Goal: Information Seeking & Learning: Check status

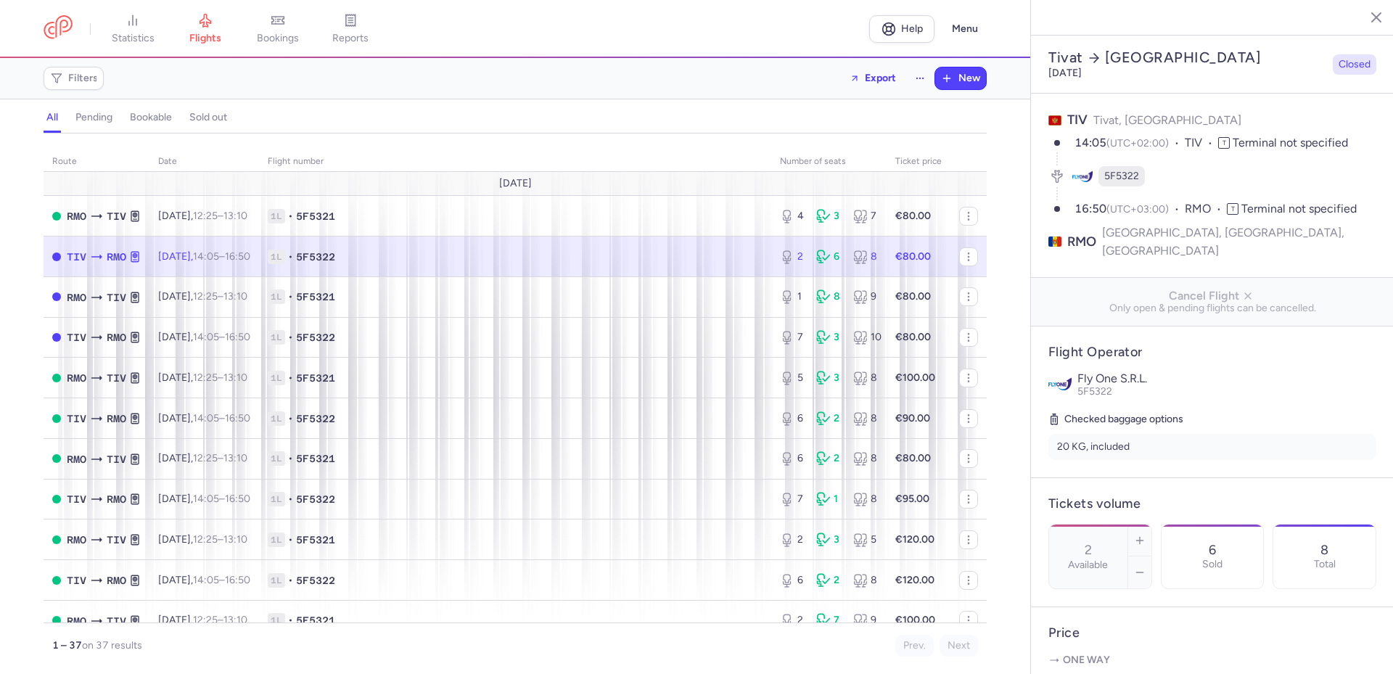
select select "hours"
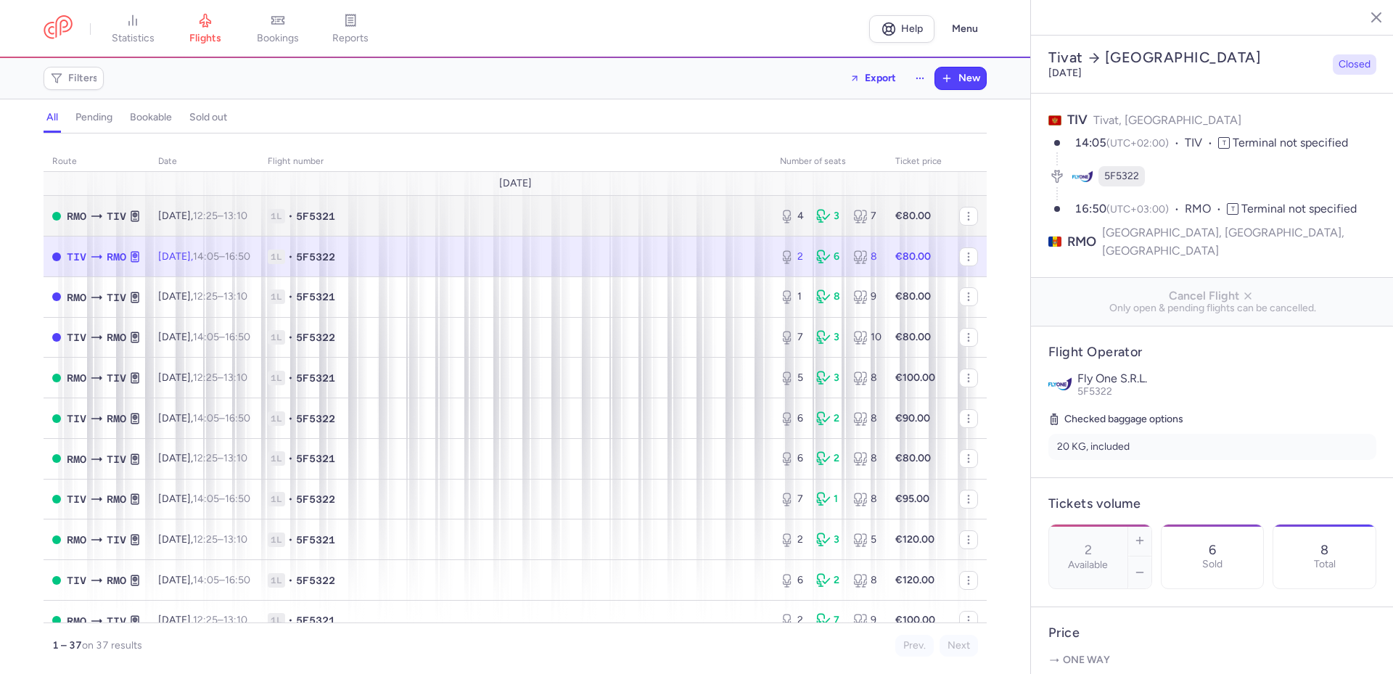
scroll to position [477, 0]
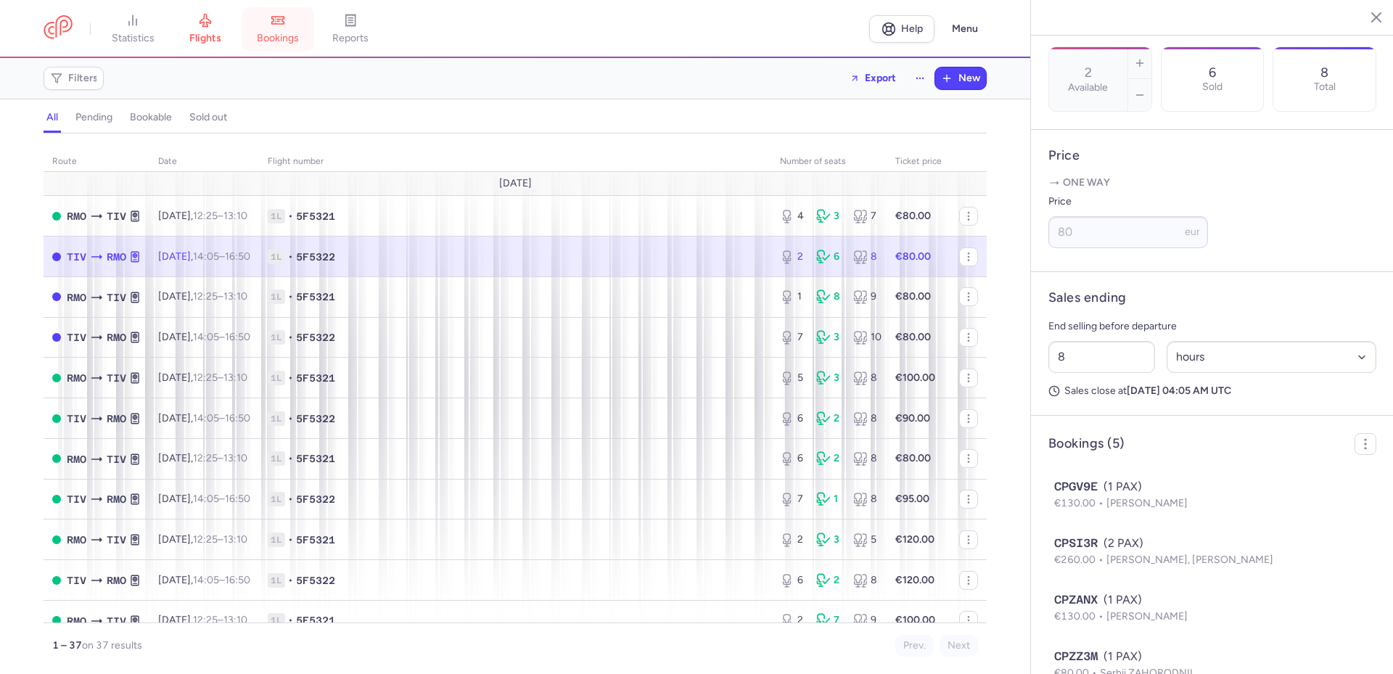
click at [279, 28] on link "bookings" at bounding box center [278, 29] width 73 height 32
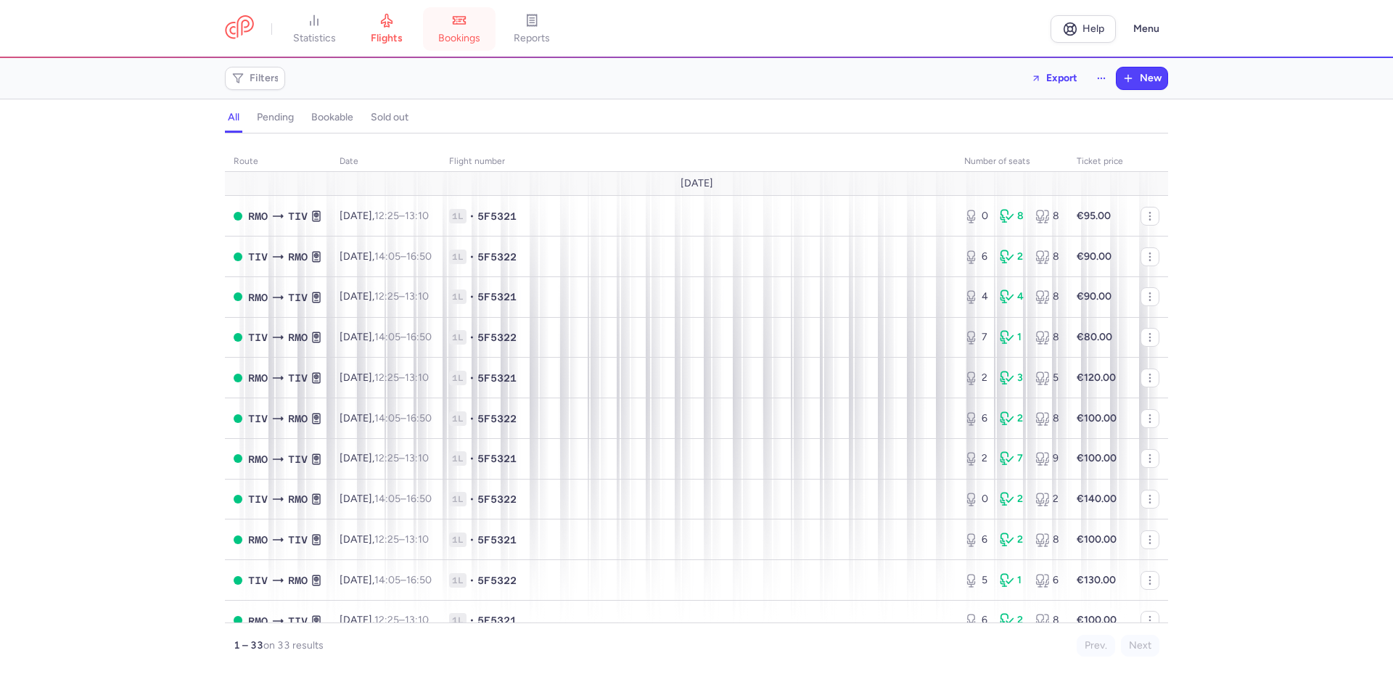
click at [462, 44] on link "bookings" at bounding box center [459, 29] width 73 height 32
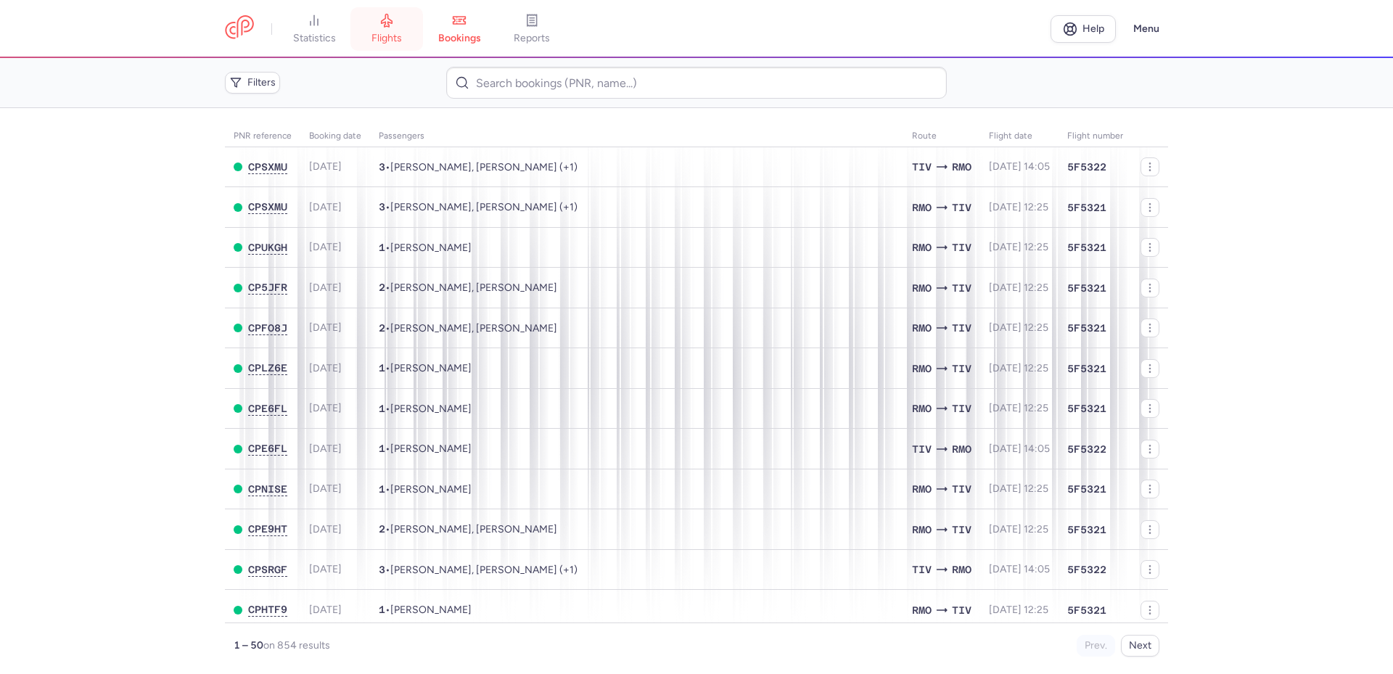
click at [389, 24] on icon at bounding box center [386, 20] width 15 height 15
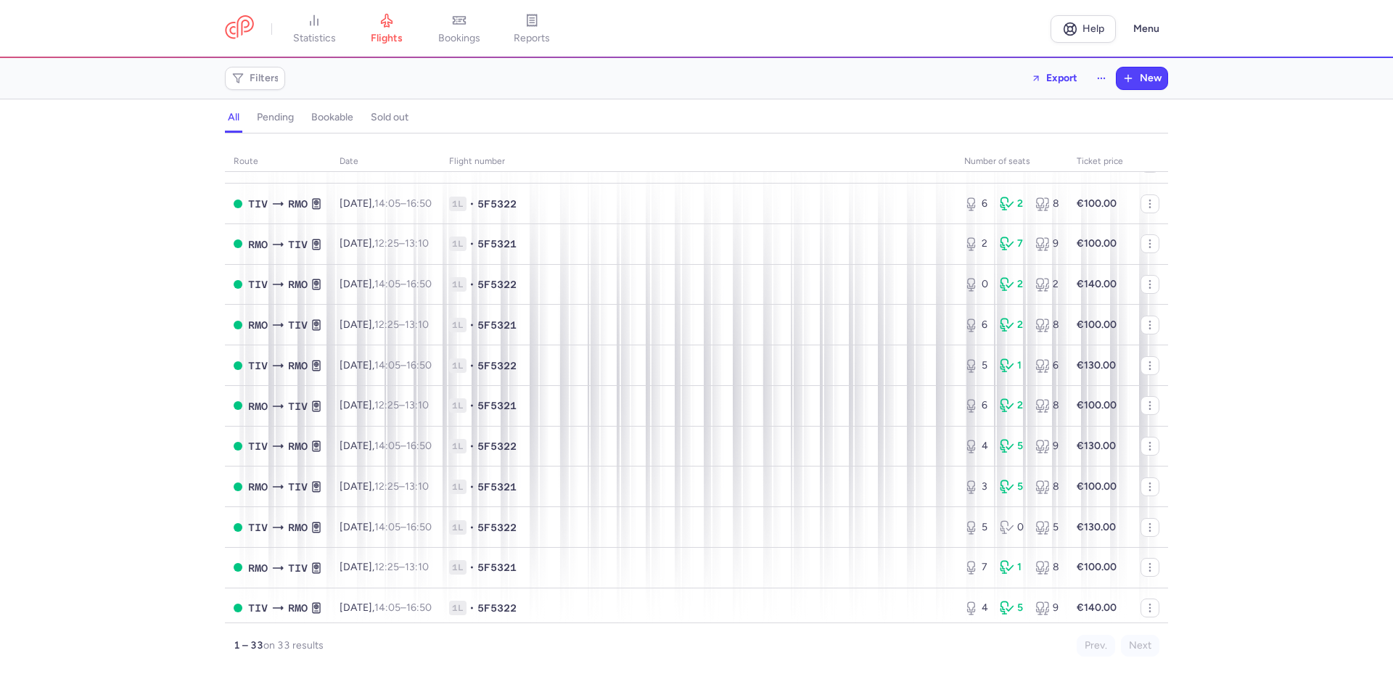
scroll to position [218, 0]
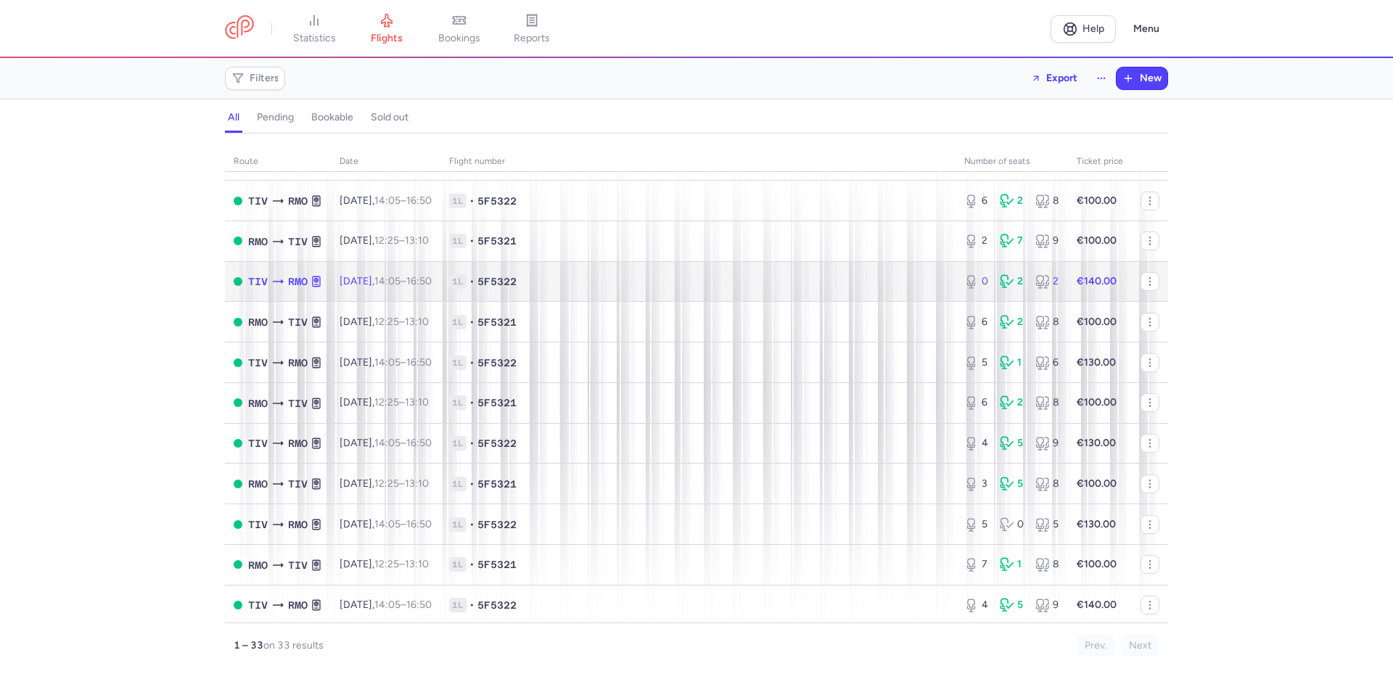
click at [637, 279] on span "1L • 5F5322" at bounding box center [698, 281] width 498 height 15
select select "hours"
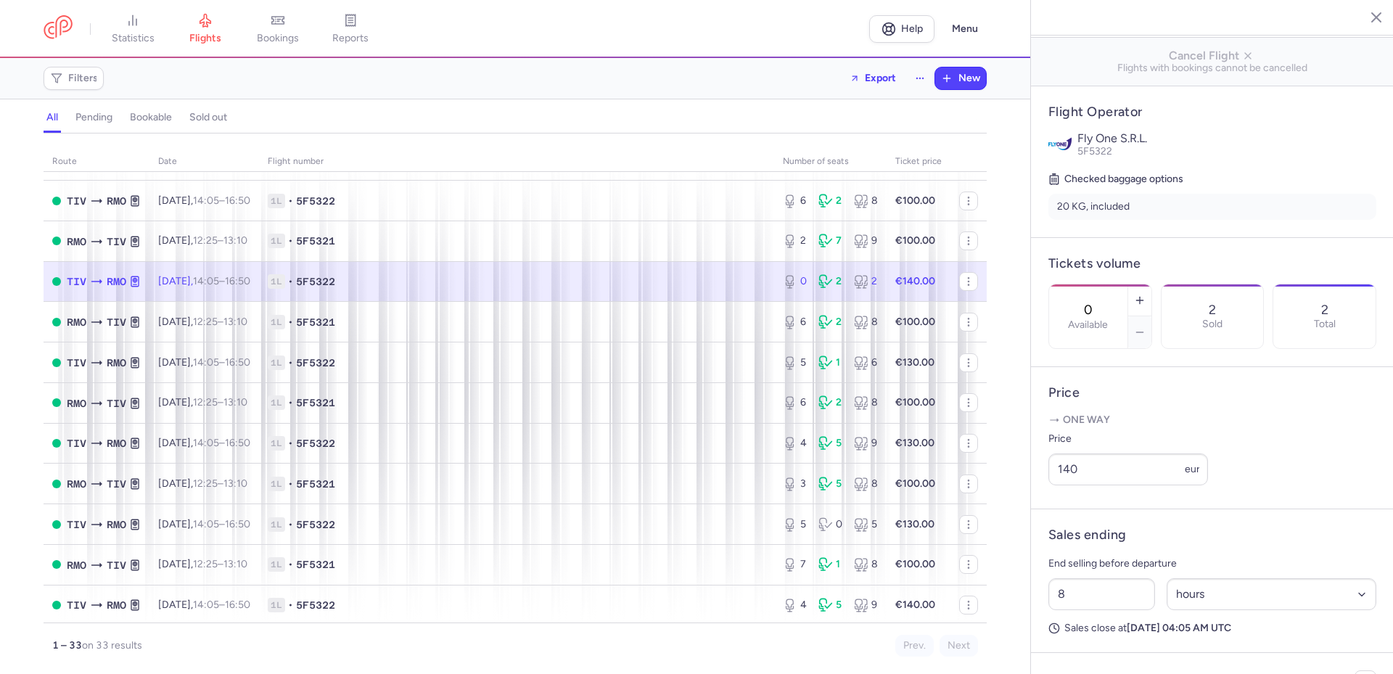
scroll to position [364, 0]
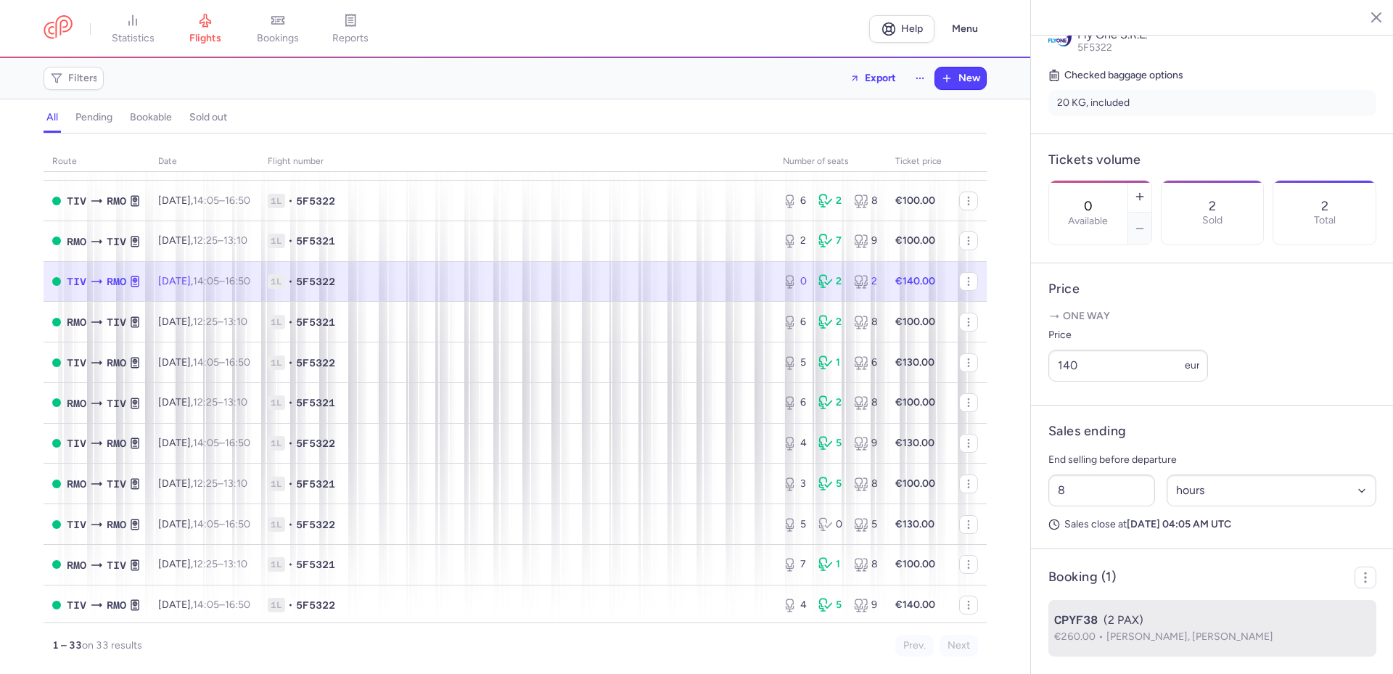
click at [1133, 629] on p "€260.00 Andre SCHILDERINK, Alina JUCOV" at bounding box center [1212, 637] width 316 height 16
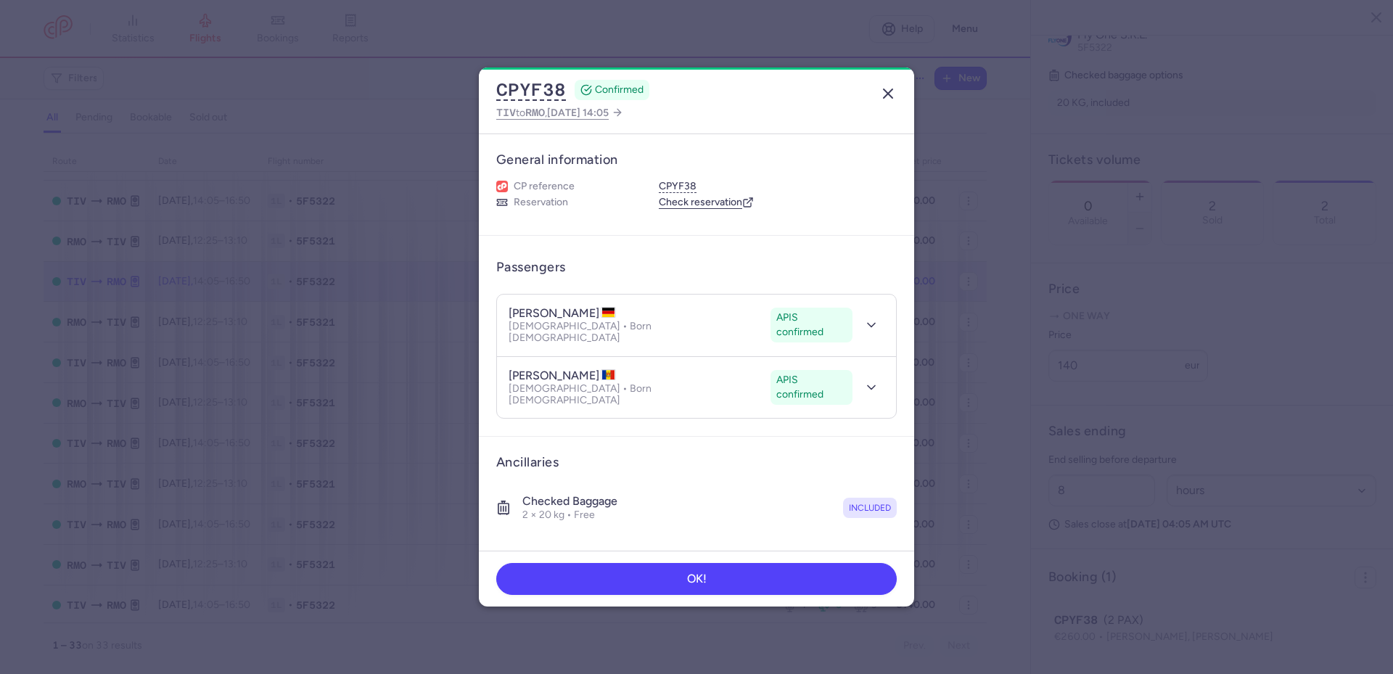
click at [888, 97] on icon "button" at bounding box center [887, 93] width 17 height 17
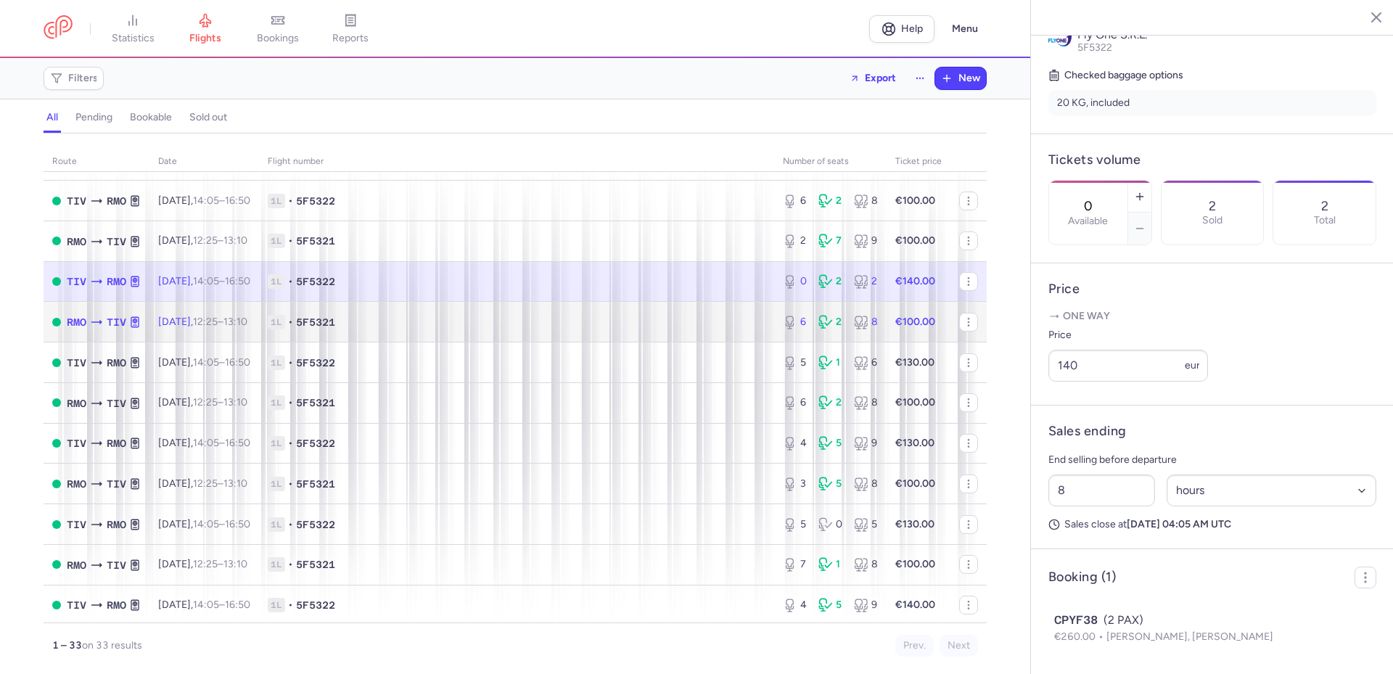
click at [409, 327] on span "1L • 5F5321" at bounding box center [517, 322] width 498 height 15
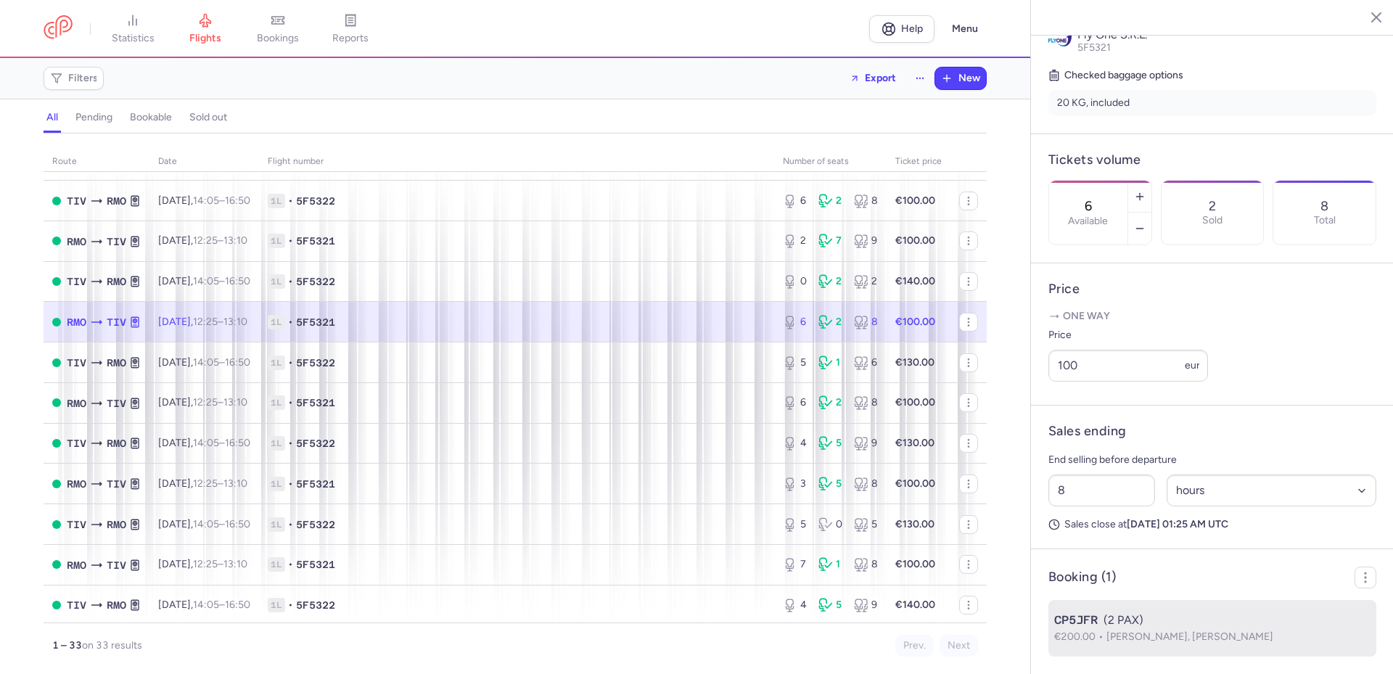
click at [1104, 625] on div "CP5JFR (2 PAX)" at bounding box center [1212, 620] width 316 height 17
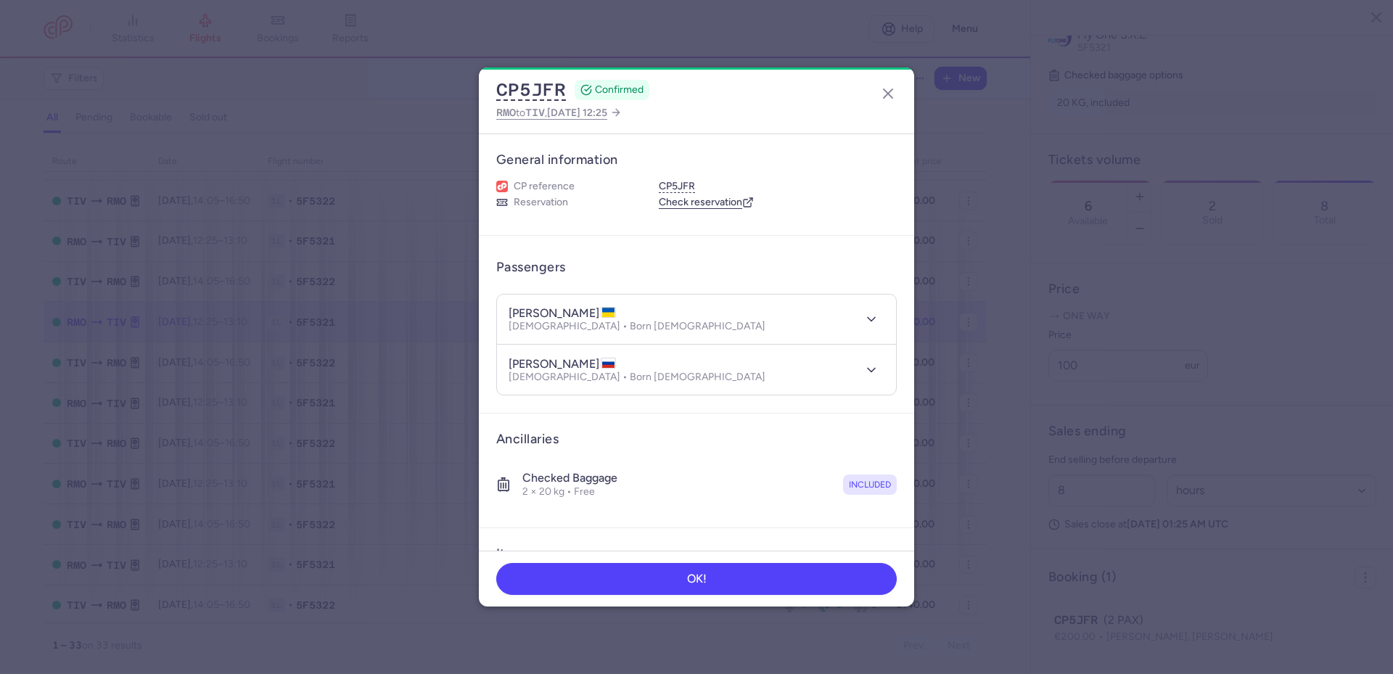
drag, startPoint x: 504, startPoint y: 311, endPoint x: 631, endPoint y: 312, distance: 127.0
click at [631, 312] on header "maksym HAVRYLENKO Male • Born 30/11/1991" at bounding box center [696, 320] width 399 height 50
copy h4 "maksym HAVRYLENKO"
drag, startPoint x: 505, startPoint y: 362, endPoint x: 608, endPoint y: 358, distance: 103.1
click at [608, 358] on header "diana SHIGAPOVA Female • Born 22/02/1998" at bounding box center [696, 370] width 399 height 50
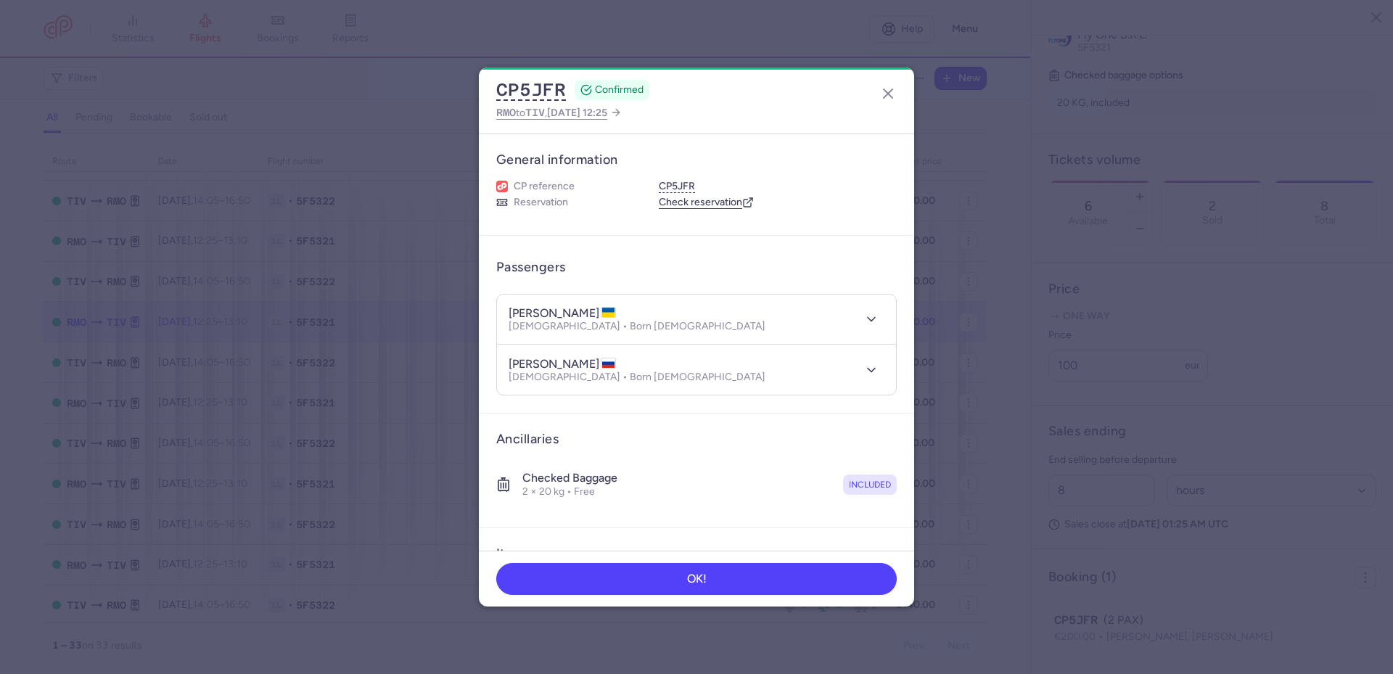
copy h4 "diana SHIGAPOVA"
click at [892, 89] on line "button" at bounding box center [888, 93] width 9 height 9
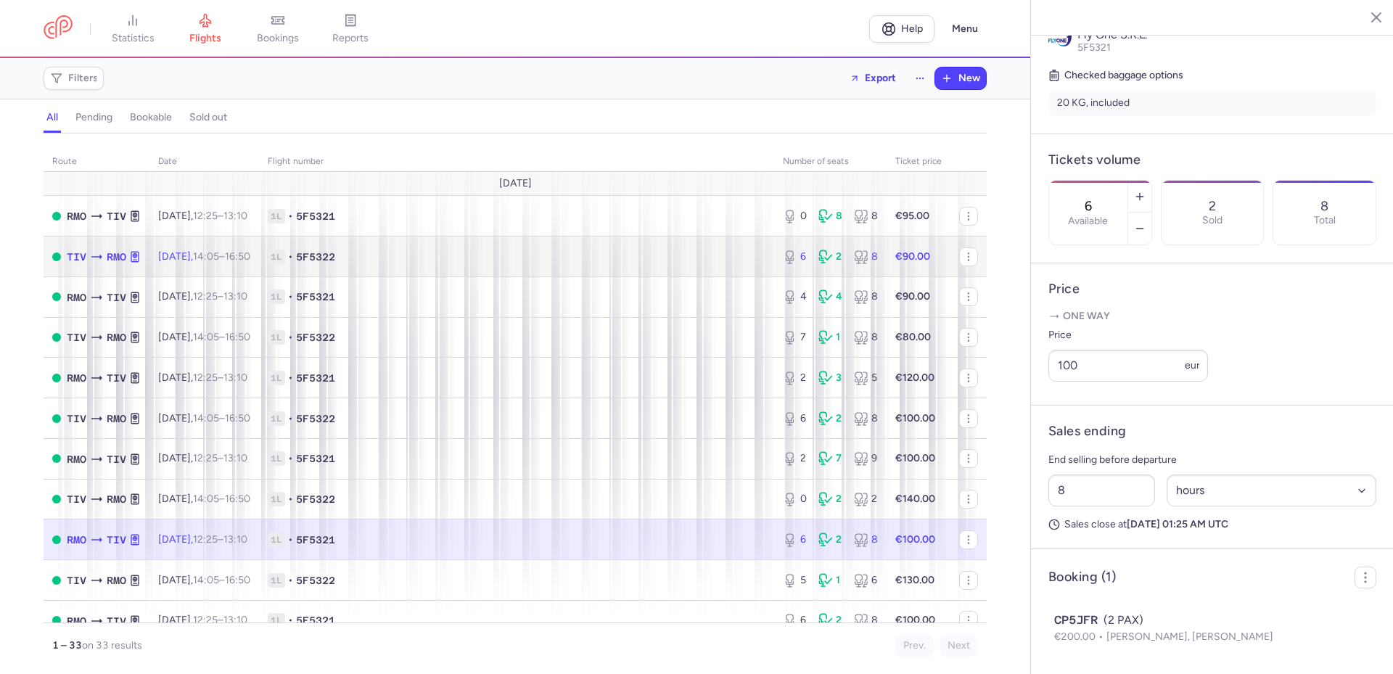
click at [486, 276] on td "1L • 5F5322" at bounding box center [516, 257] width 515 height 41
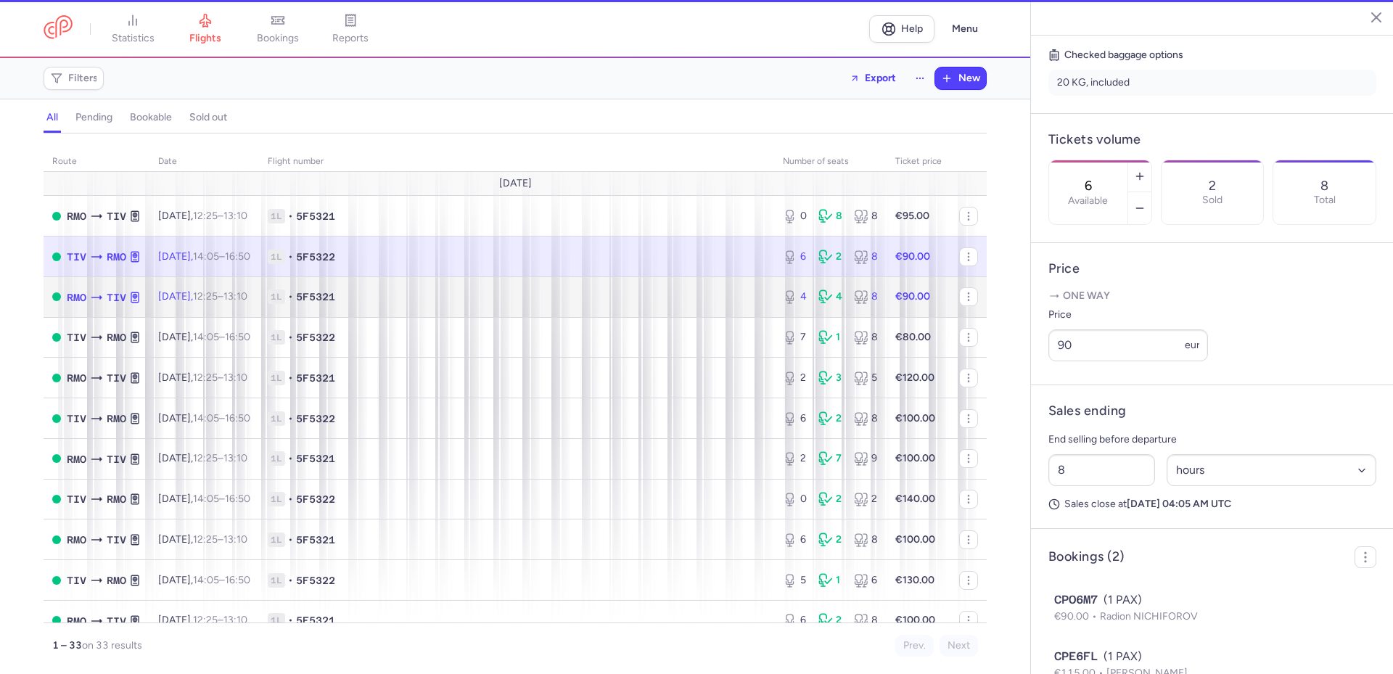
click at [459, 294] on span "1L • 5F5321" at bounding box center [517, 297] width 498 height 15
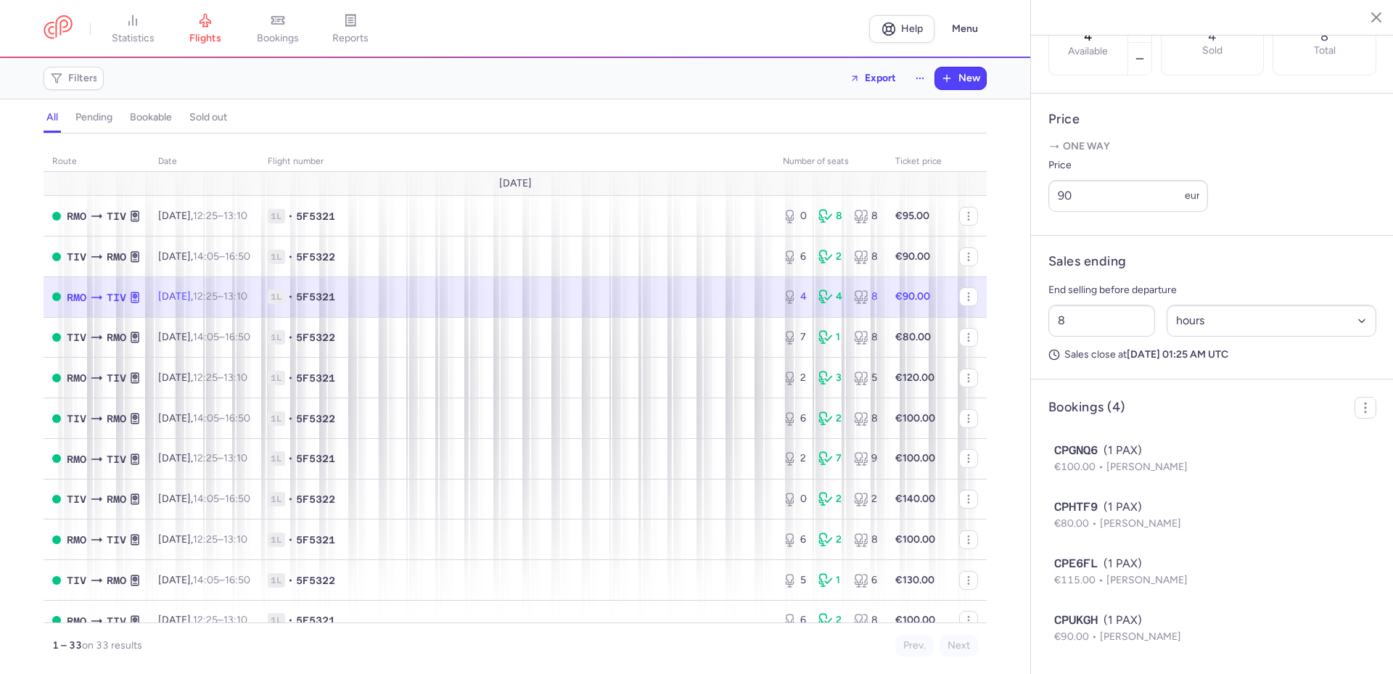
scroll to position [534, 0]
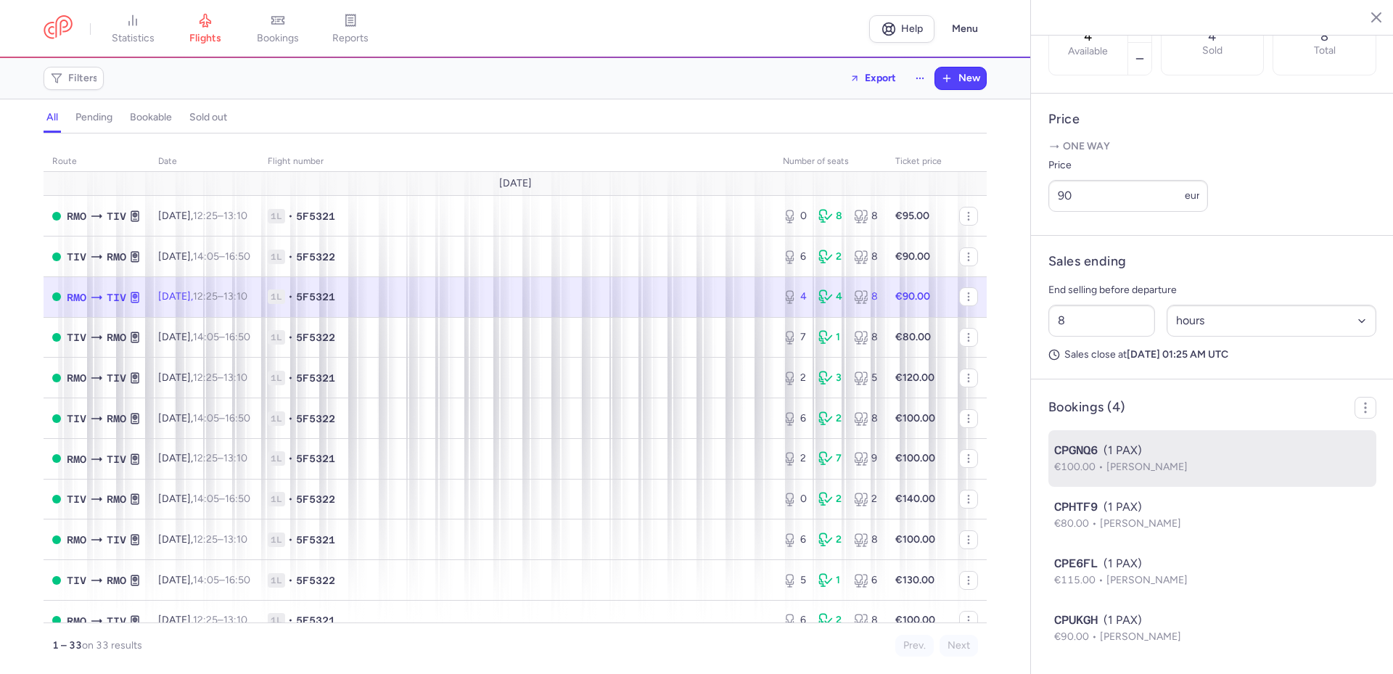
click at [1110, 461] on span "Mihaela GISCA" at bounding box center [1147, 467] width 81 height 12
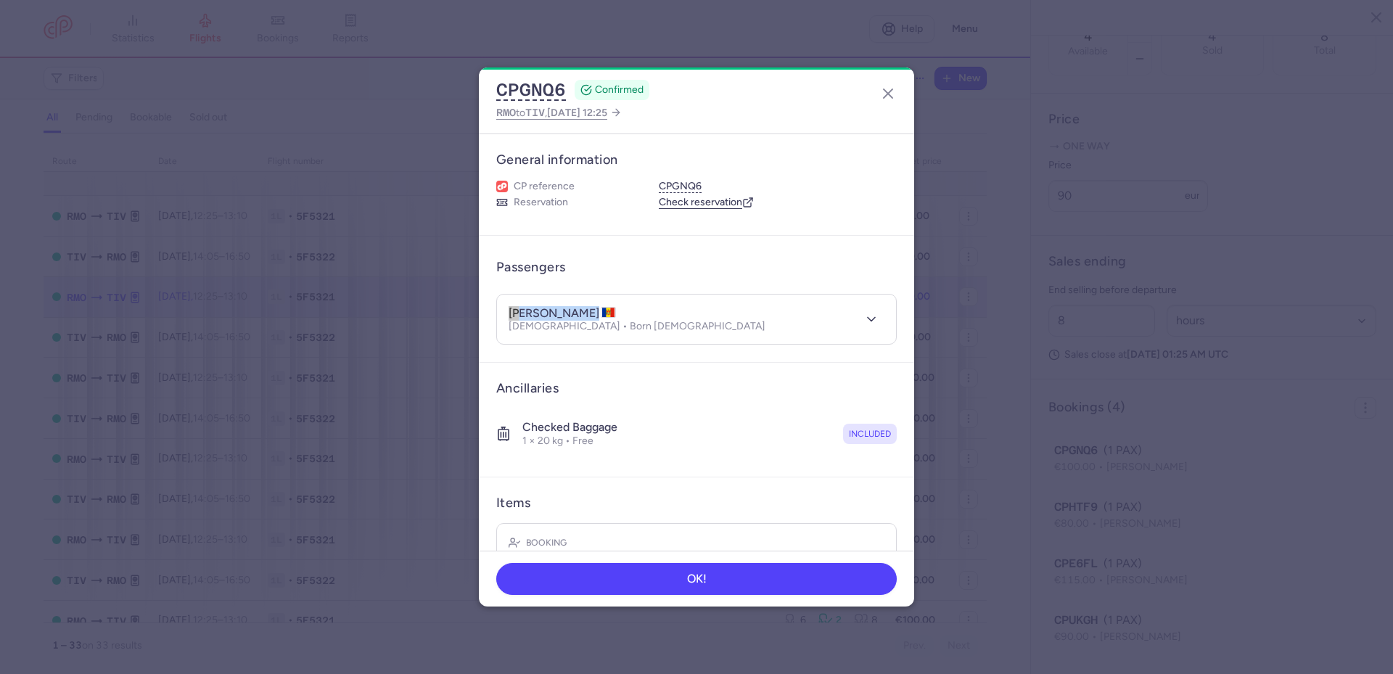
drag, startPoint x: 505, startPoint y: 313, endPoint x: 588, endPoint y: 313, distance: 82.7
click at [588, 313] on header "mihaela GISCA Female • Born 29/01/1994" at bounding box center [696, 320] width 399 height 50
copy h4 "mihaela GISCA"
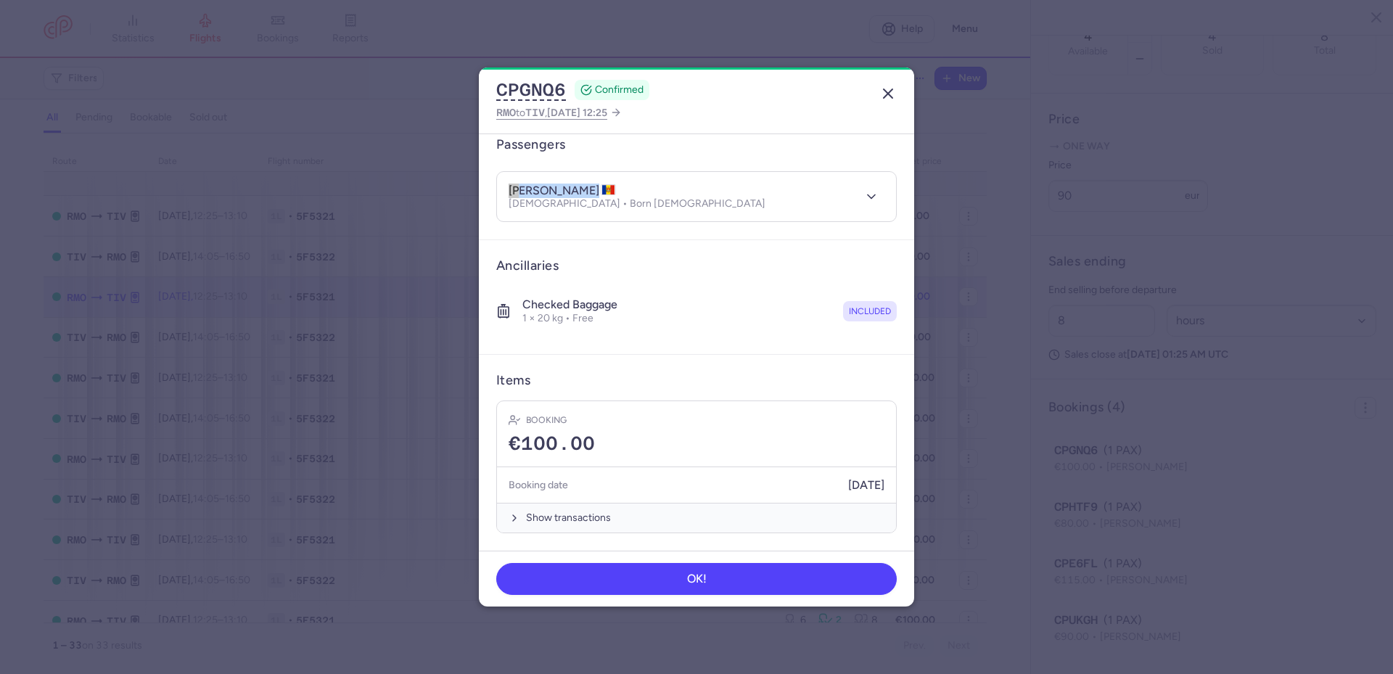
click at [889, 99] on icon "button" at bounding box center [887, 93] width 17 height 17
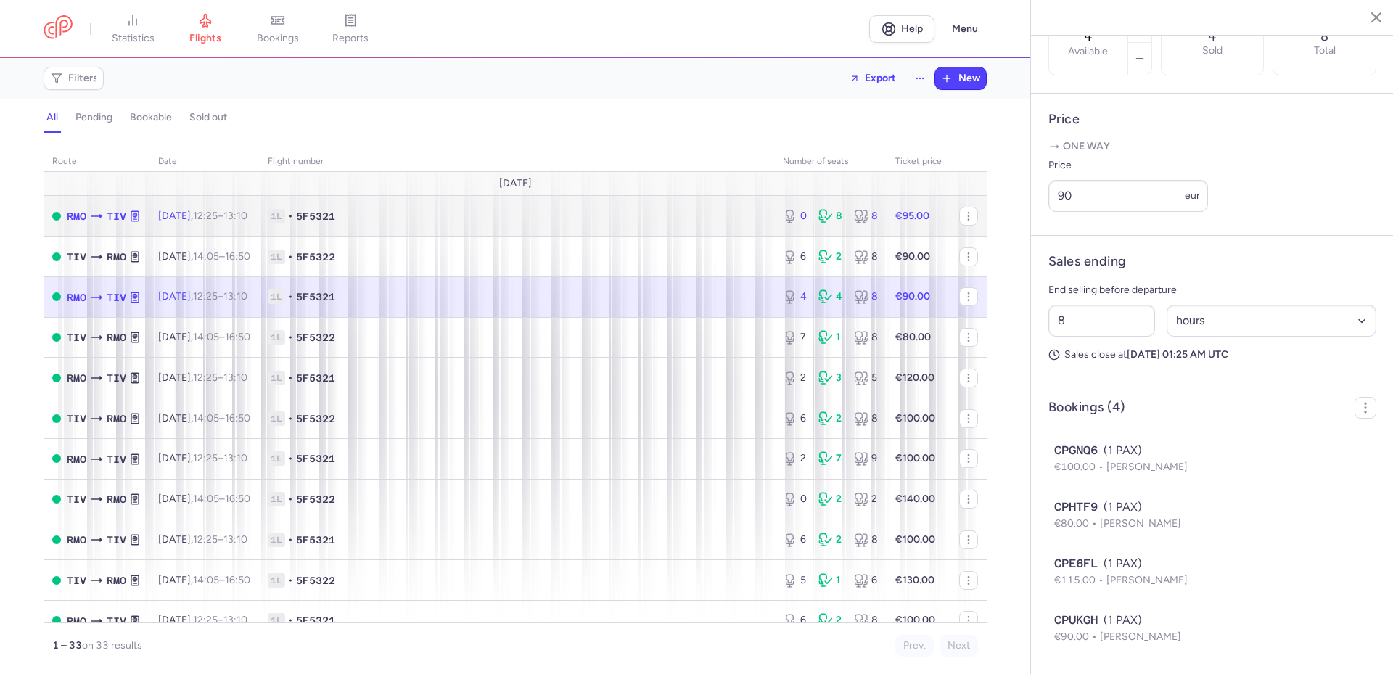
click at [474, 218] on span "1L • 5F5321" at bounding box center [517, 216] width 498 height 15
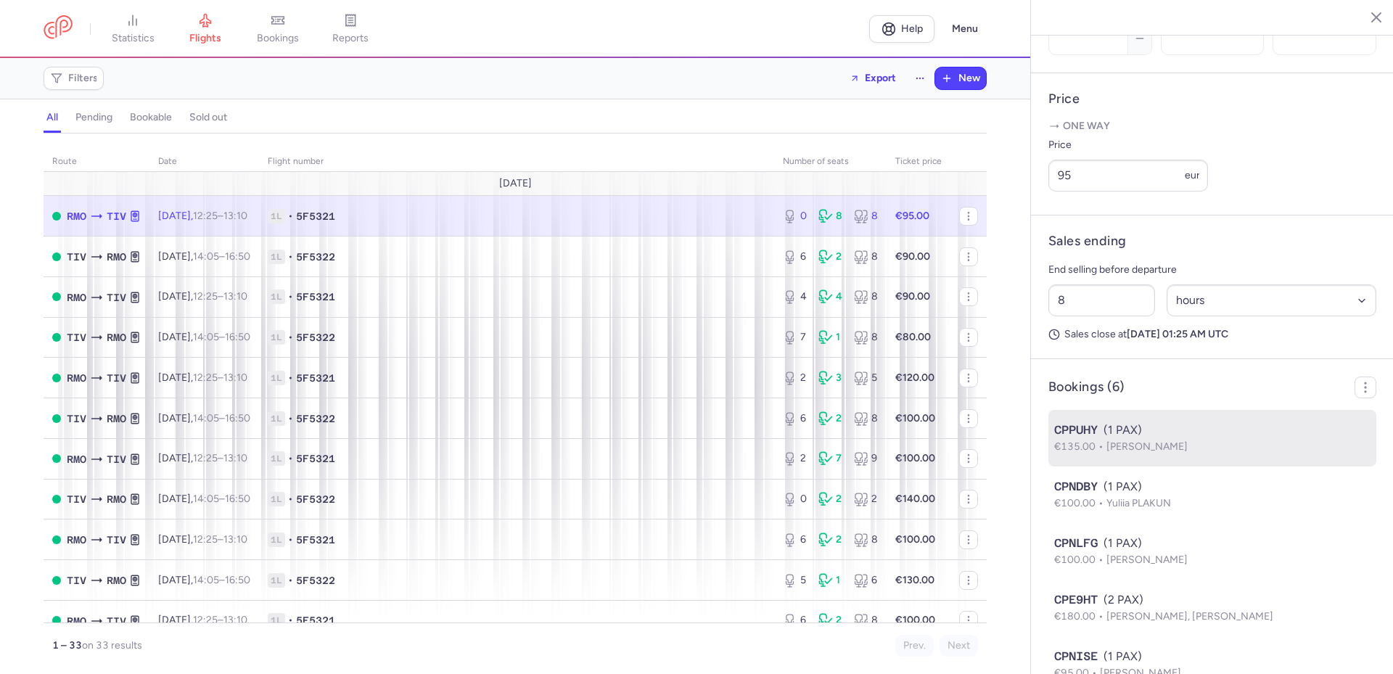
scroll to position [647, 0]
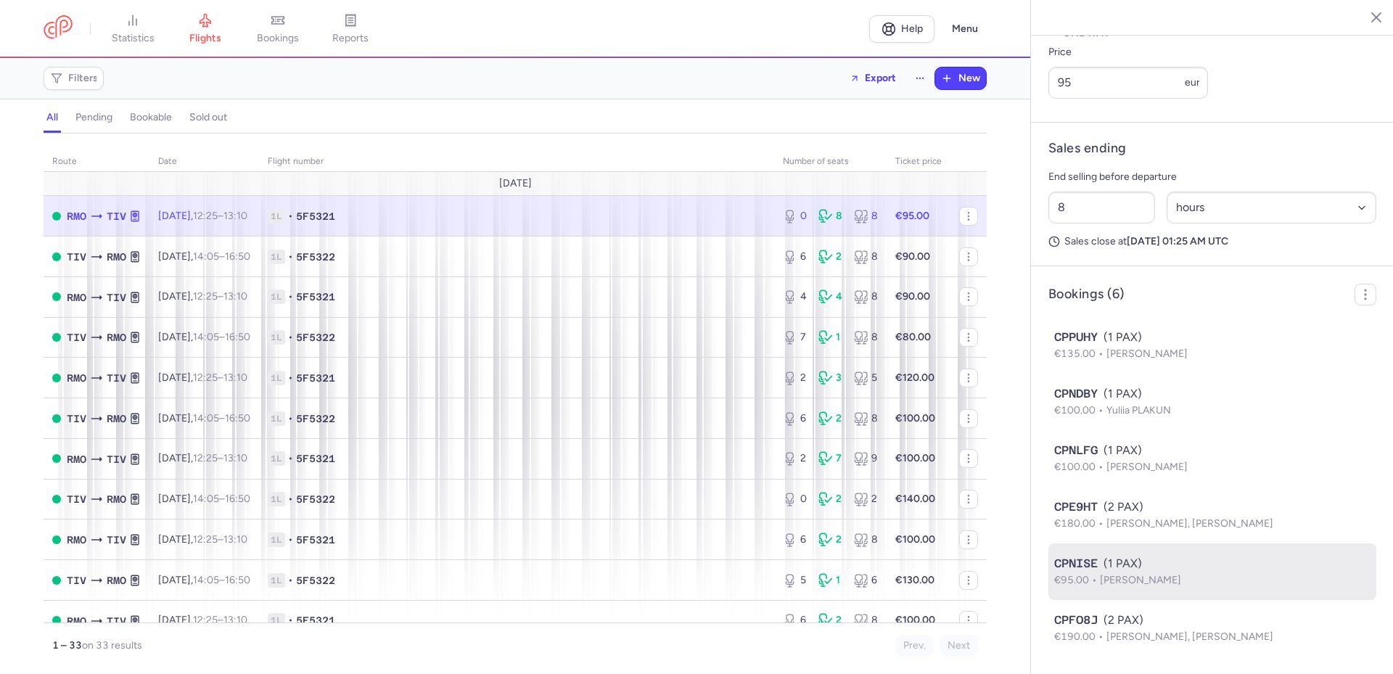
click at [1123, 574] on span "Anhelina BOIKO" at bounding box center [1140, 580] width 81 height 12
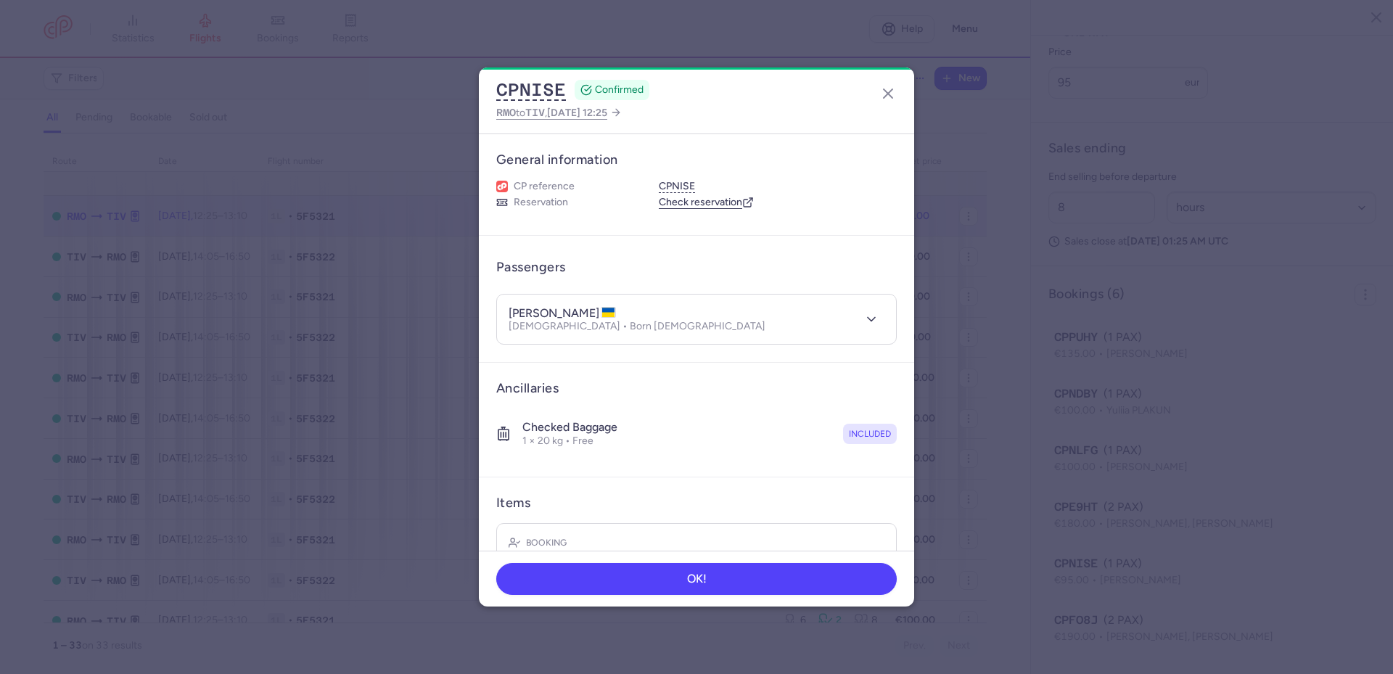
drag, startPoint x: 509, startPoint y: 313, endPoint x: 591, endPoint y: 310, distance: 81.3
click at [591, 310] on h4 "anhelina BOIKO" at bounding box center [562, 313] width 107 height 15
copy h4 "anhelina BOIKO"
click at [888, 91] on icon "button" at bounding box center [887, 93] width 17 height 17
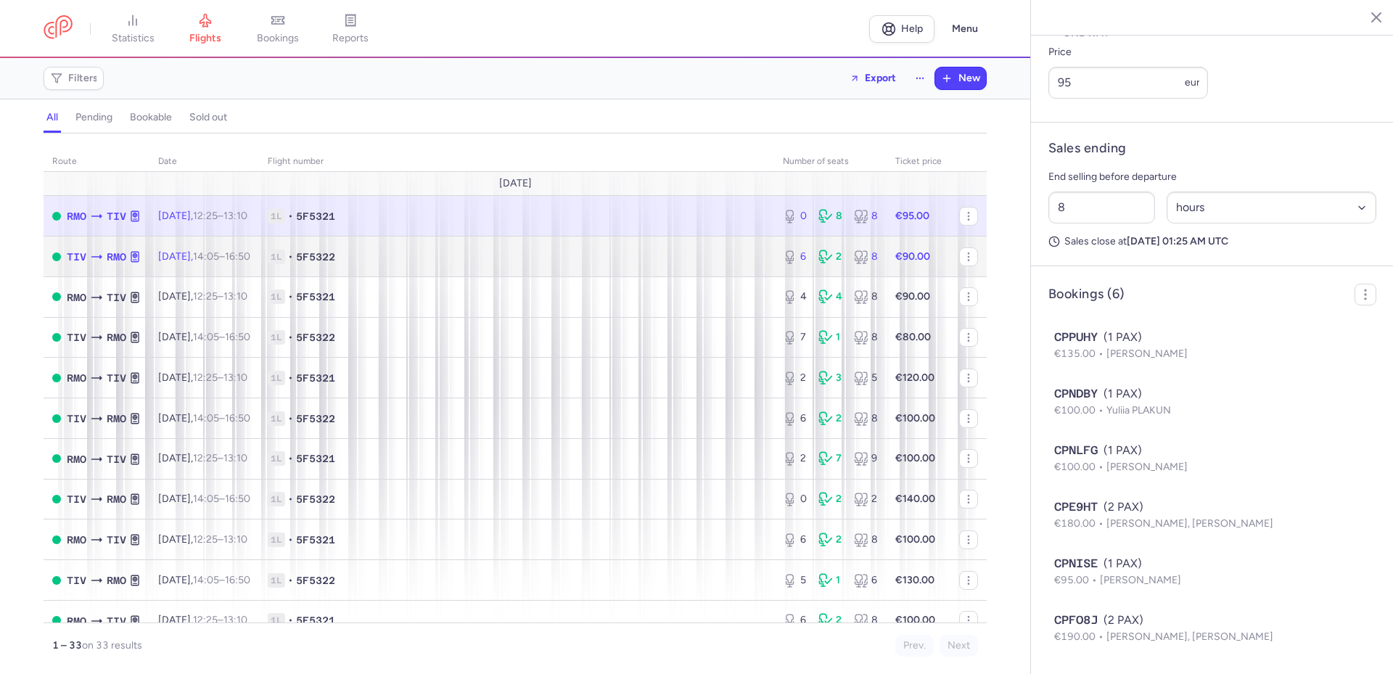
click at [394, 255] on span "1L • 5F5322" at bounding box center [517, 257] width 498 height 15
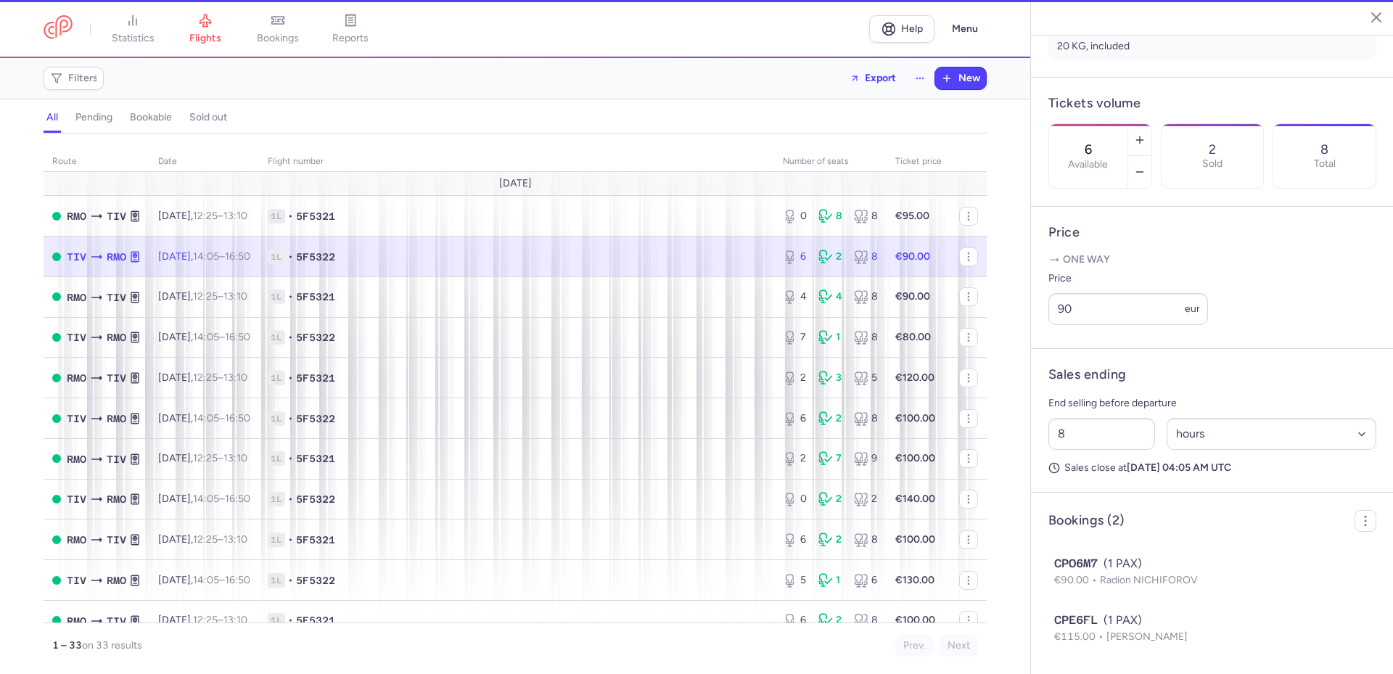
scroll to position [421, 0]
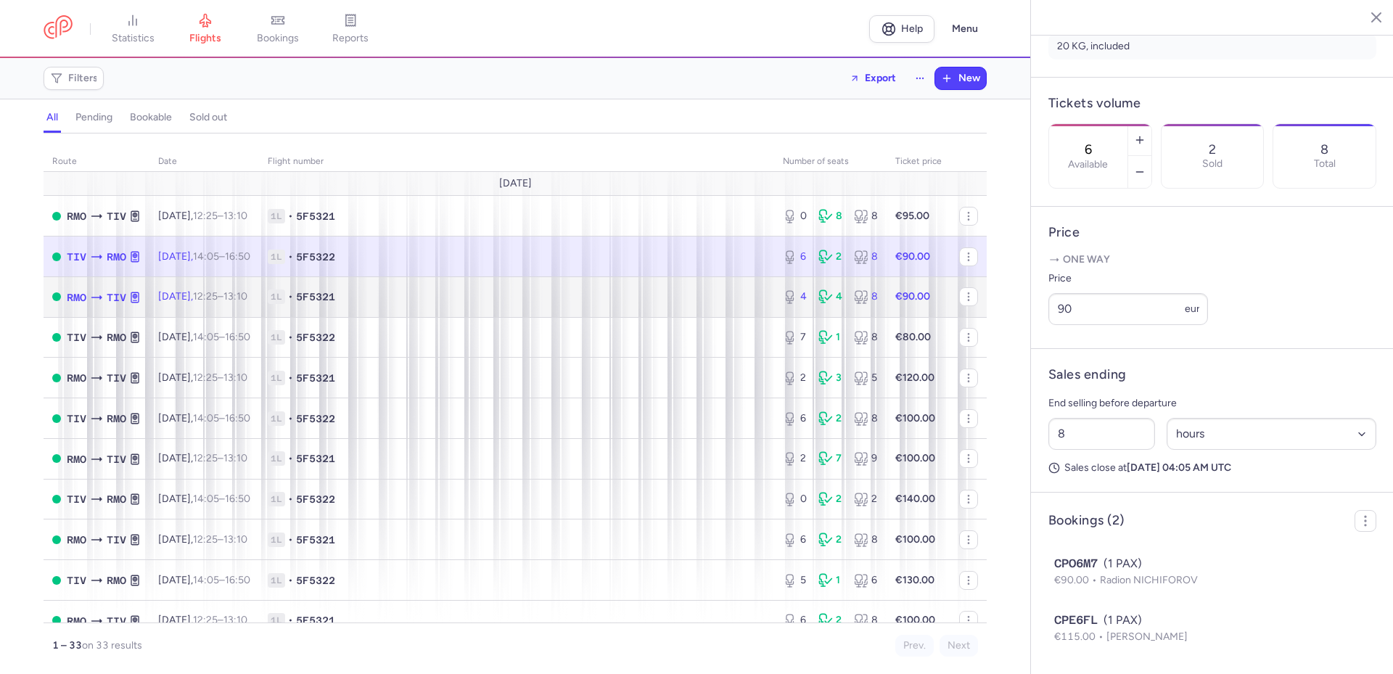
click at [525, 299] on span "1L • 5F5321" at bounding box center [517, 297] width 498 height 15
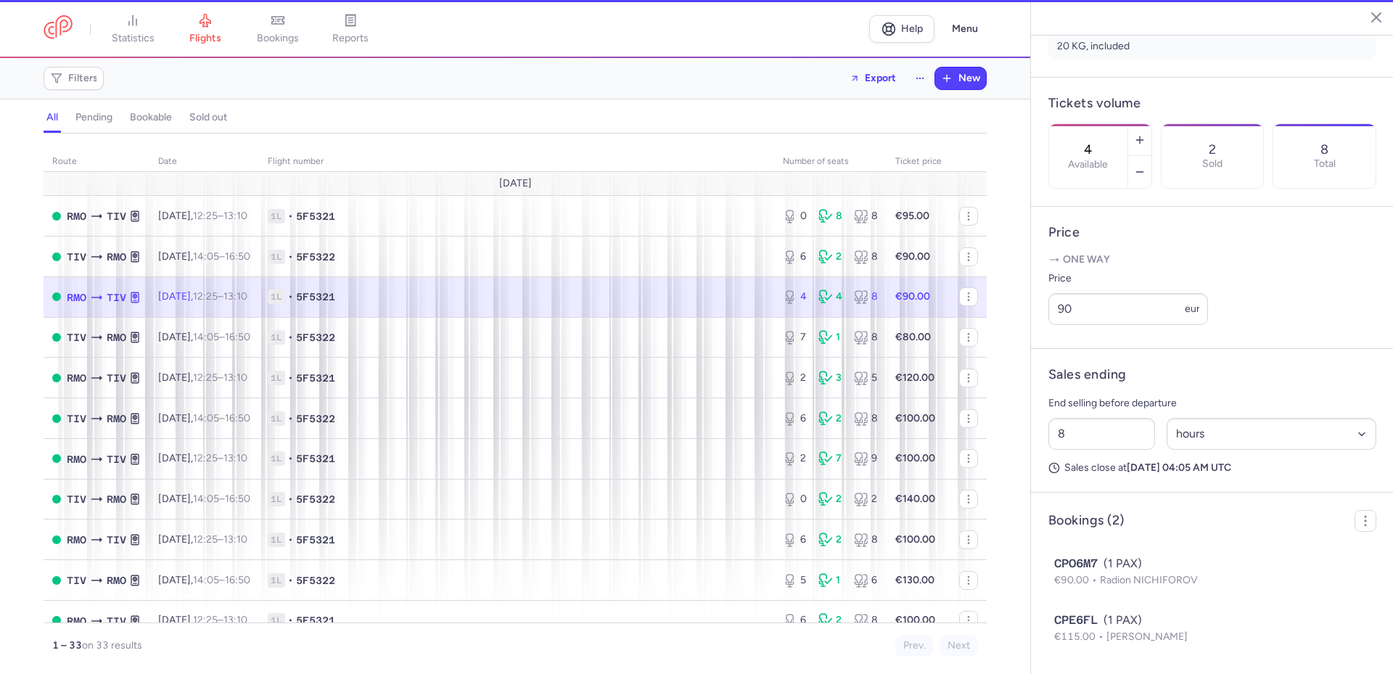
scroll to position [534, 0]
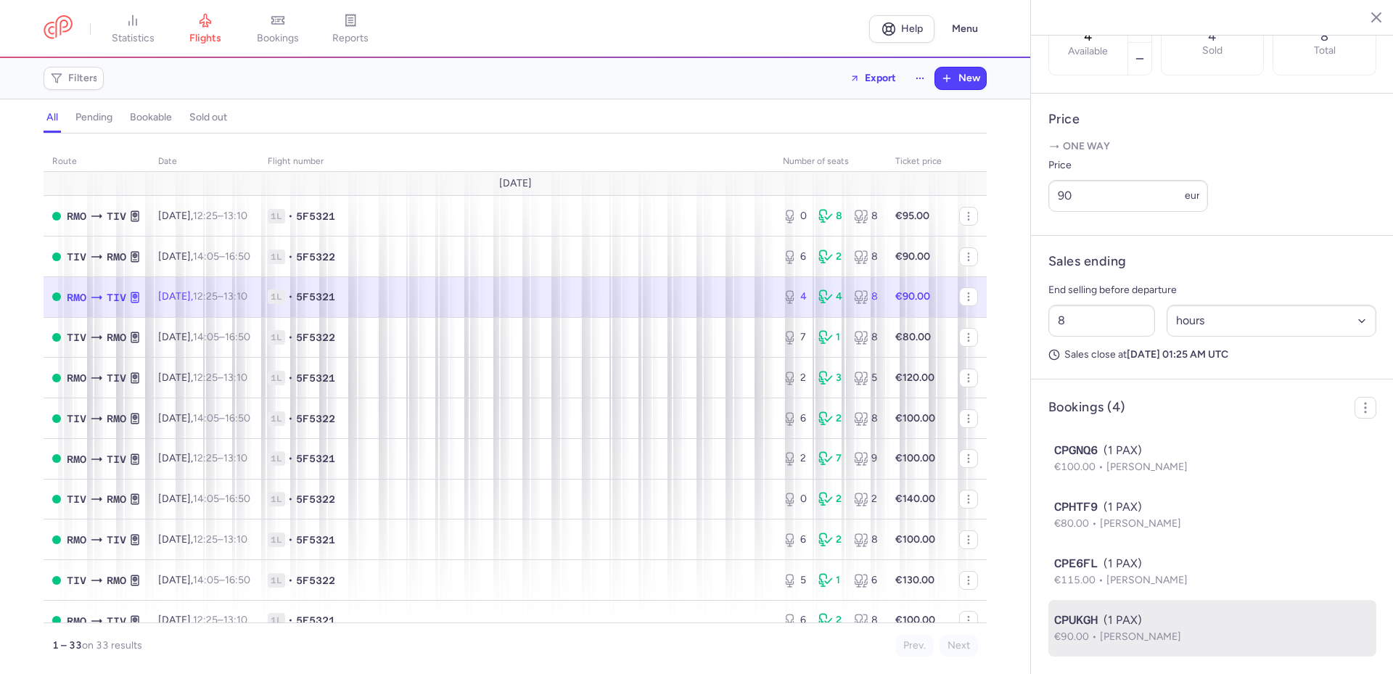
click at [1124, 623] on div "CPUKGH (1 PAX)" at bounding box center [1212, 620] width 316 height 17
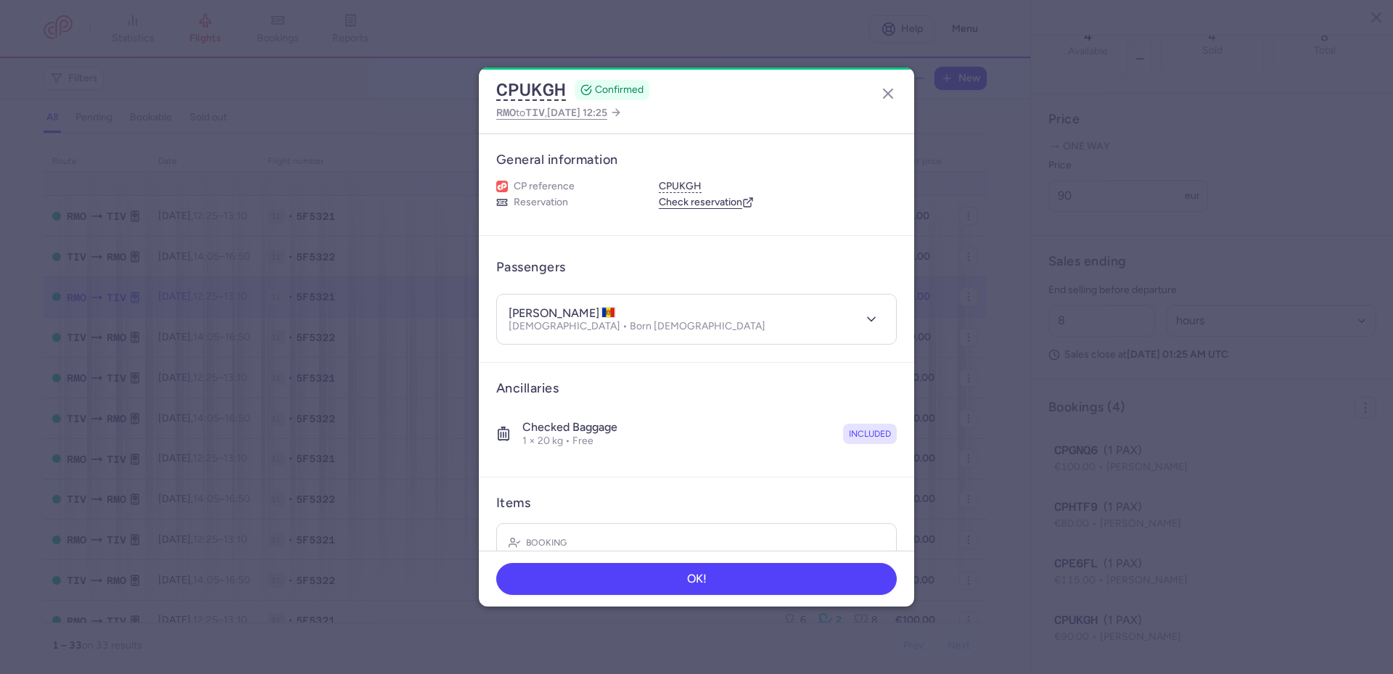
drag, startPoint x: 507, startPoint y: 319, endPoint x: 614, endPoint y: 309, distance: 107.1
click at [614, 309] on header "irina VEREMEENCO Female • Born 12/12/1955" at bounding box center [696, 320] width 399 height 50
copy h4 "irina VEREMEENCO"
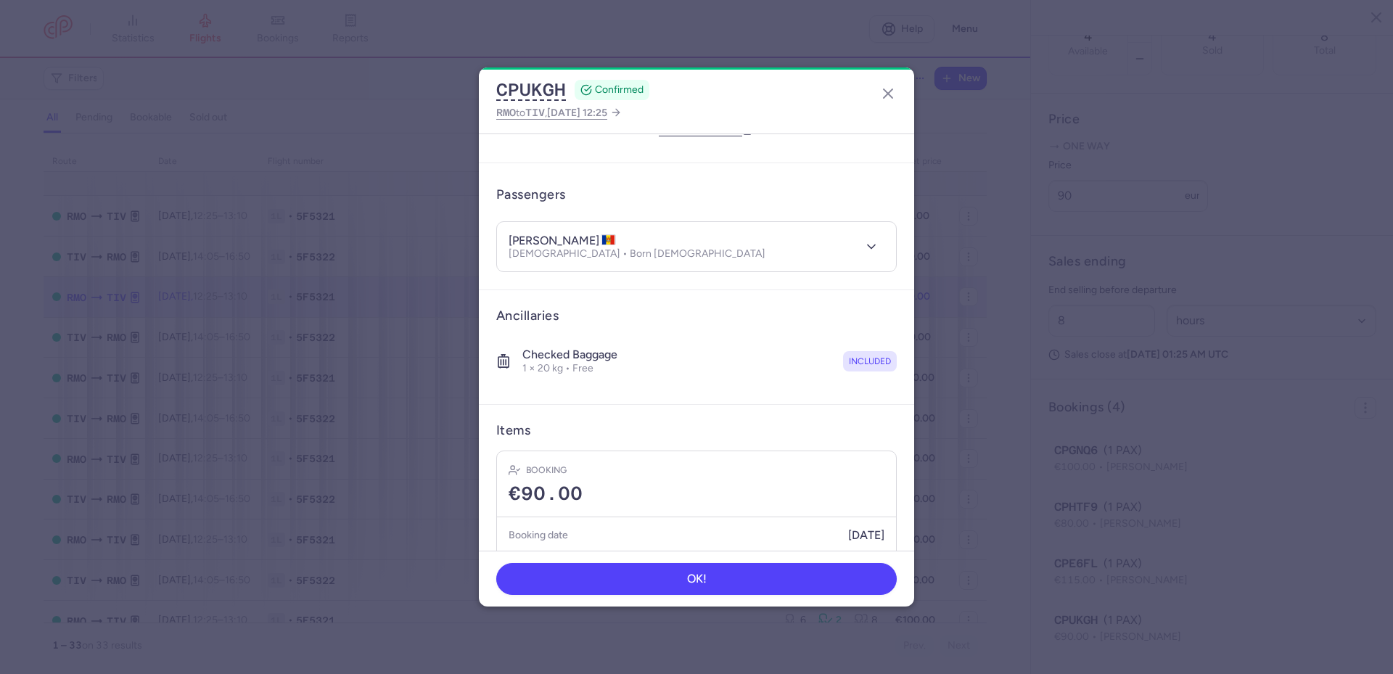
scroll to position [123, 0]
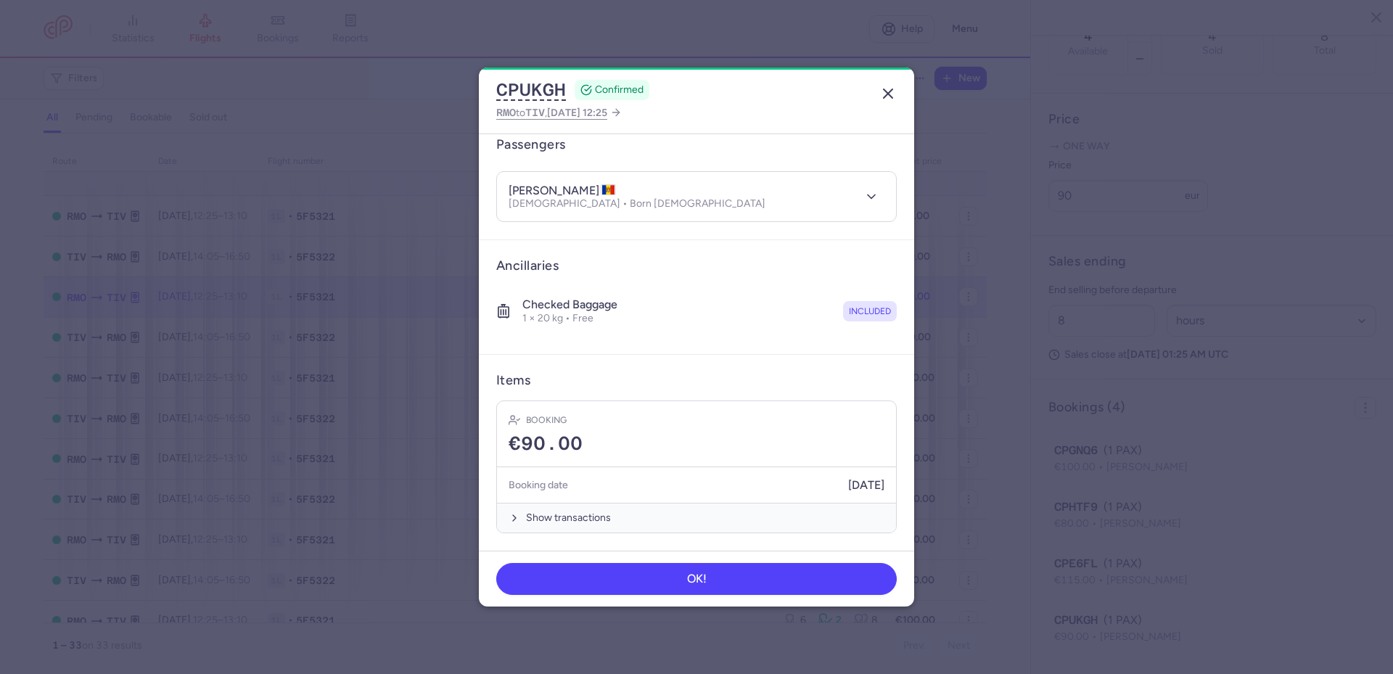
click at [887, 94] on line "button" at bounding box center [888, 93] width 9 height 9
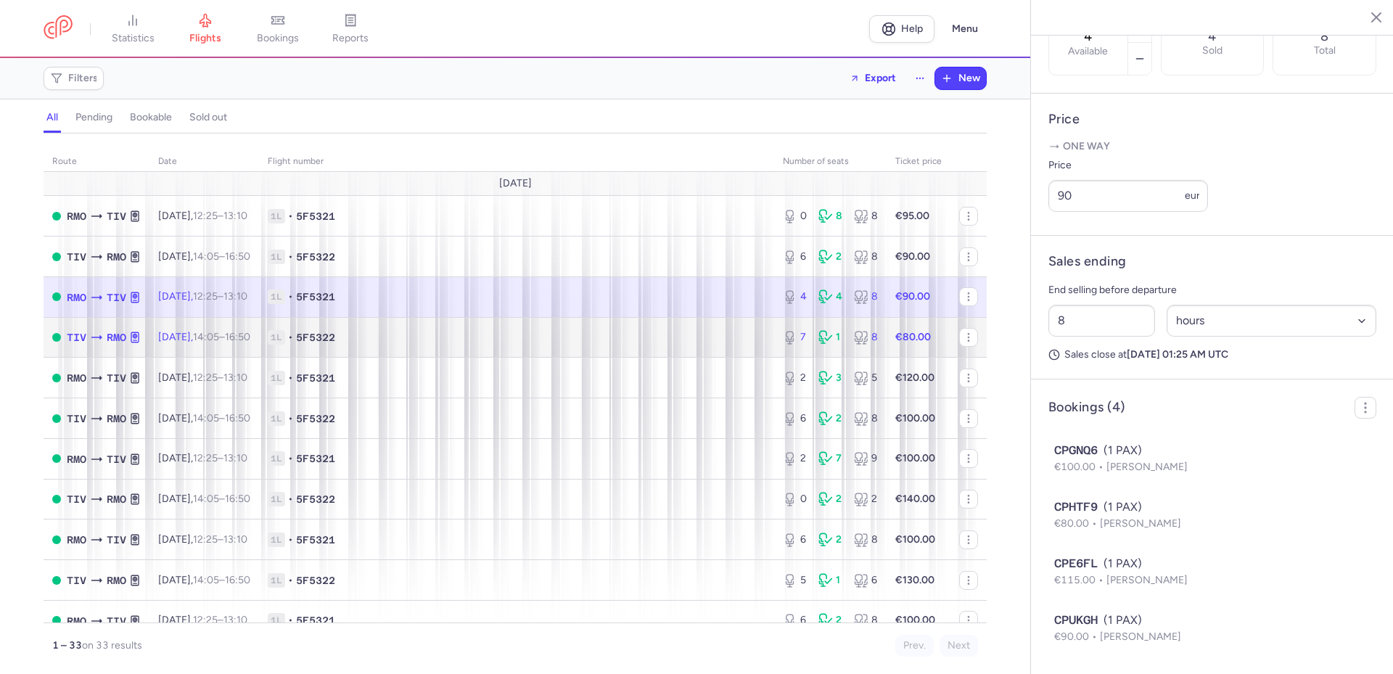
click at [549, 340] on span "1L • 5F5322" at bounding box center [517, 337] width 498 height 15
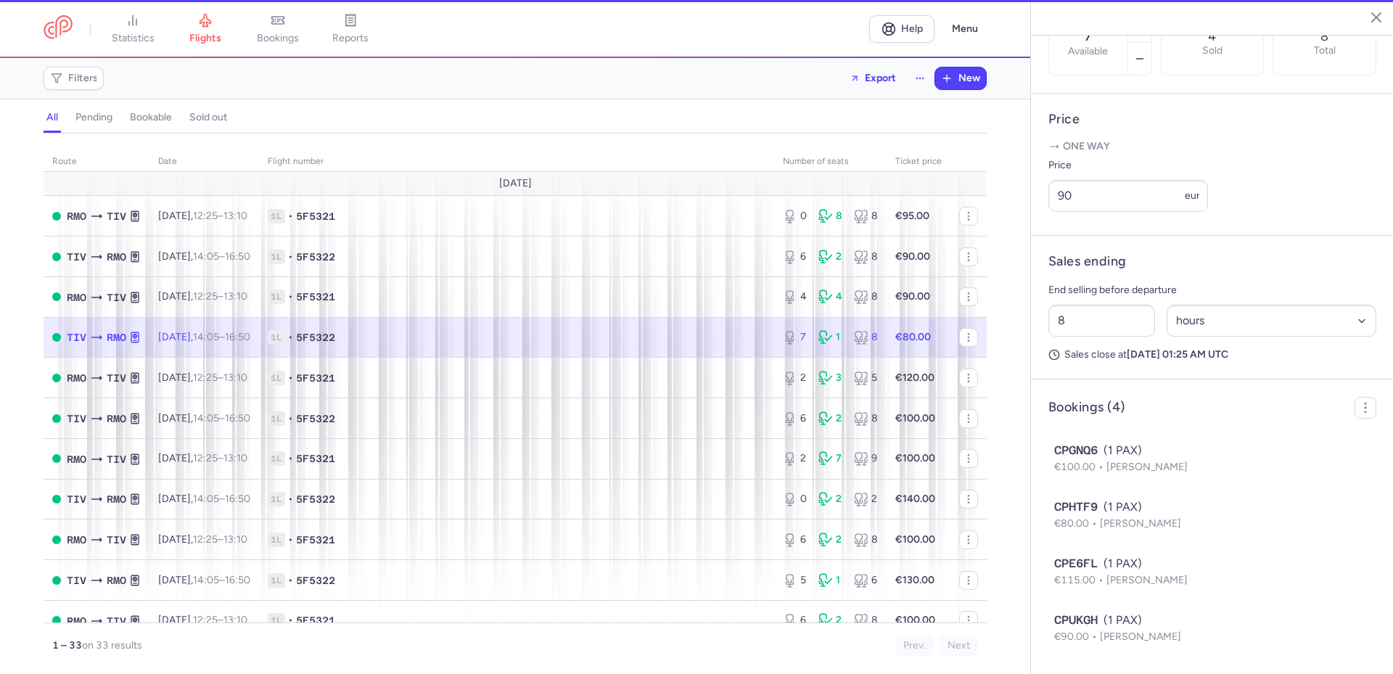
scroll to position [364, 0]
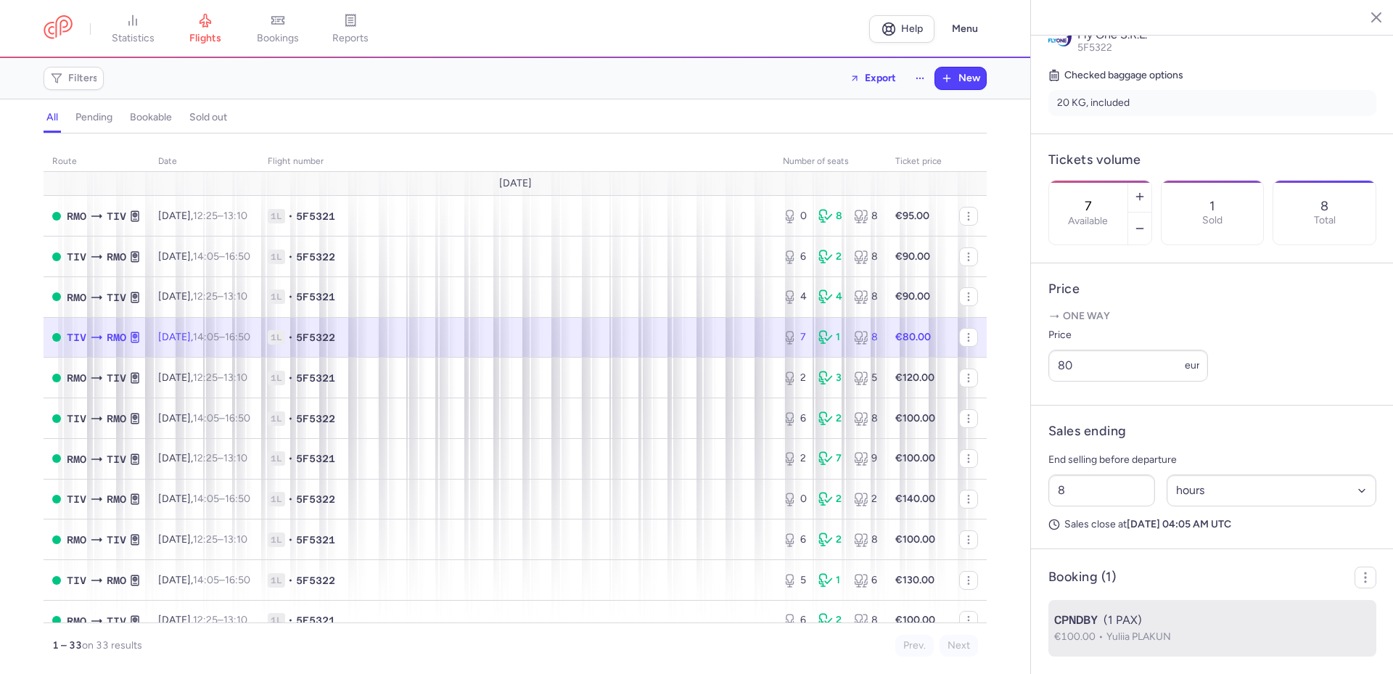
click at [1106, 625] on div "CPNDBY (1 PAX)" at bounding box center [1212, 620] width 316 height 17
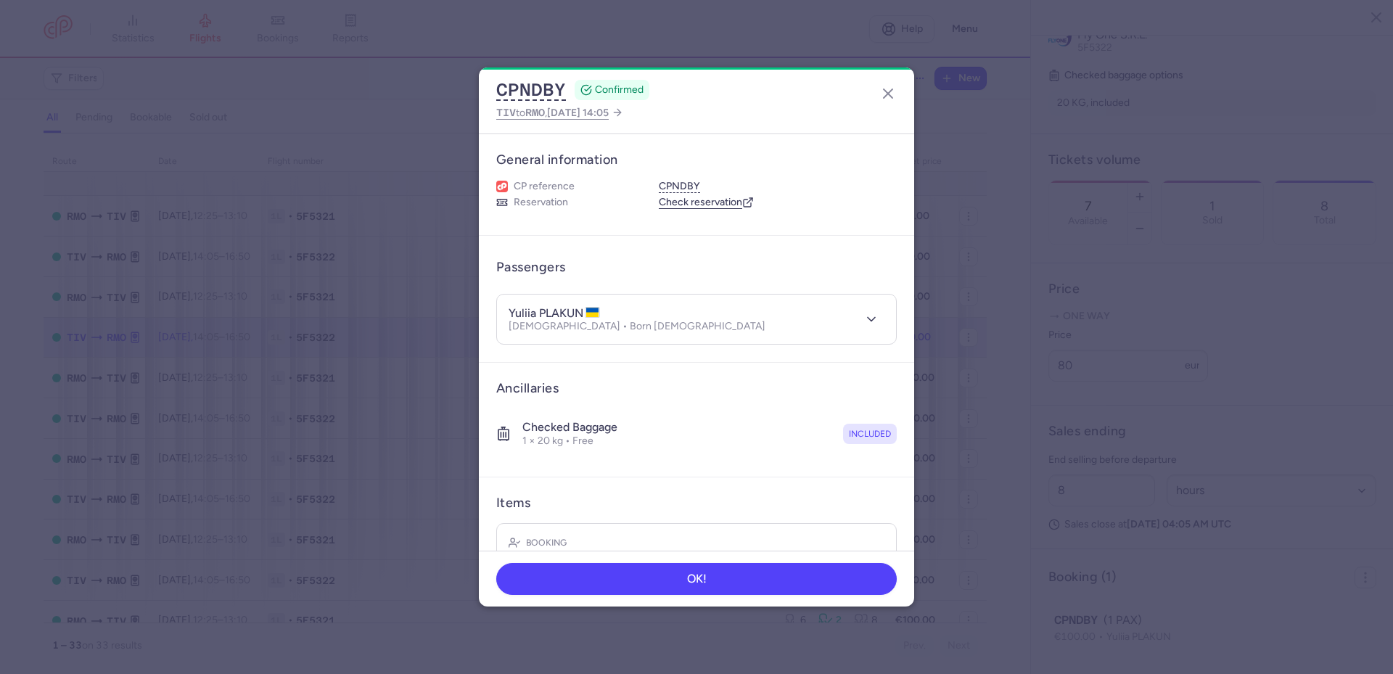
drag, startPoint x: 505, startPoint y: 316, endPoint x: 587, endPoint y: 314, distance: 82.0
click at [587, 314] on header "yuliia PLAKUN Female • Born 28/01/1997" at bounding box center [696, 320] width 399 height 50
copy h4 "yuliia PLAKUN"
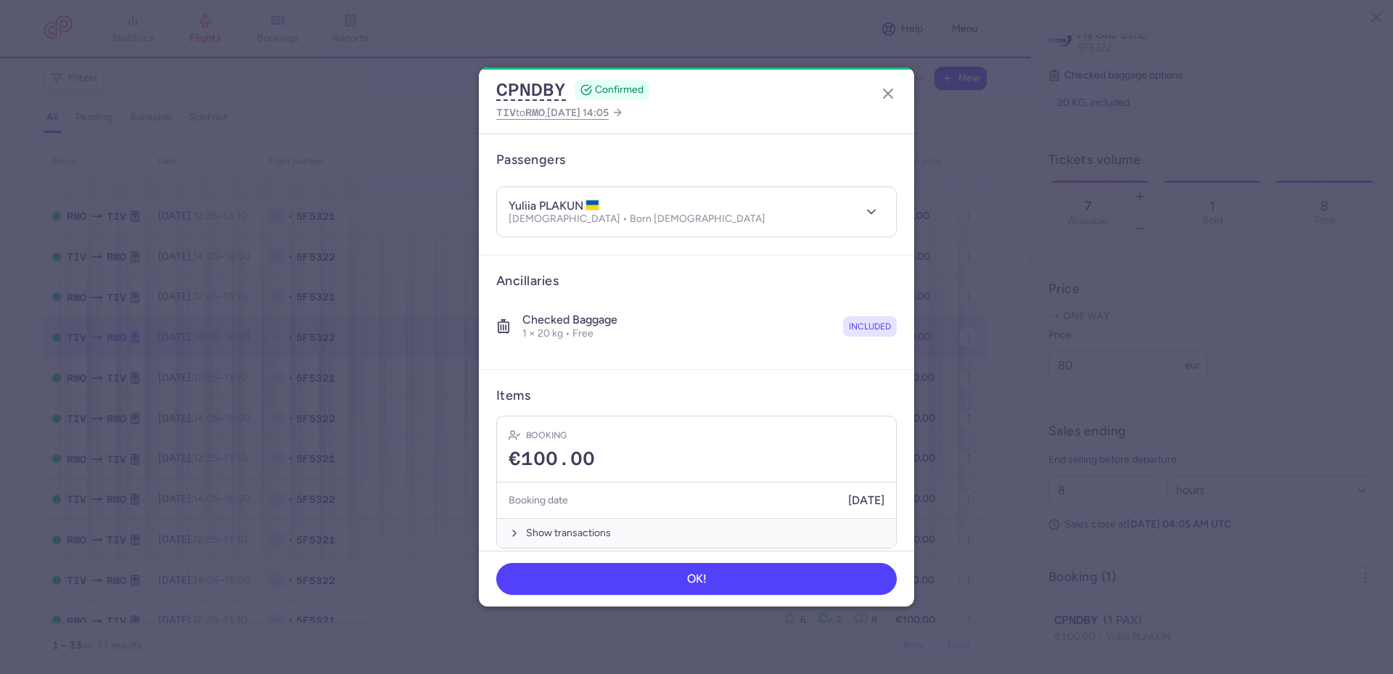
scroll to position [123, 0]
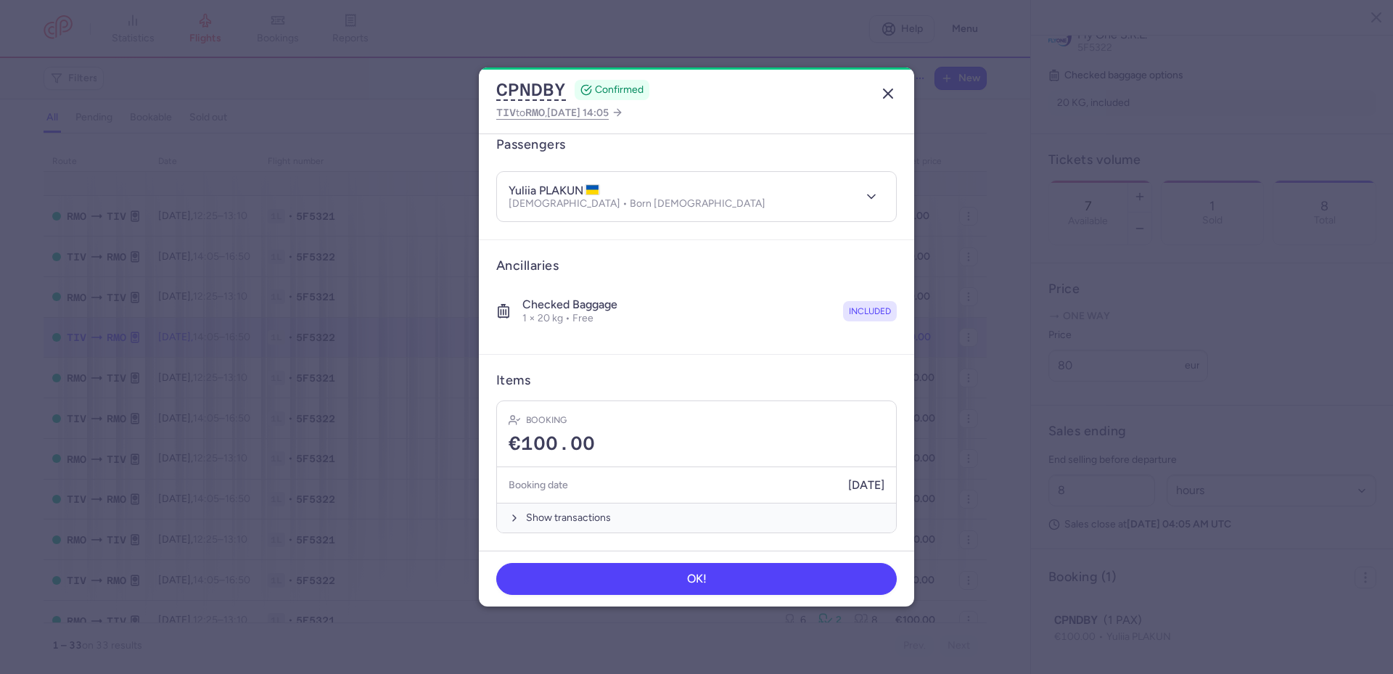
click at [889, 90] on icon "button" at bounding box center [887, 93] width 17 height 17
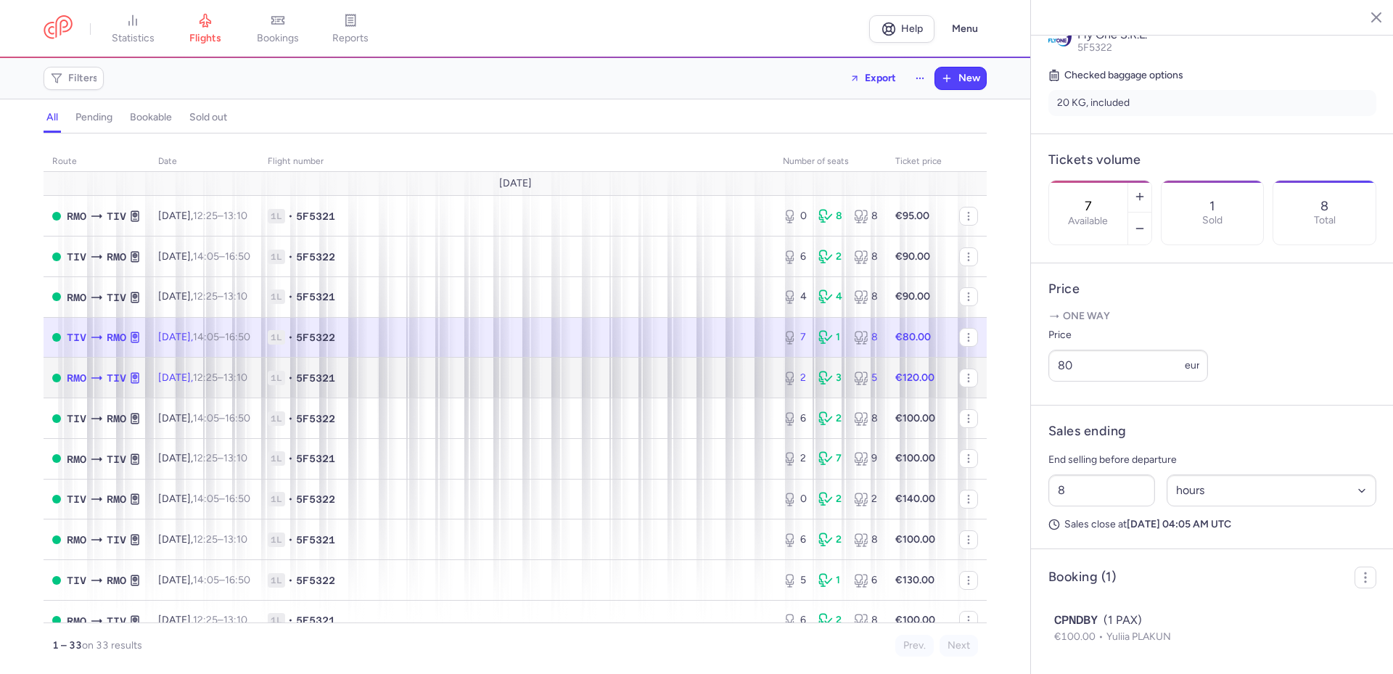
click at [454, 377] on span "1L • 5F5321" at bounding box center [517, 378] width 498 height 15
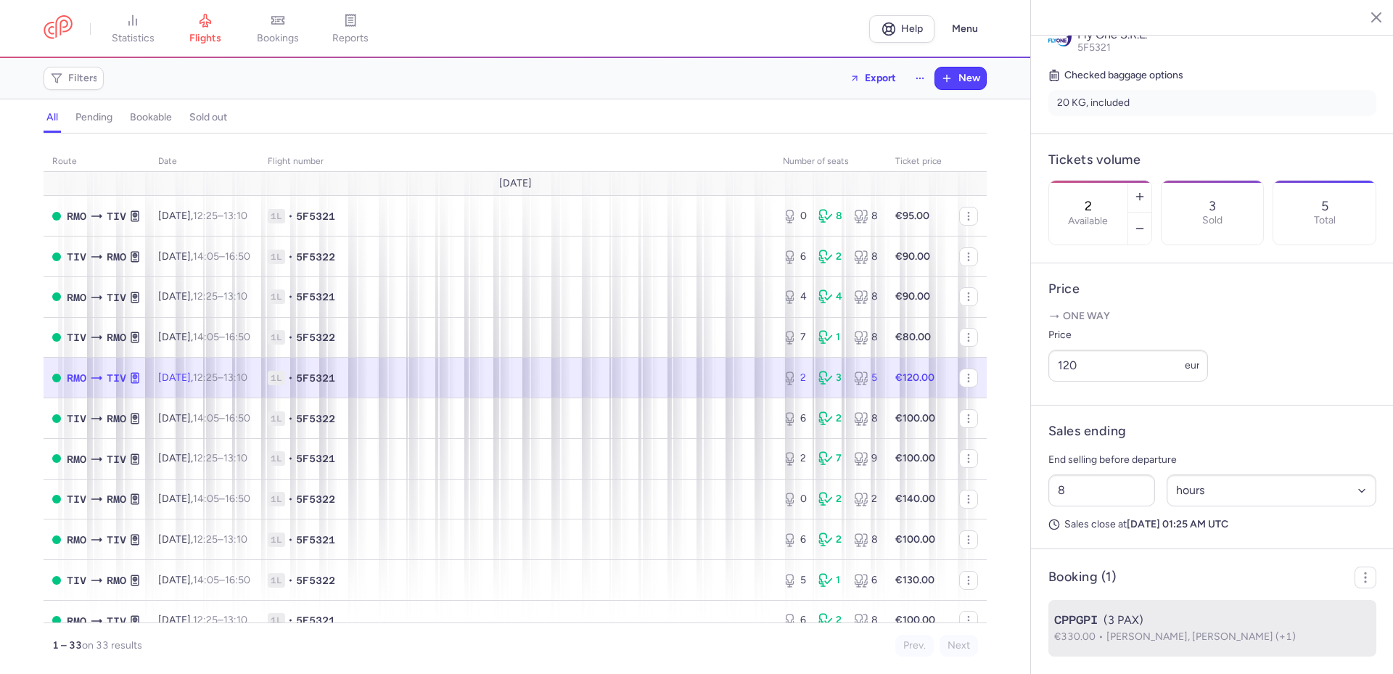
click at [1194, 638] on span "Tetiana BANNIKOVA, Oksana SMOLIAR (+1)" at bounding box center [1201, 637] width 189 height 12
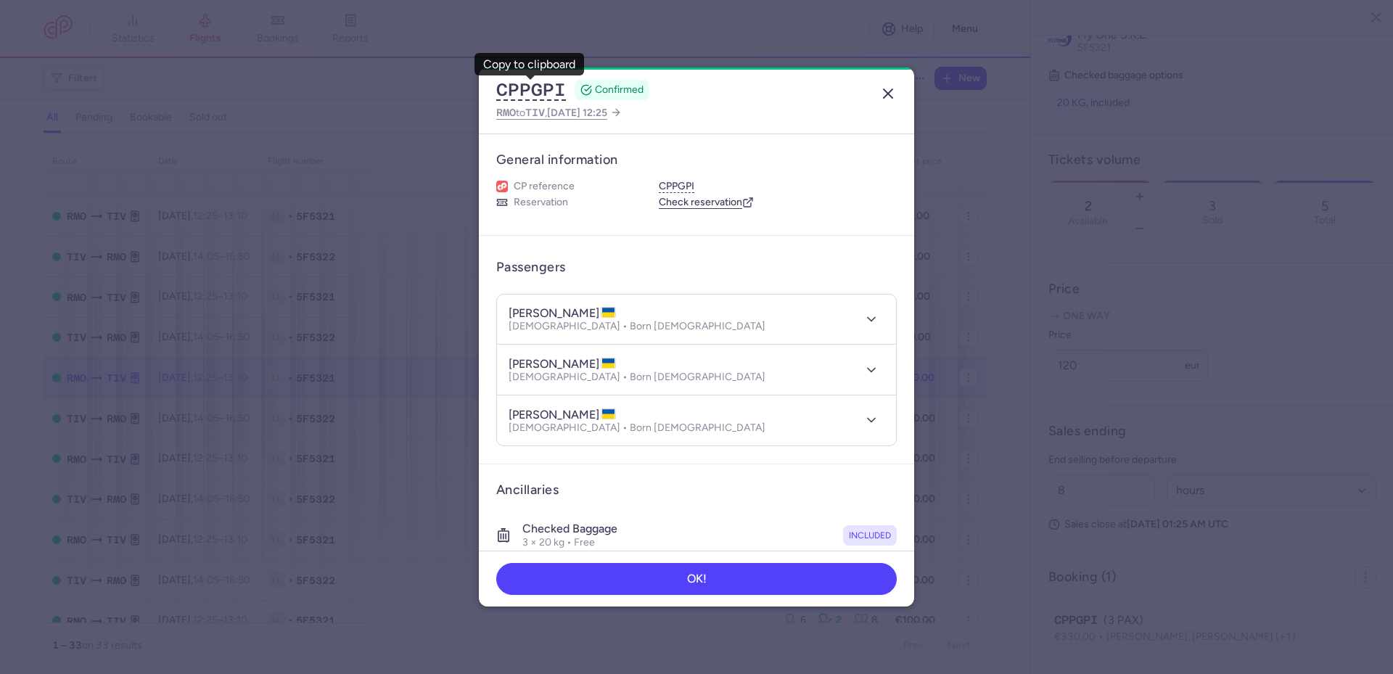
click at [885, 89] on icon "button" at bounding box center [887, 93] width 17 height 17
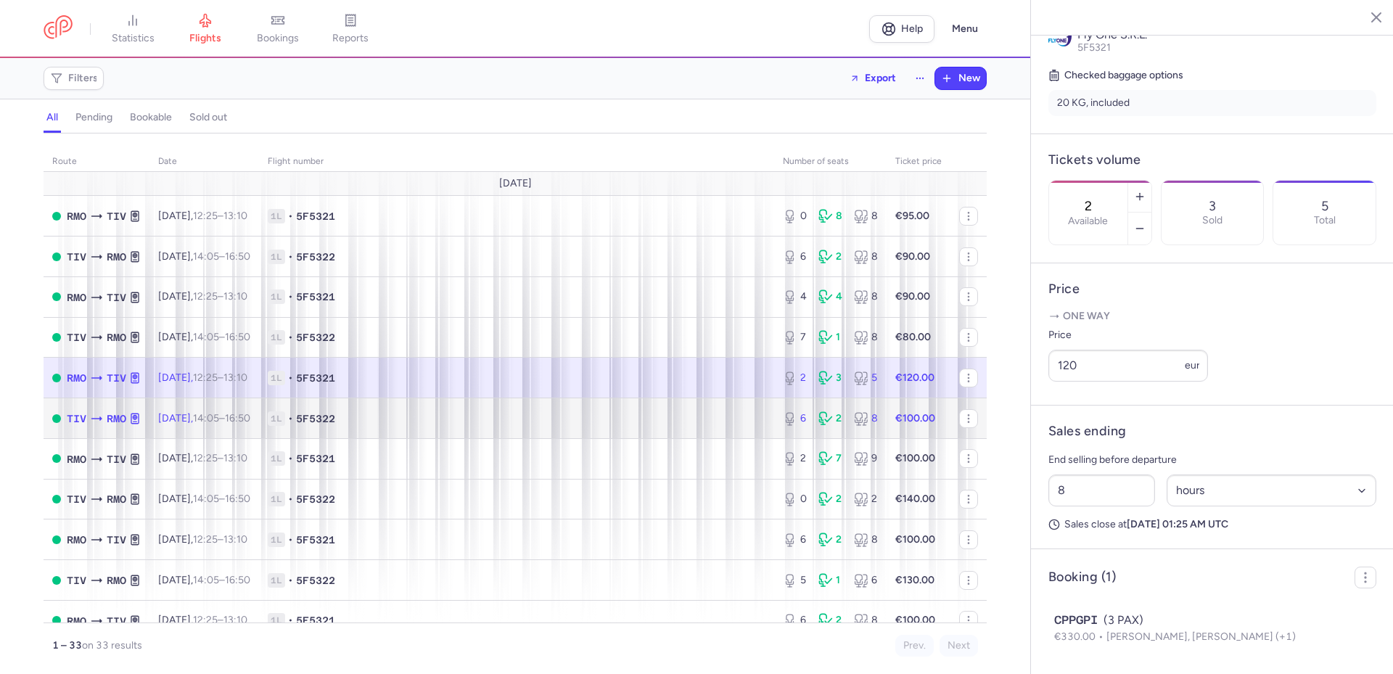
click at [640, 419] on span "1L • 5F5322" at bounding box center [517, 418] width 498 height 15
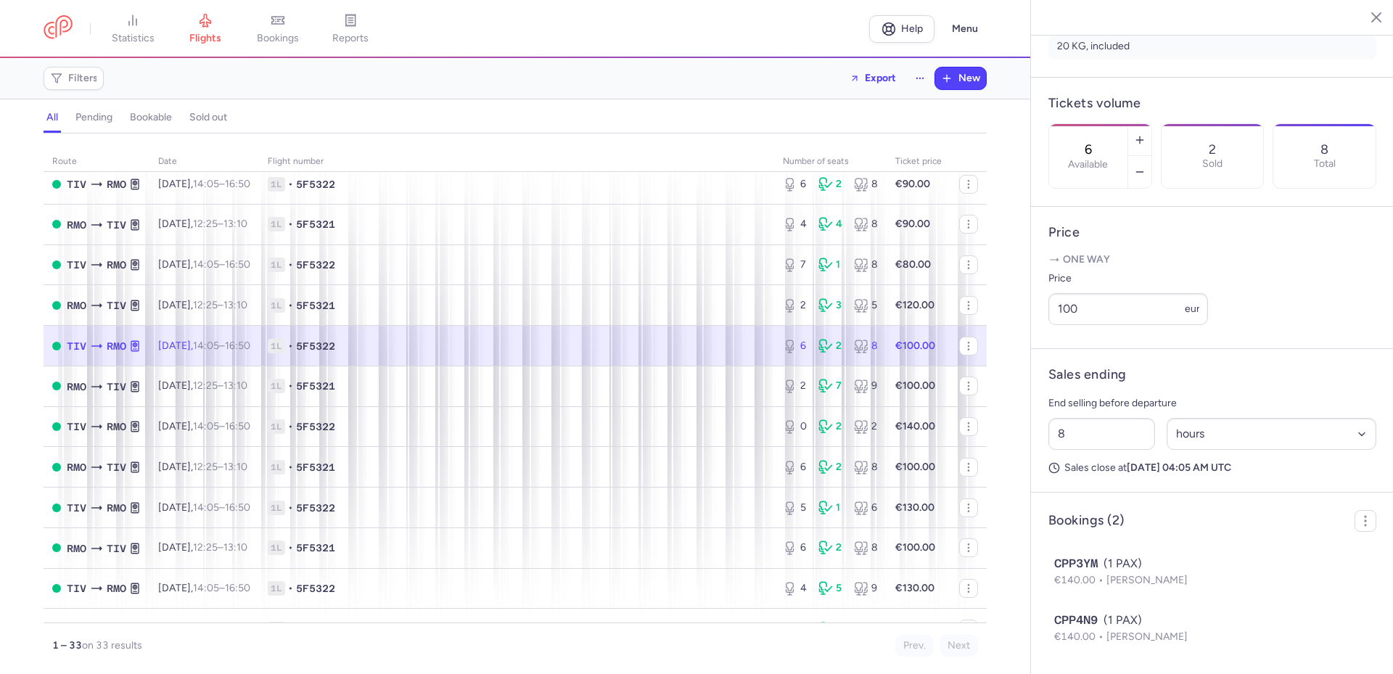
scroll to position [421, 0]
click at [453, 382] on span "1L • 5F5321" at bounding box center [517, 386] width 498 height 15
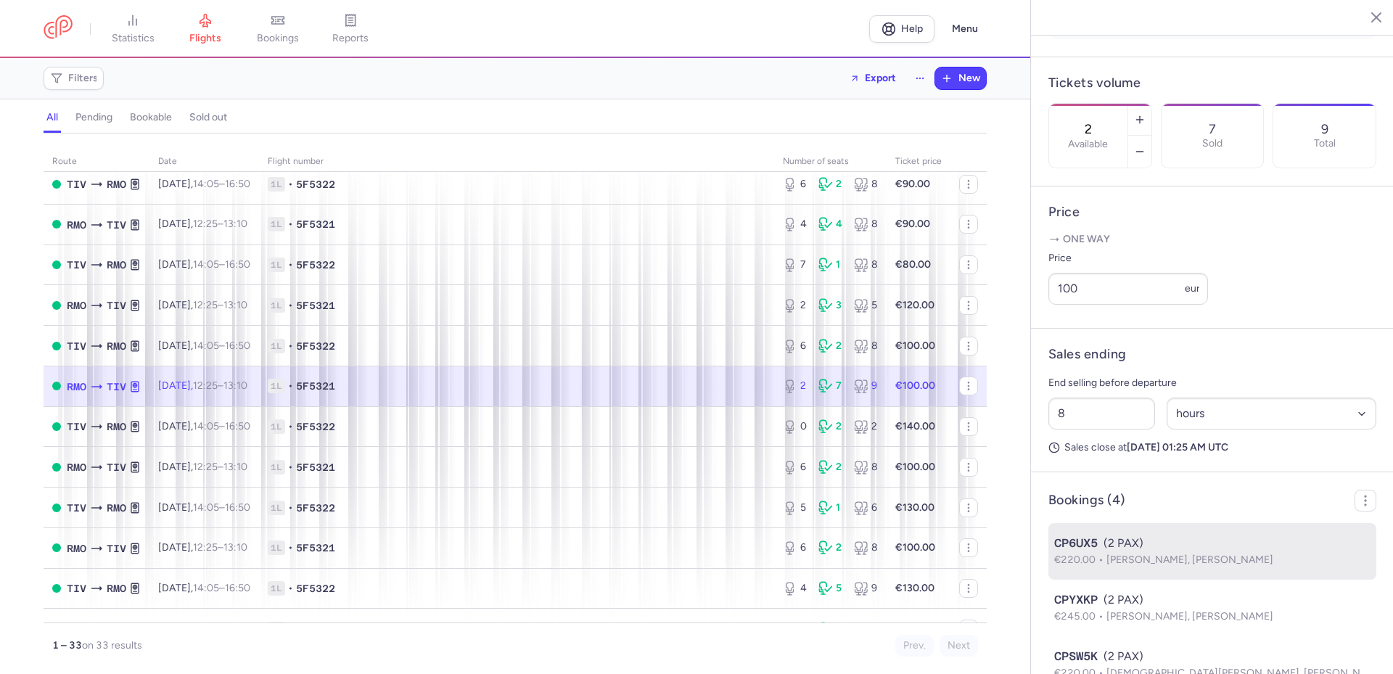
scroll to position [534, 0]
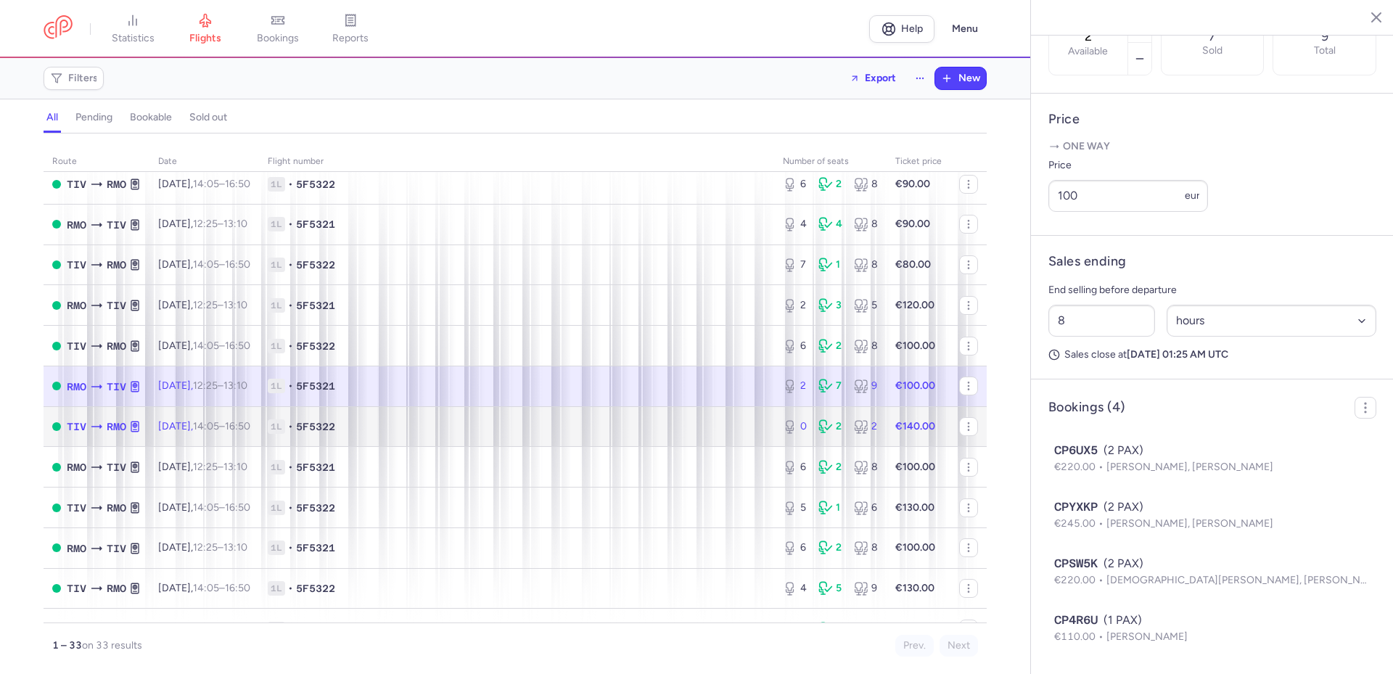
click at [443, 431] on span "1L • 5F5322" at bounding box center [517, 426] width 498 height 15
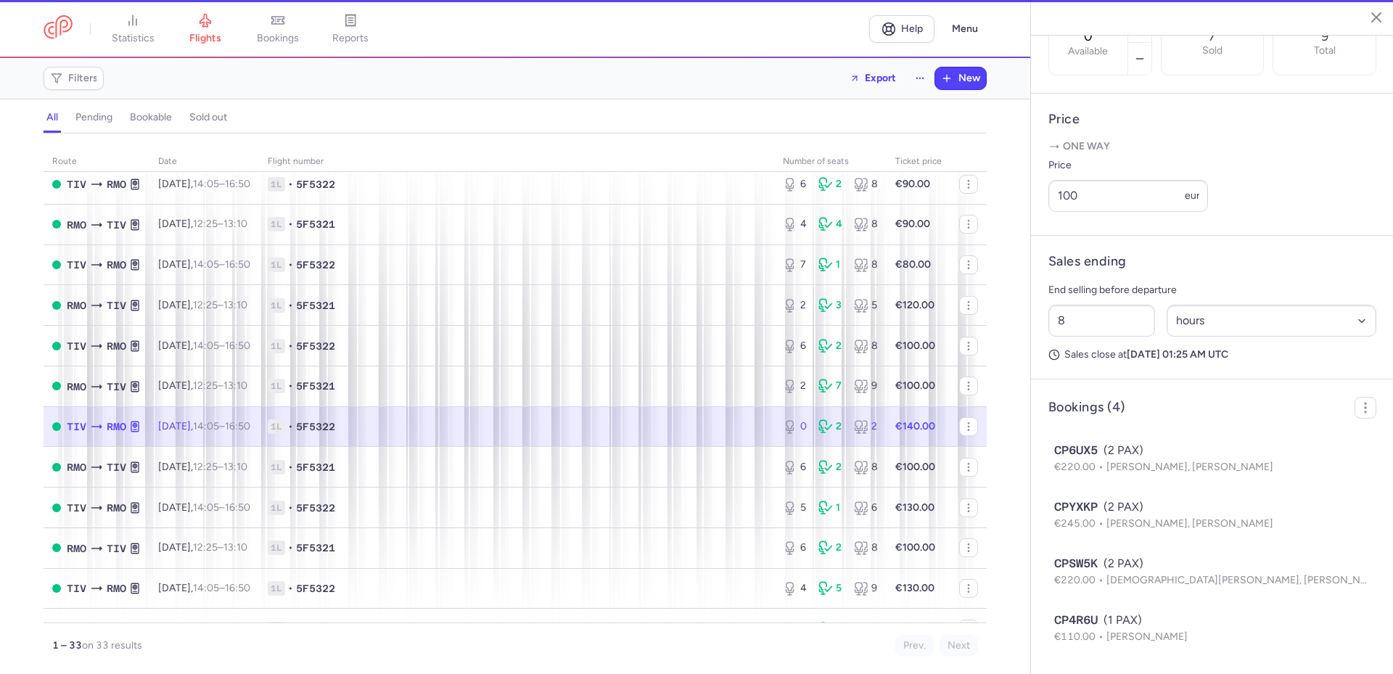
scroll to position [364, 0]
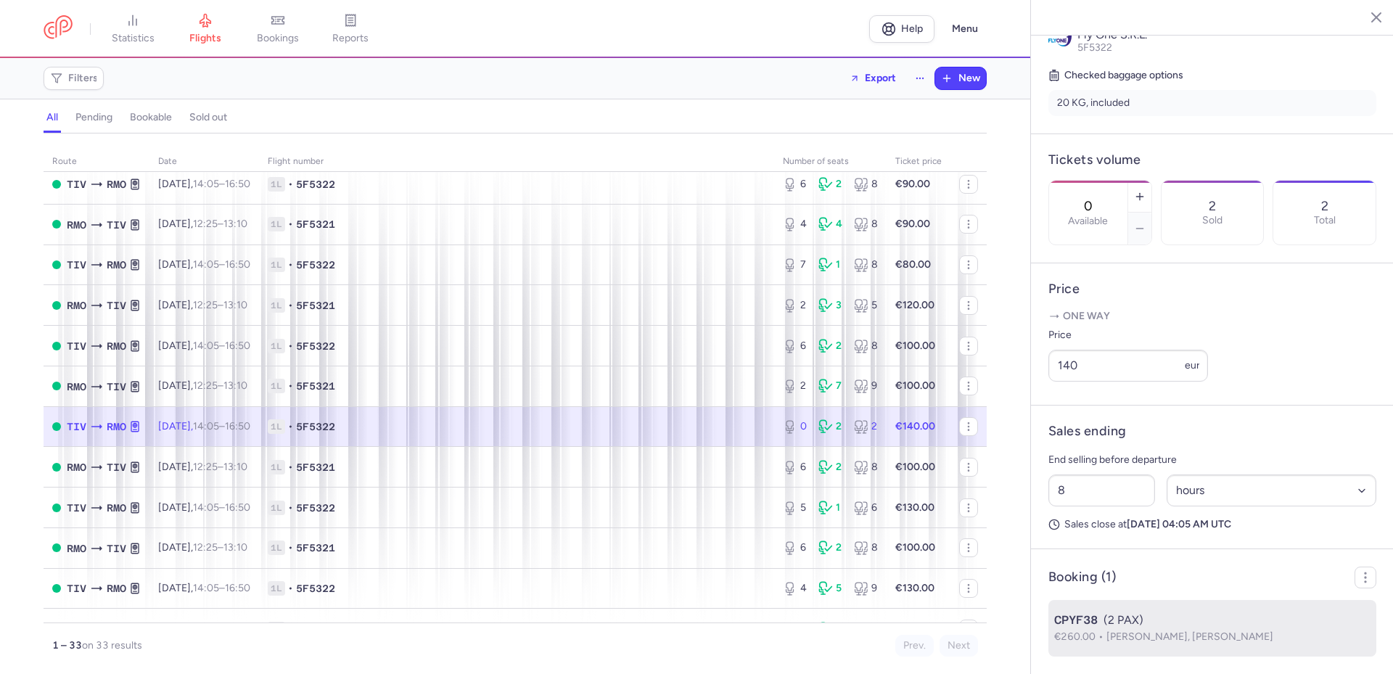
click at [1163, 633] on span "Andre SCHILDERINK, Alina JUCOV" at bounding box center [1190, 637] width 167 height 12
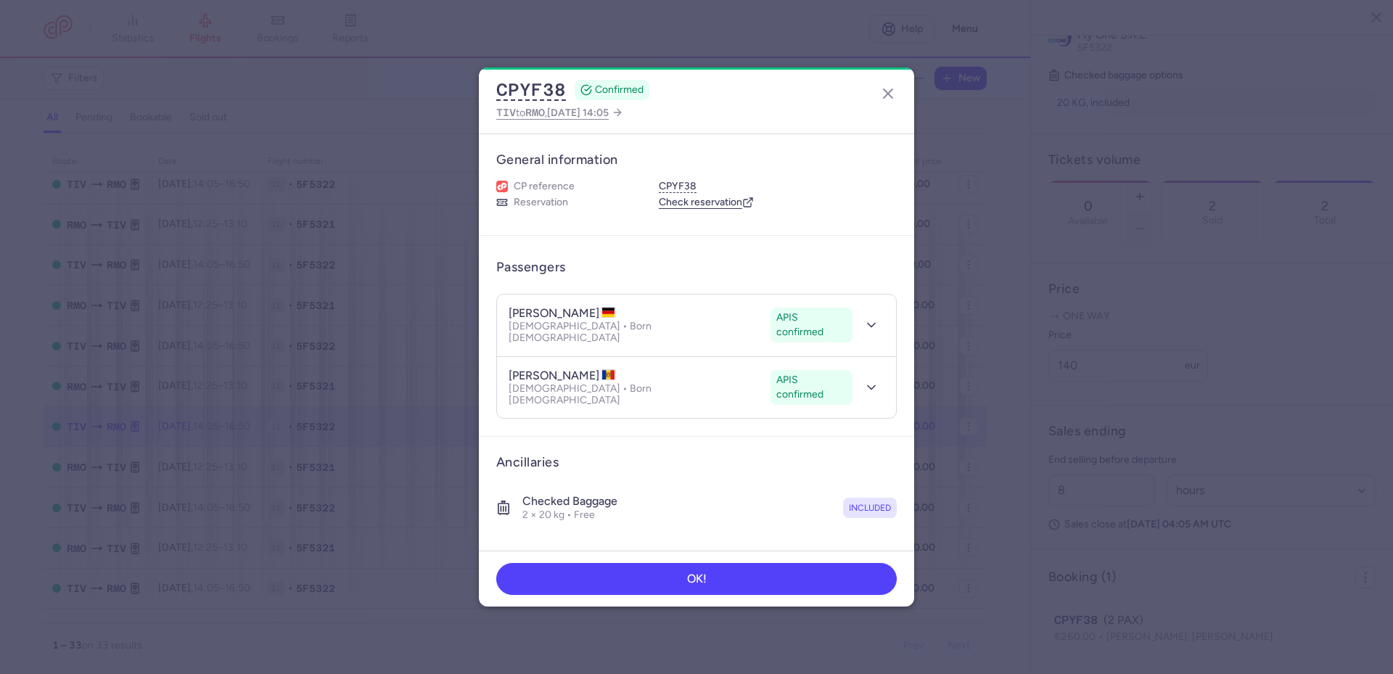
drag, startPoint x: 543, startPoint y: 312, endPoint x: 618, endPoint y: 311, distance: 74.7
click at [616, 311] on h4 "andre SCHILDERINK" at bounding box center [562, 313] width 107 height 15
copy h4 "SCHILDERINK"
click at [892, 91] on icon "button" at bounding box center [887, 93] width 17 height 17
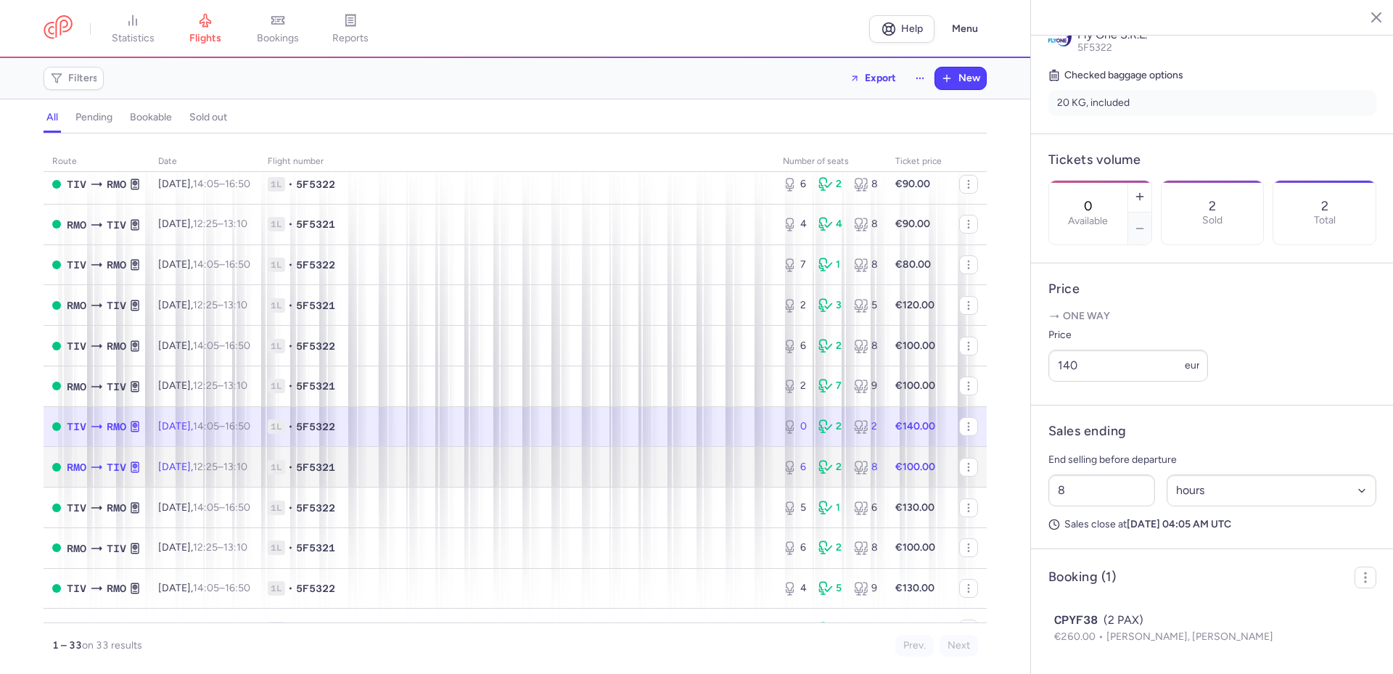
click at [533, 465] on span "1L • 5F5321" at bounding box center [517, 467] width 498 height 15
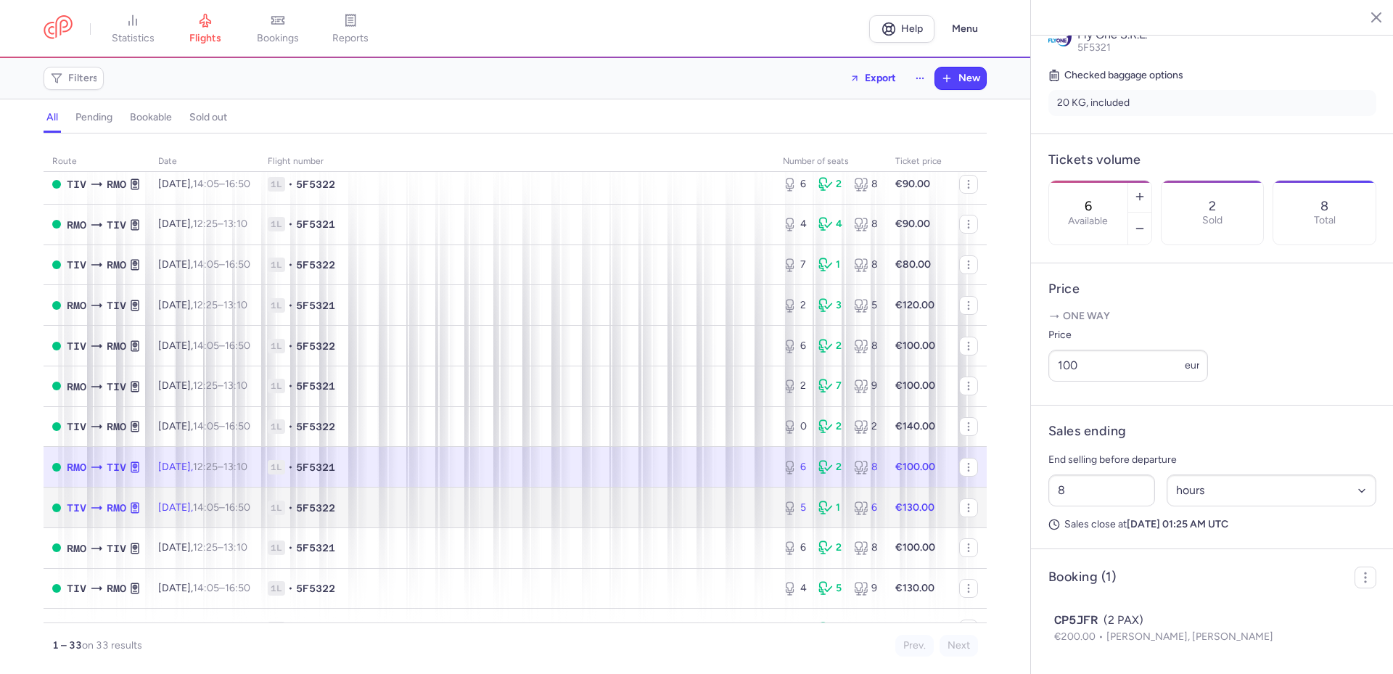
click at [434, 514] on td "1L • 5F5322" at bounding box center [516, 508] width 515 height 41
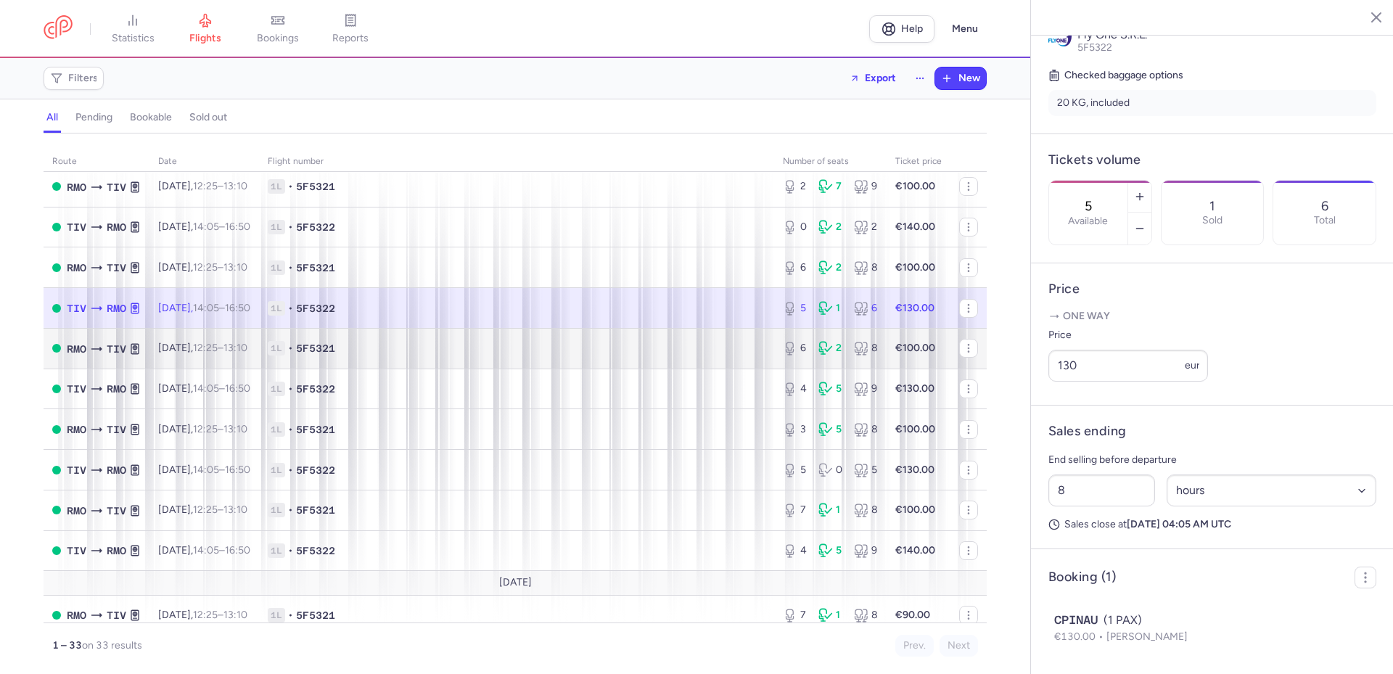
scroll to position [290, 0]
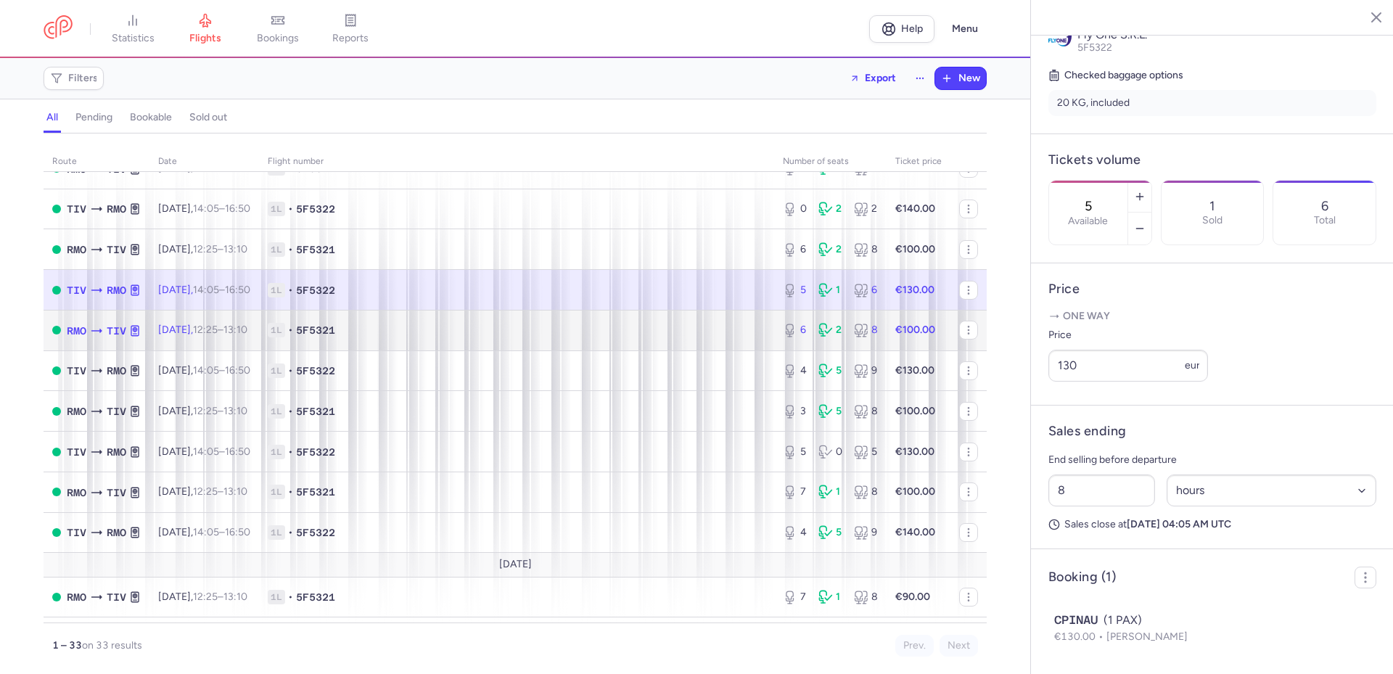
click at [492, 329] on span "1L • 5F5321" at bounding box center [517, 330] width 498 height 15
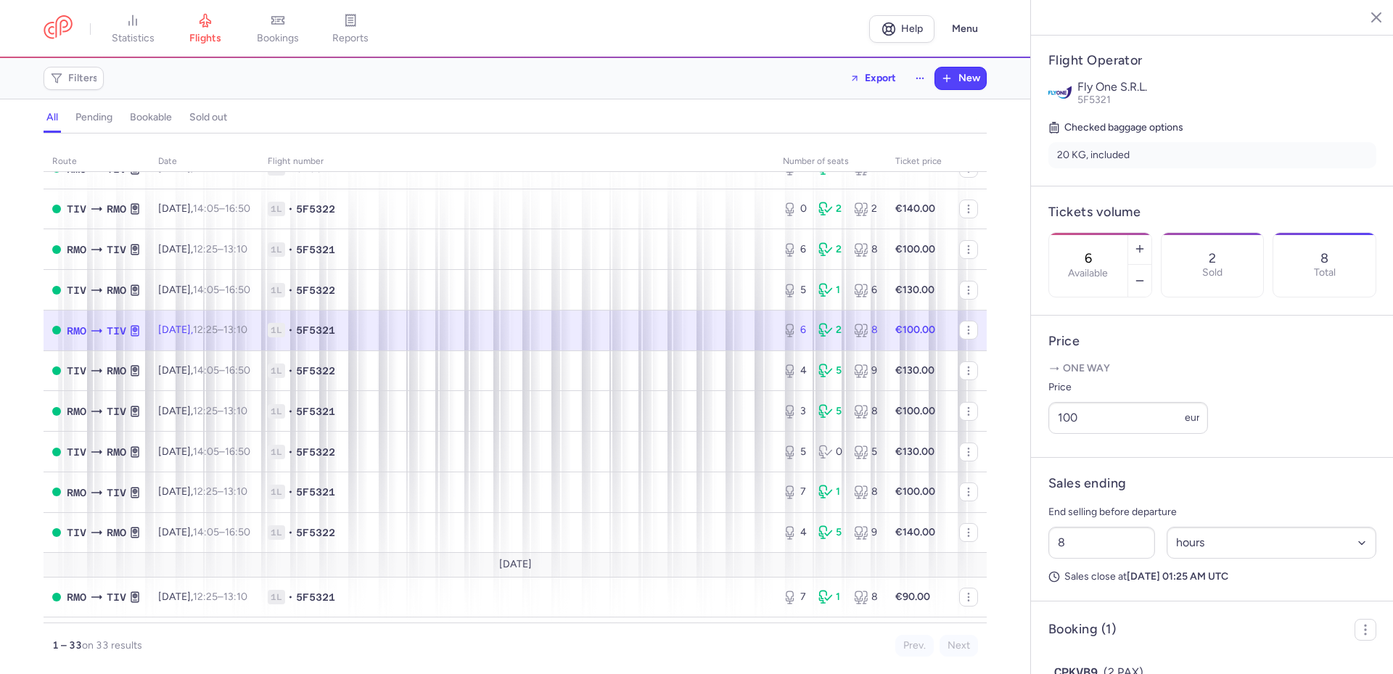
scroll to position [364, 0]
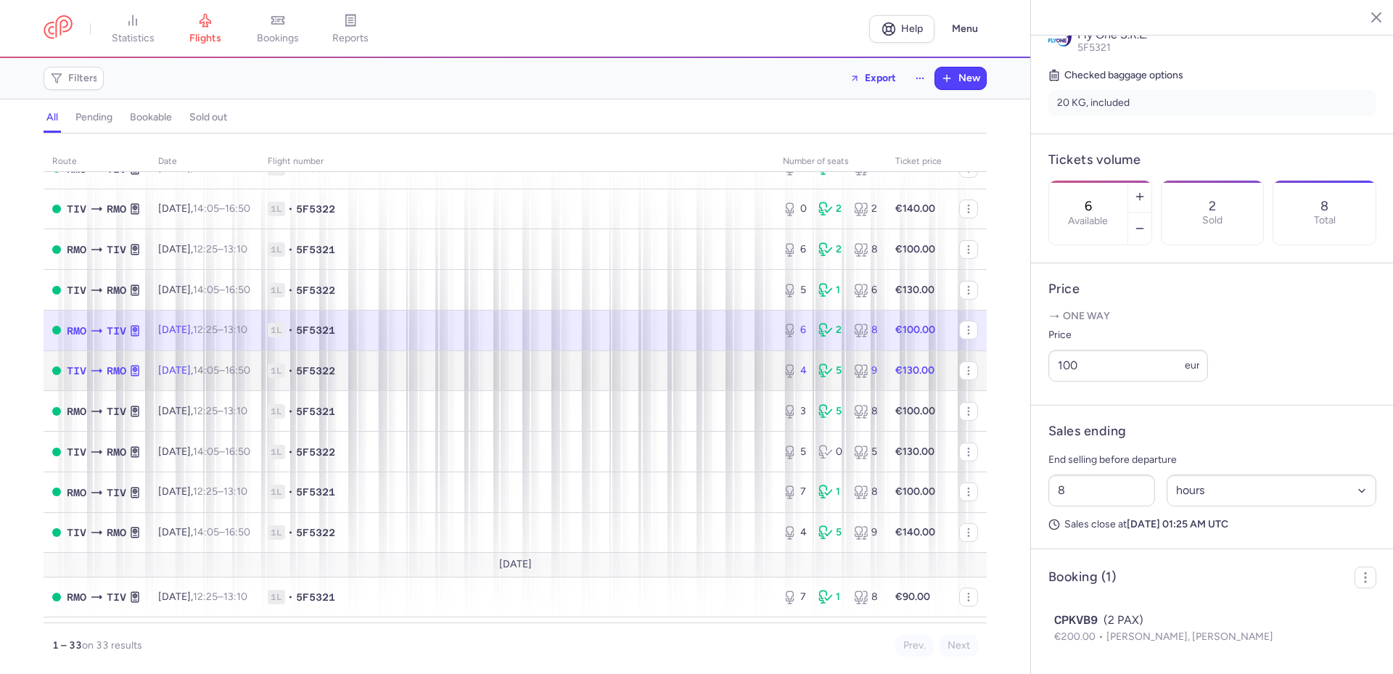
click at [618, 366] on span "1L • 5F5322" at bounding box center [517, 371] width 498 height 15
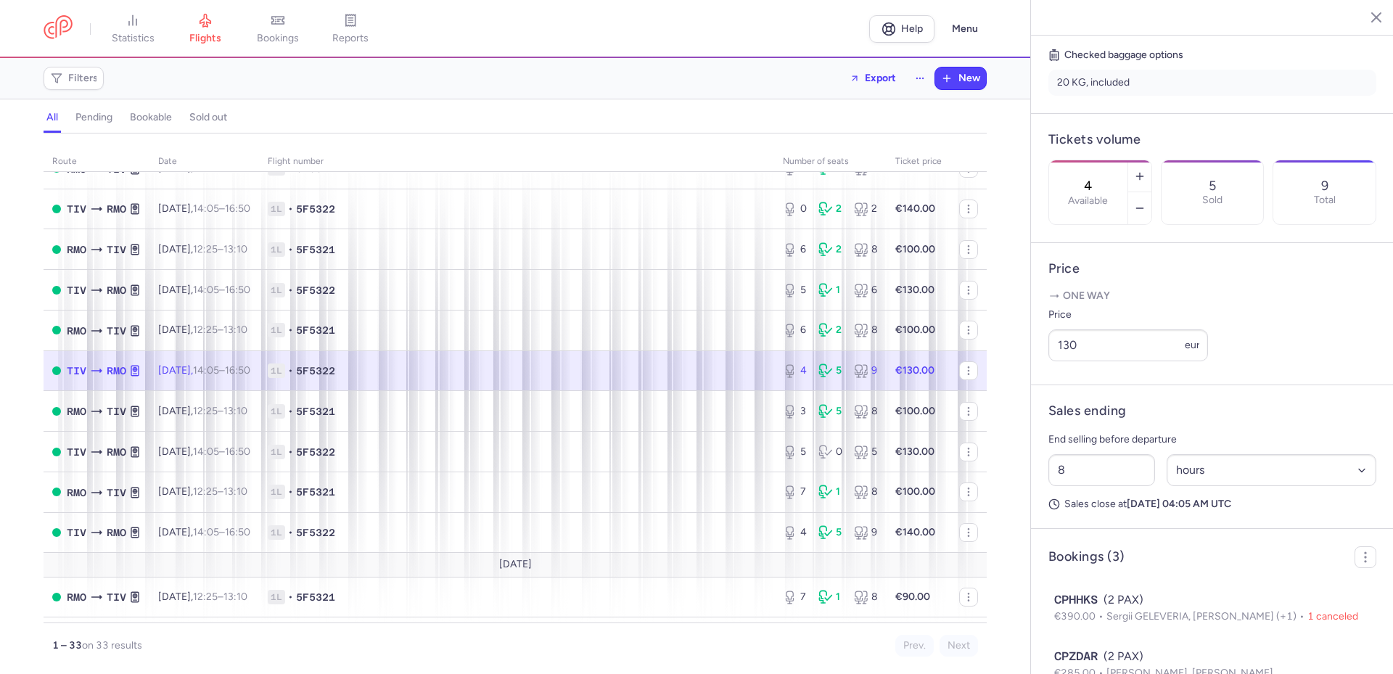
scroll to position [477, 0]
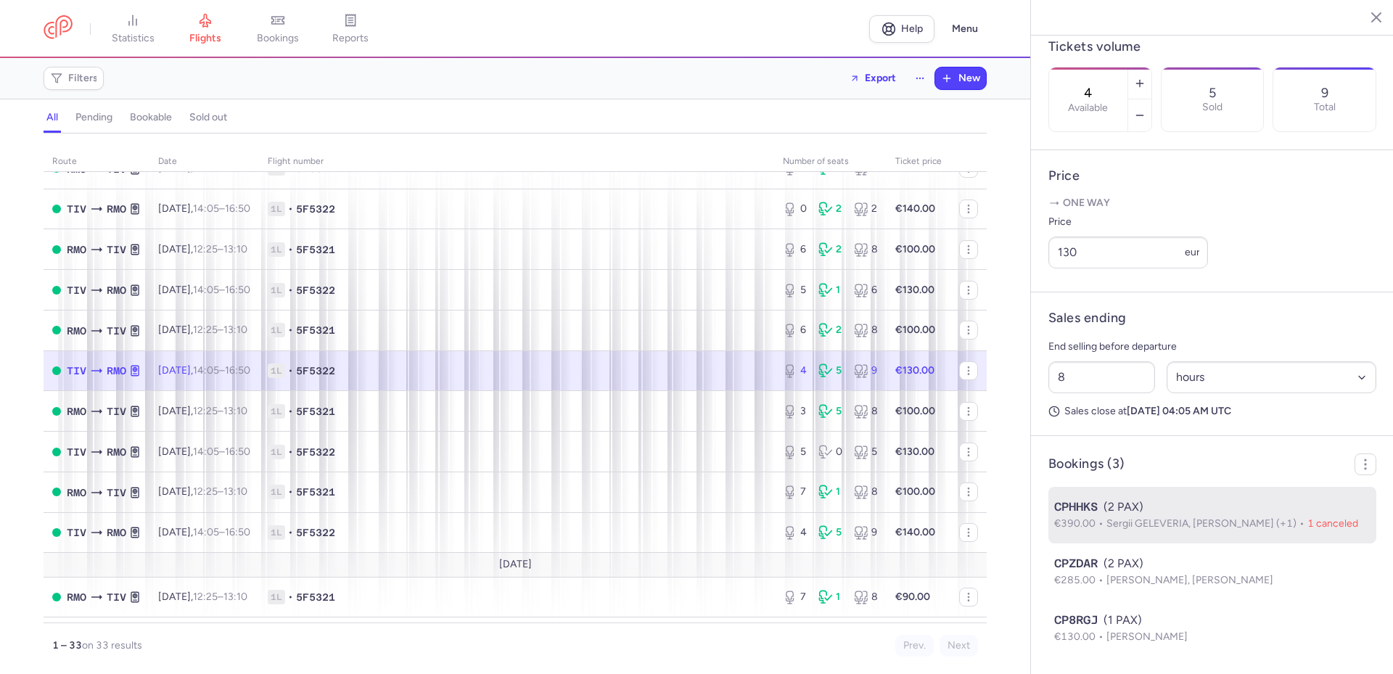
click at [1222, 520] on span "Sergii GELEVERIA, Daria SEREBREACOVA (+1)" at bounding box center [1207, 523] width 201 height 12
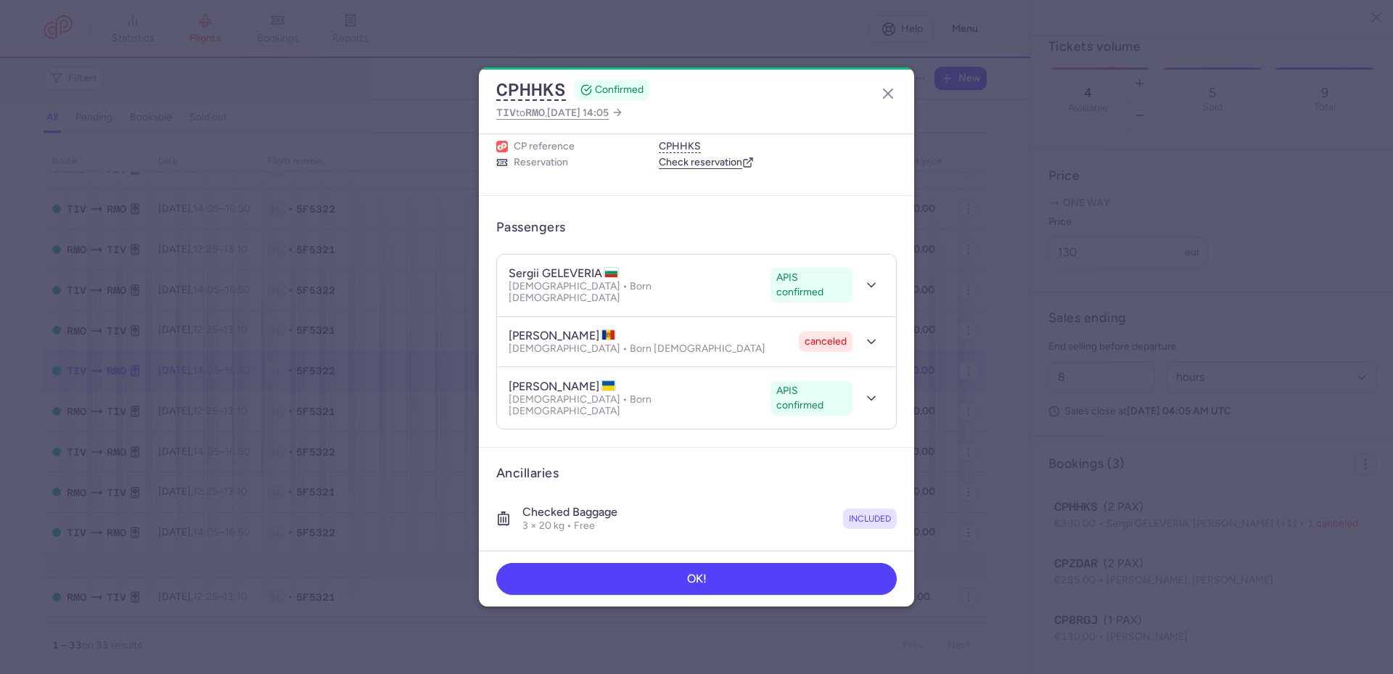
scroll to position [7, 0]
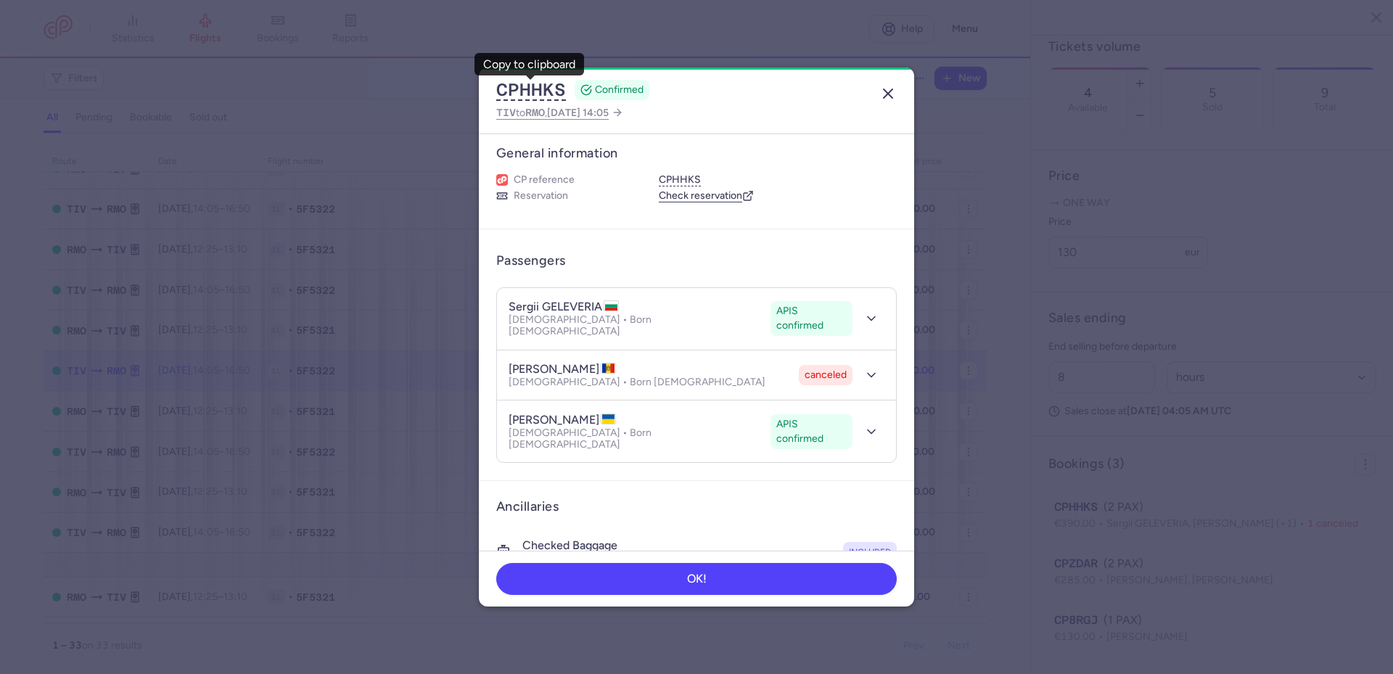
click at [882, 97] on icon "button" at bounding box center [887, 93] width 17 height 17
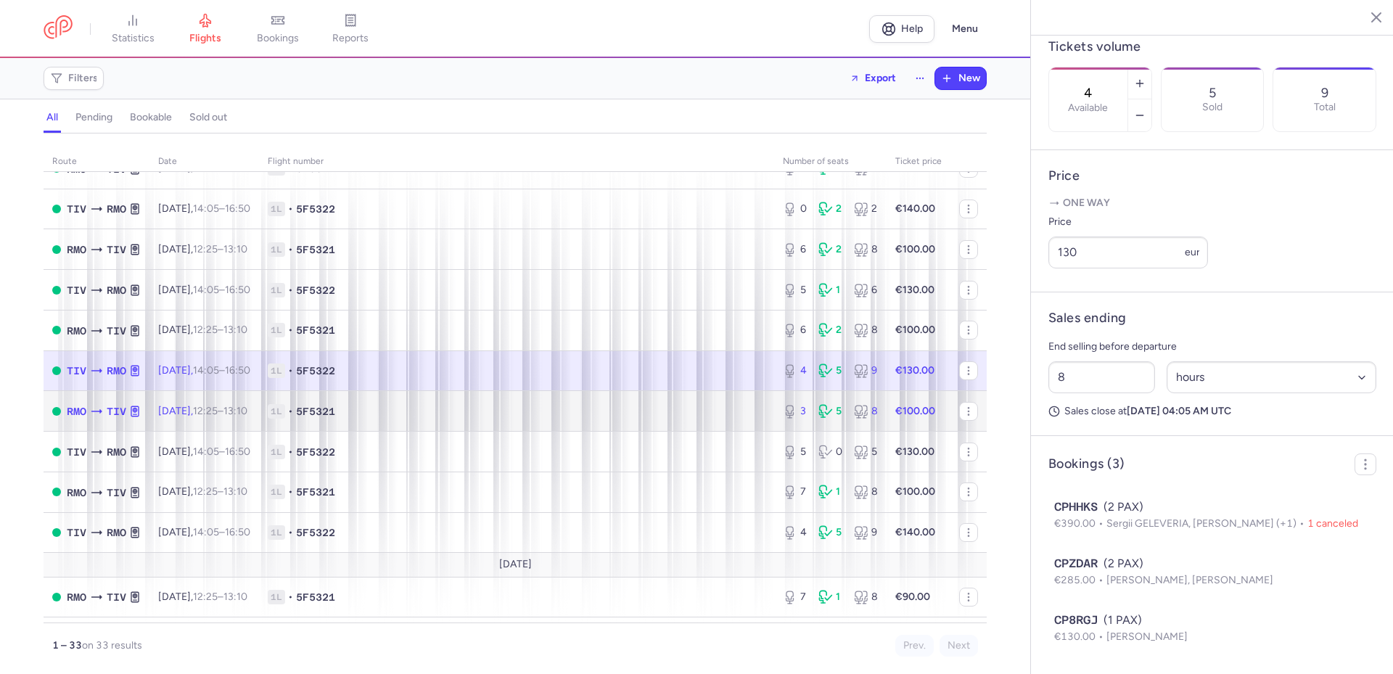
click at [480, 403] on td "1L • 5F5321" at bounding box center [516, 411] width 515 height 41
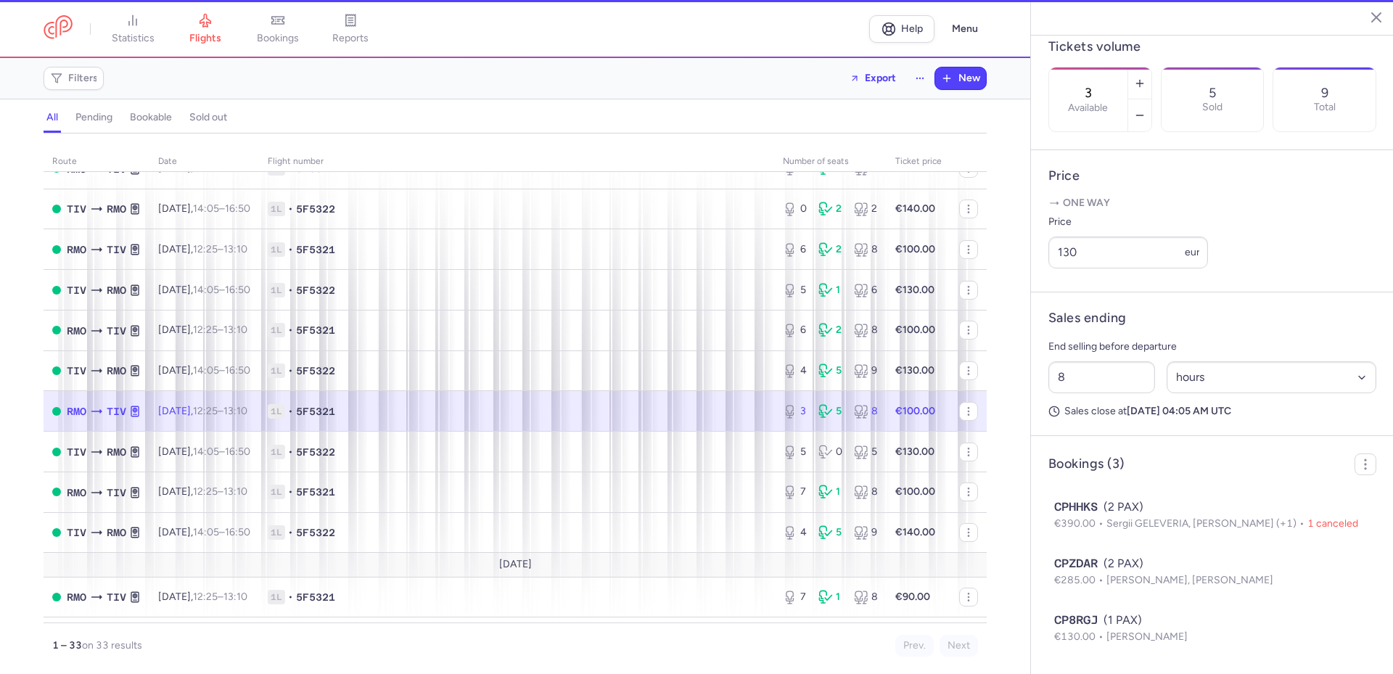
scroll to position [421, 0]
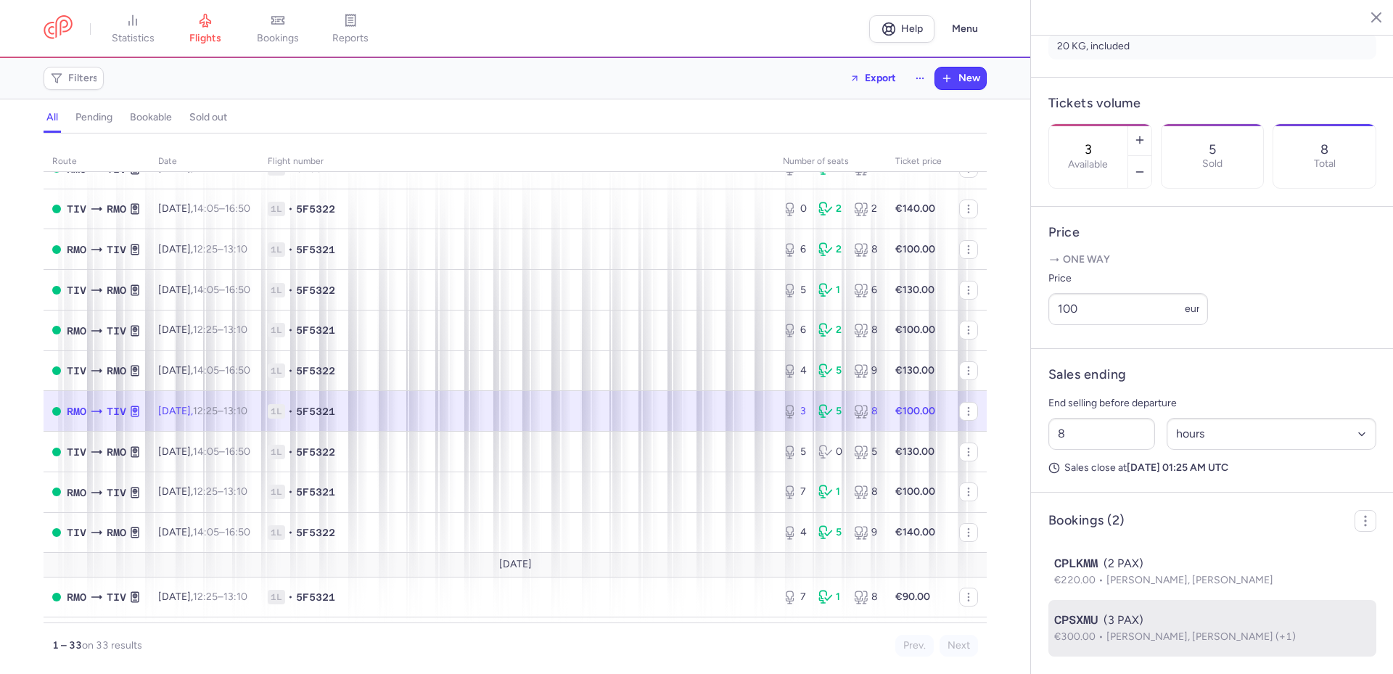
click at [1165, 626] on div "CPSXMU (3 PAX)" at bounding box center [1212, 620] width 316 height 17
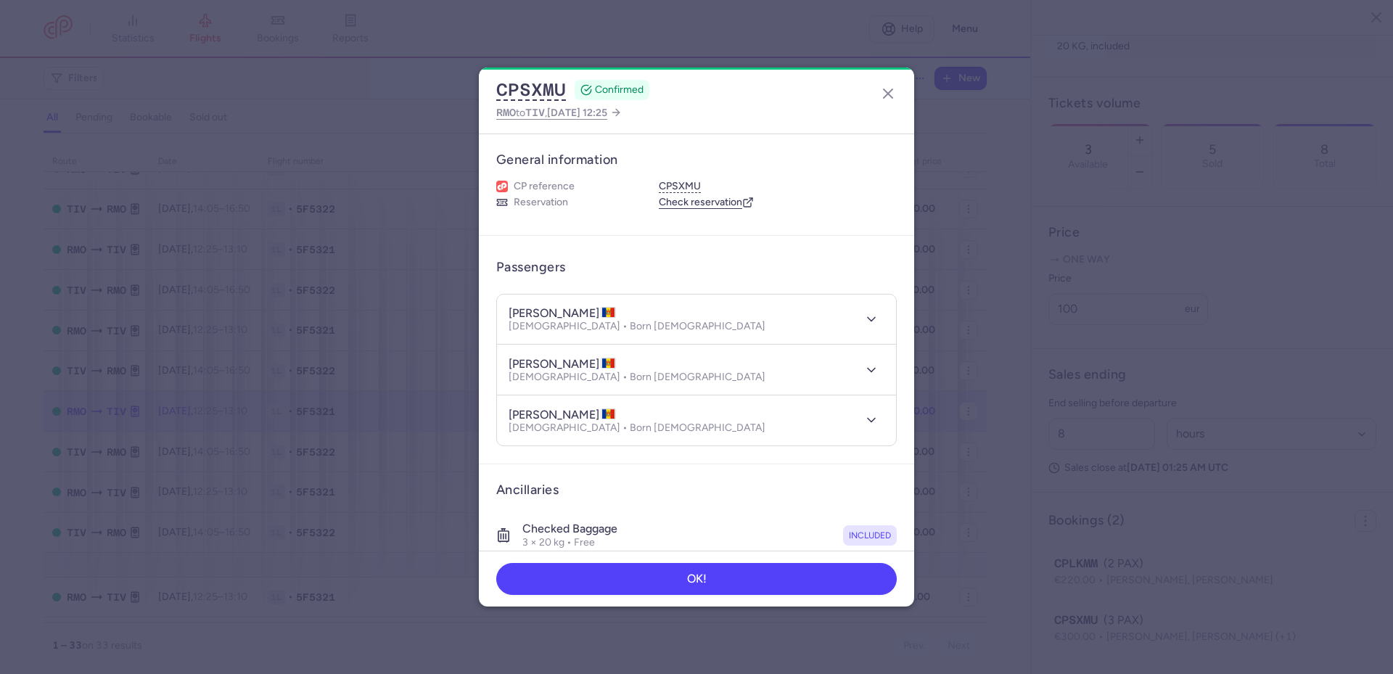
drag, startPoint x: 510, startPoint y: 314, endPoint x: 627, endPoint y: 308, distance: 117.0
click at [616, 308] on h4 "diana BARBASCUMPA" at bounding box center [562, 313] width 107 height 15
copy h4 "diana BARBASCUMPA"
drag, startPoint x: 503, startPoint y: 365, endPoint x: 613, endPoint y: 365, distance: 110.3
click at [613, 365] on header "ala BARBASCUMPA Female • Born 05/05/1994" at bounding box center [696, 370] width 399 height 50
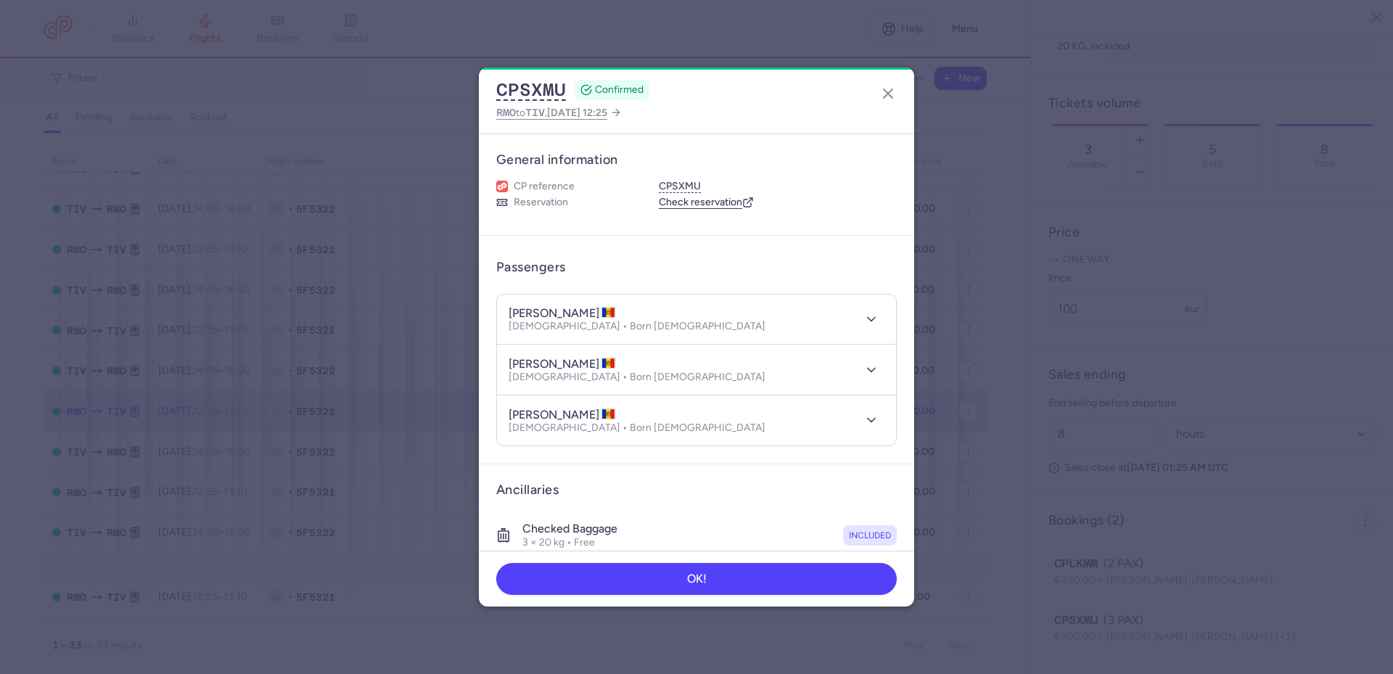
copy h4 "ala BARBASCUMPA"
drag, startPoint x: 506, startPoint y: 417, endPoint x: 625, endPoint y: 417, distance: 119.0
click at [625, 417] on header "virsavia NAGORNEAC Female • Born 21/01/1997" at bounding box center [696, 420] width 399 height 50
click at [882, 89] on icon "button" at bounding box center [887, 93] width 17 height 17
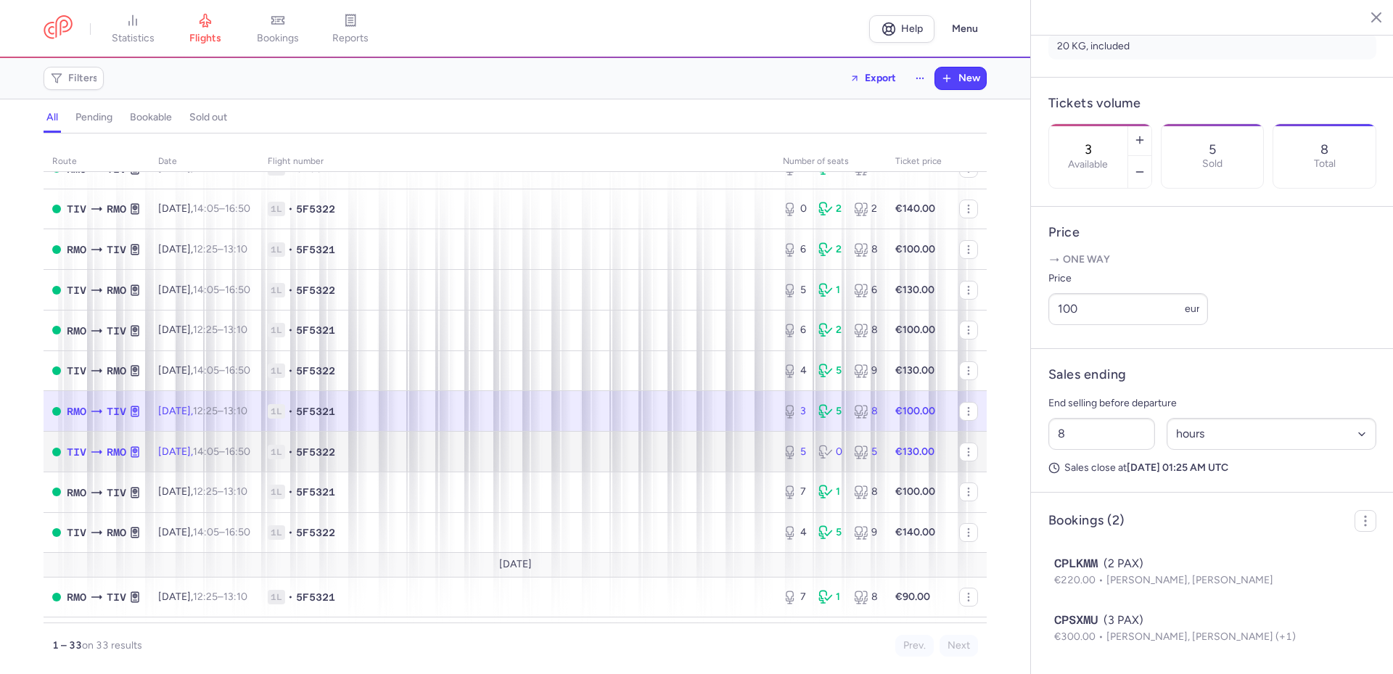
click at [665, 463] on td "1L • 5F5322" at bounding box center [516, 452] width 515 height 41
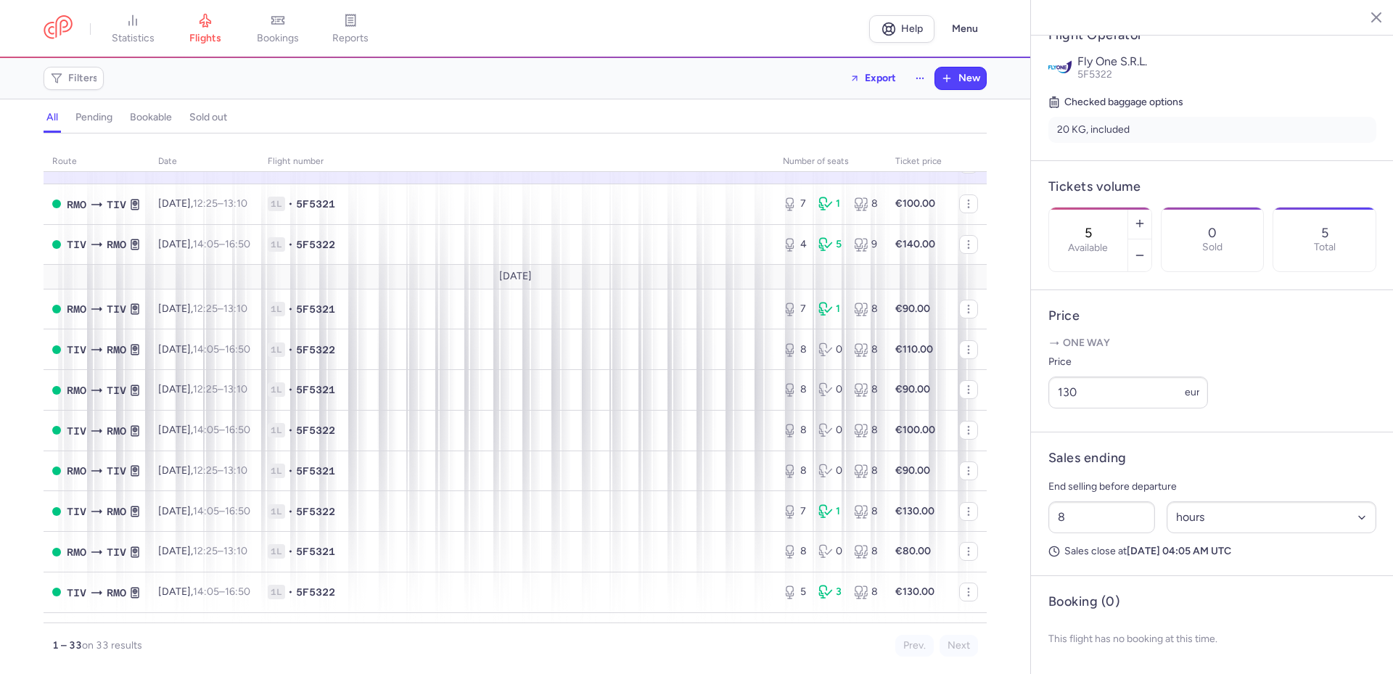
scroll to position [508, 0]
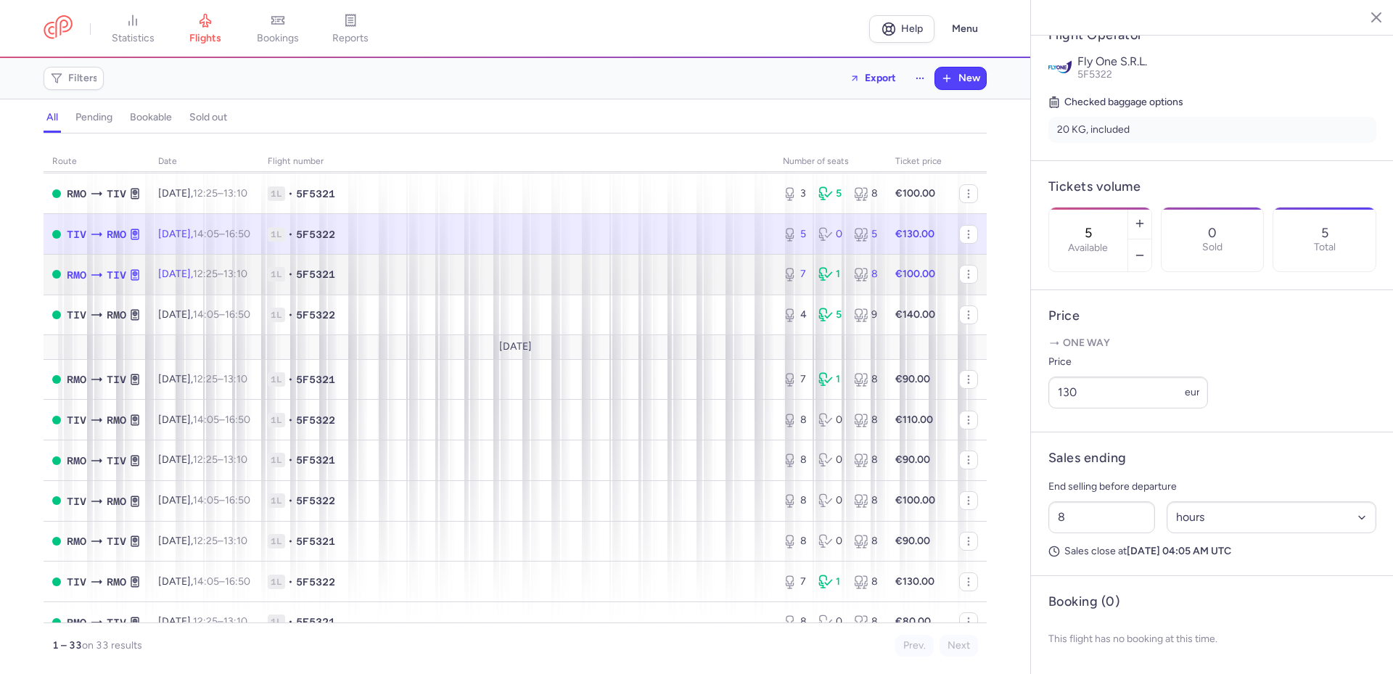
click at [655, 273] on span "1L • 5F5321" at bounding box center [517, 274] width 498 height 15
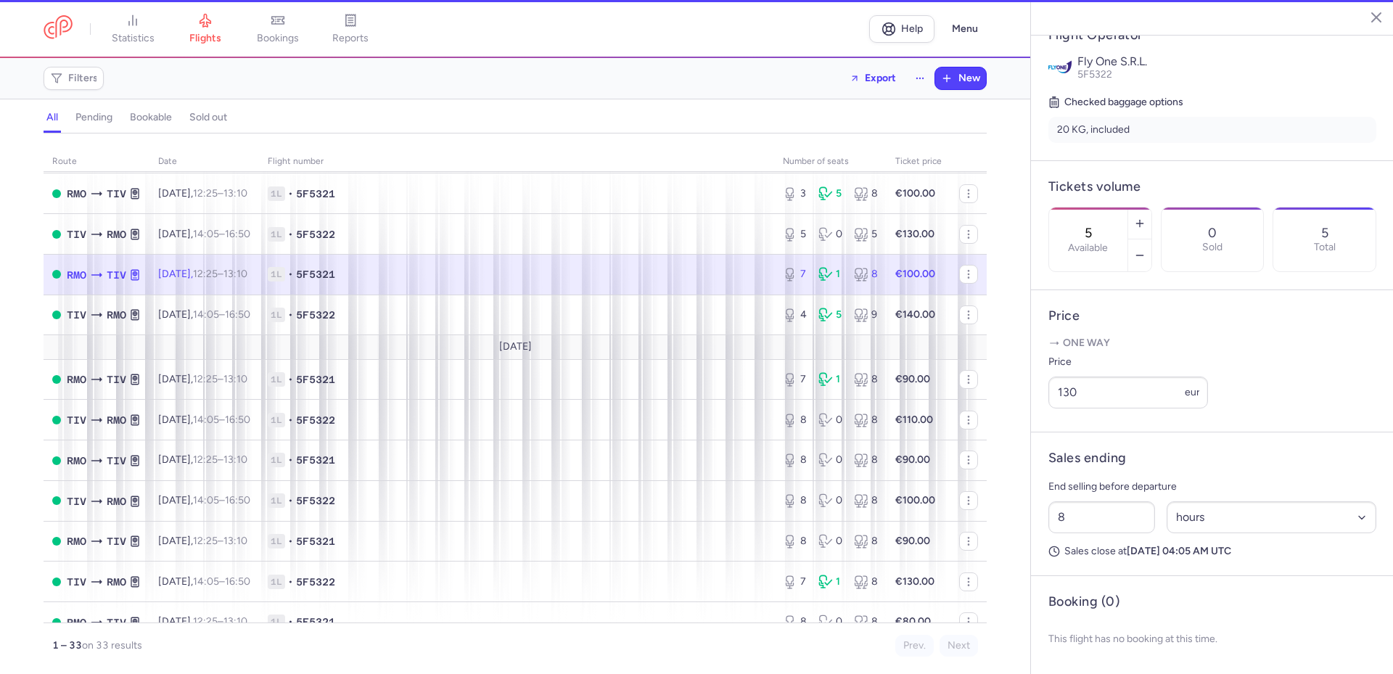
type input "7"
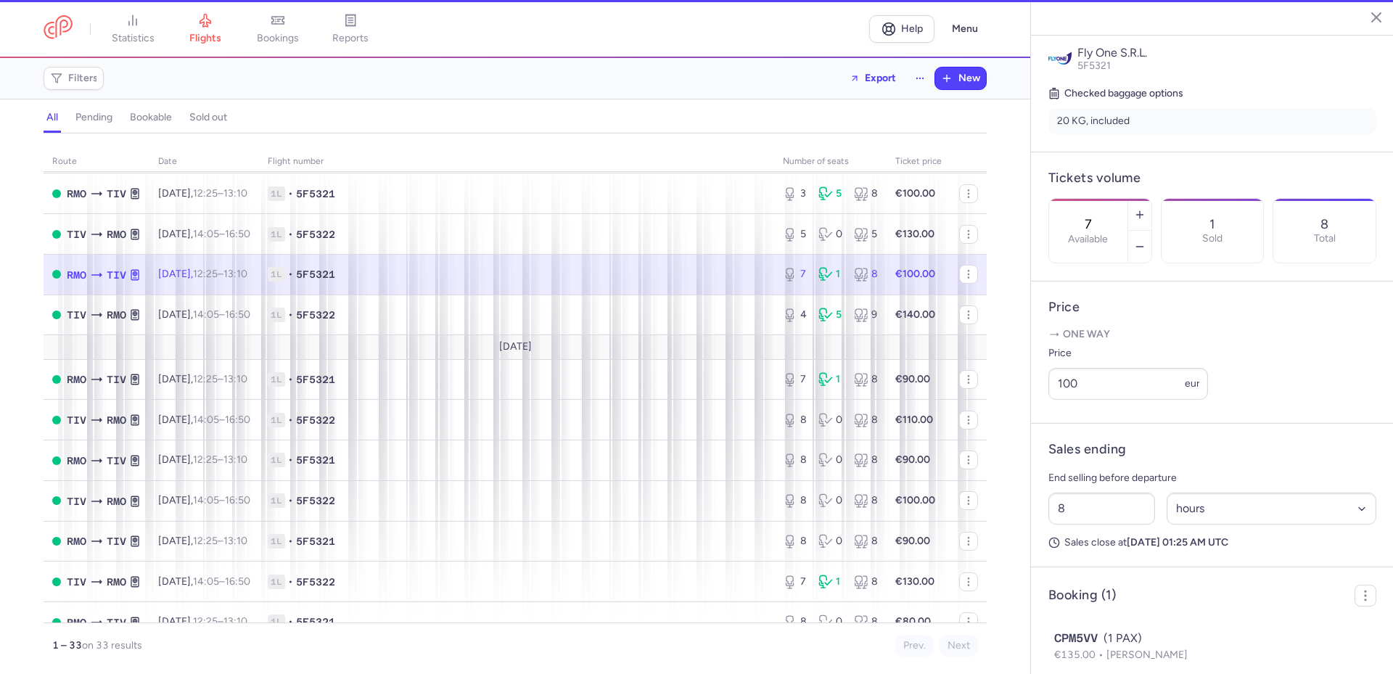
scroll to position [364, 0]
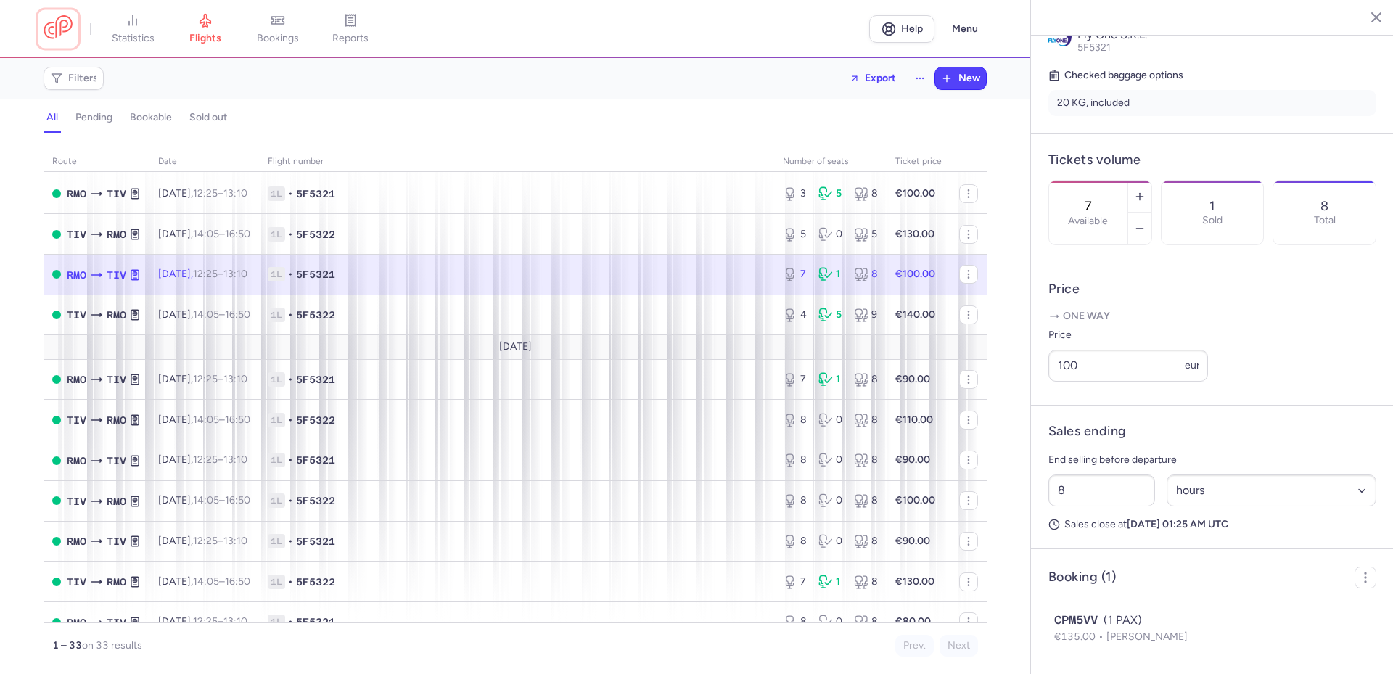
click at [65, 26] on link at bounding box center [58, 28] width 29 height 27
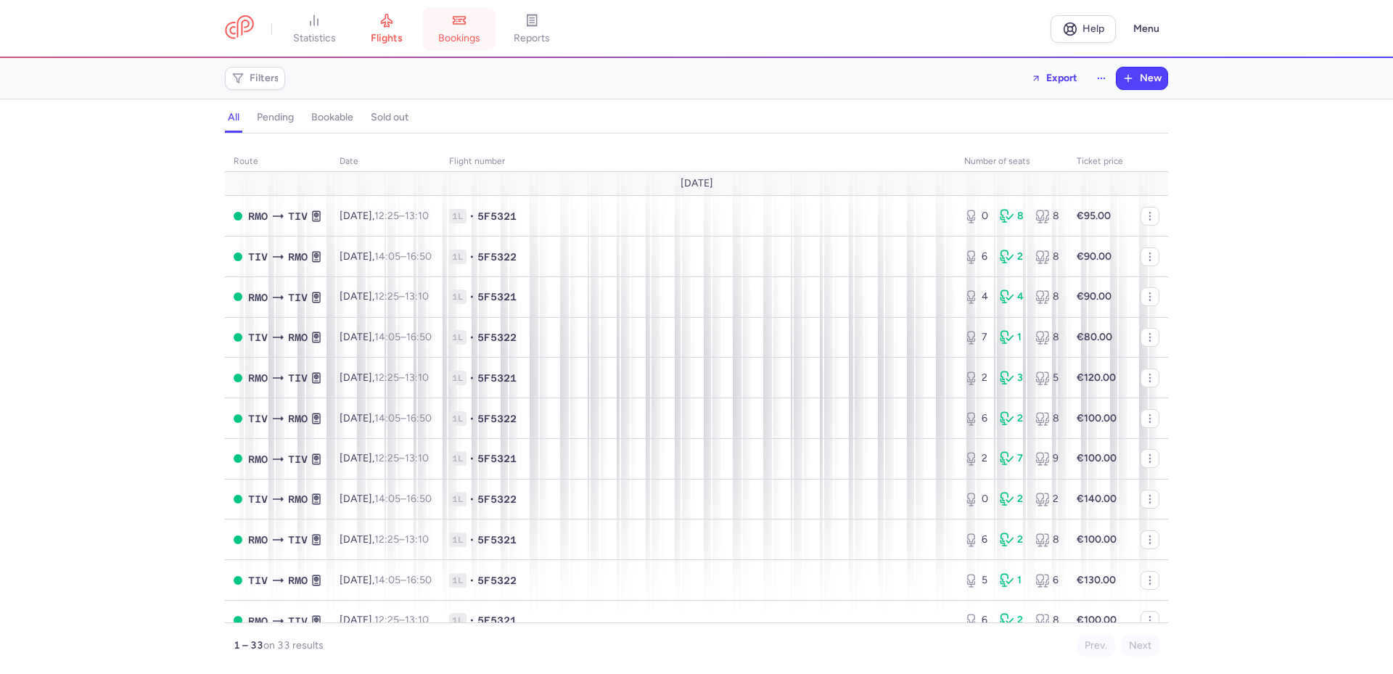
click at [456, 29] on link "bookings" at bounding box center [459, 29] width 73 height 32
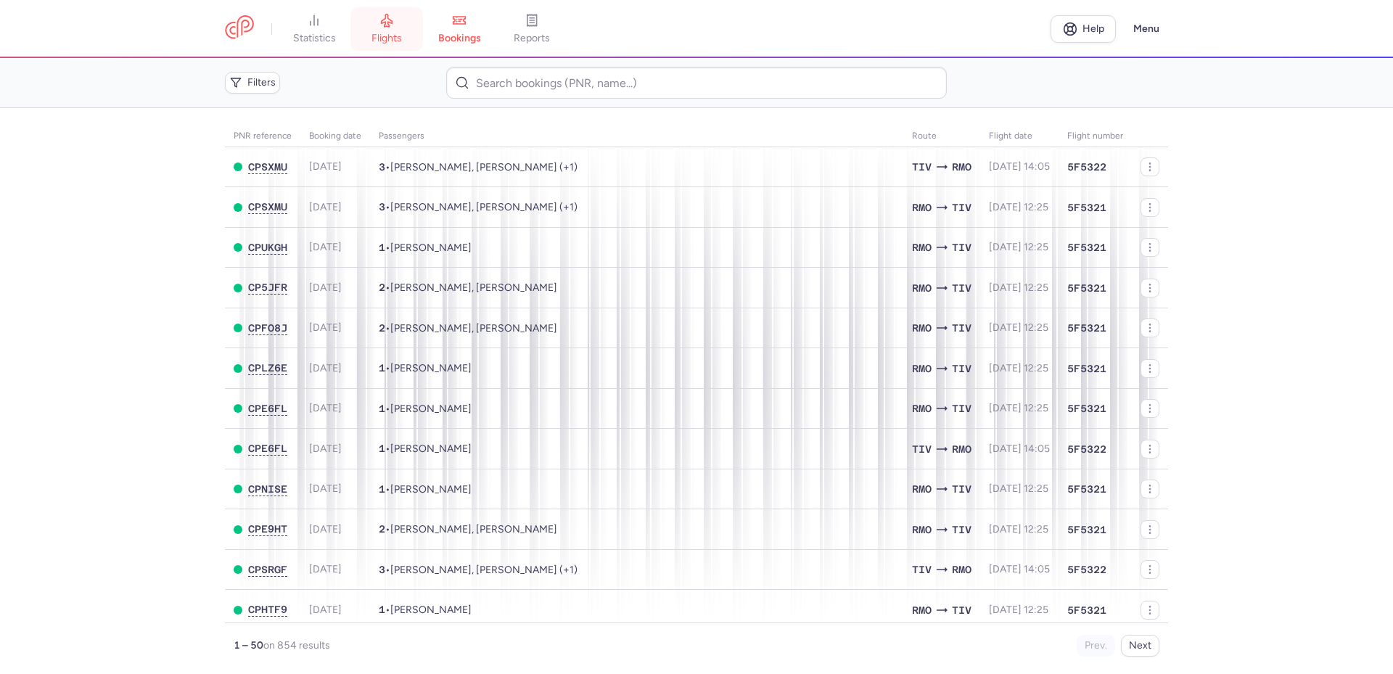
click at [391, 39] on span "flights" at bounding box center [387, 38] width 30 height 13
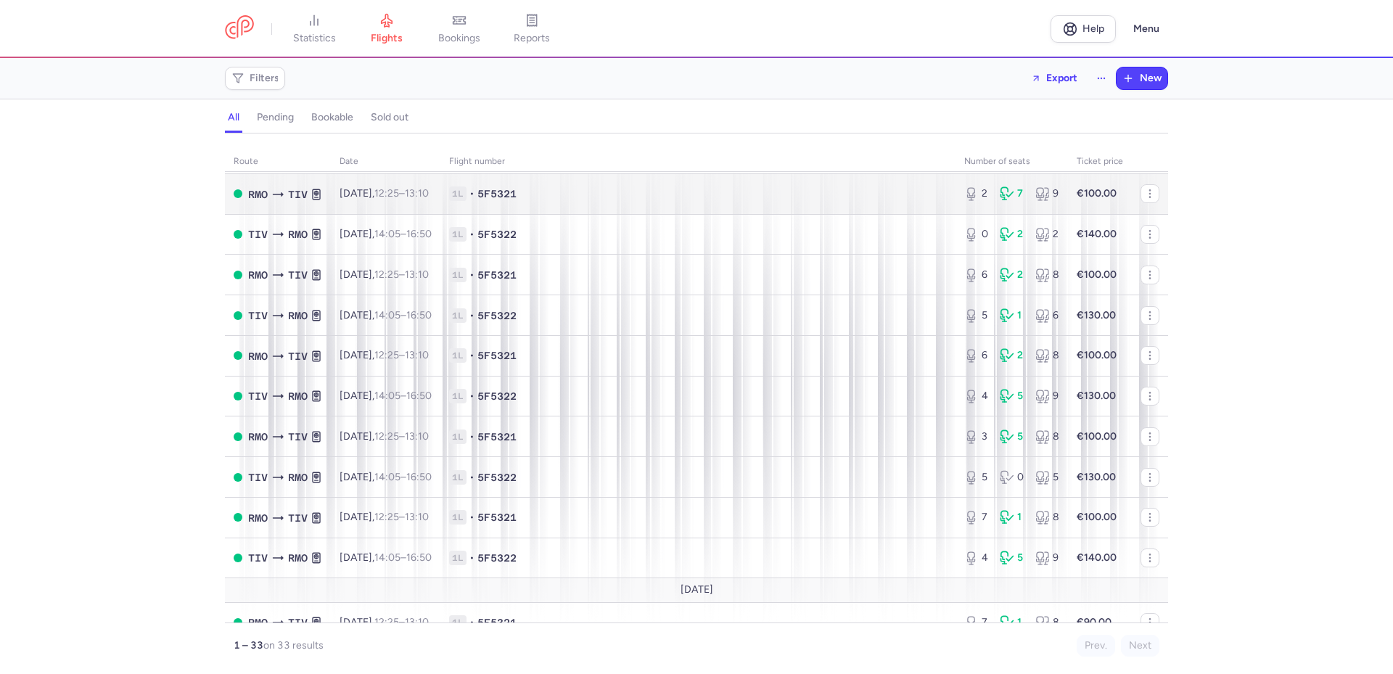
scroll to position [290, 0]
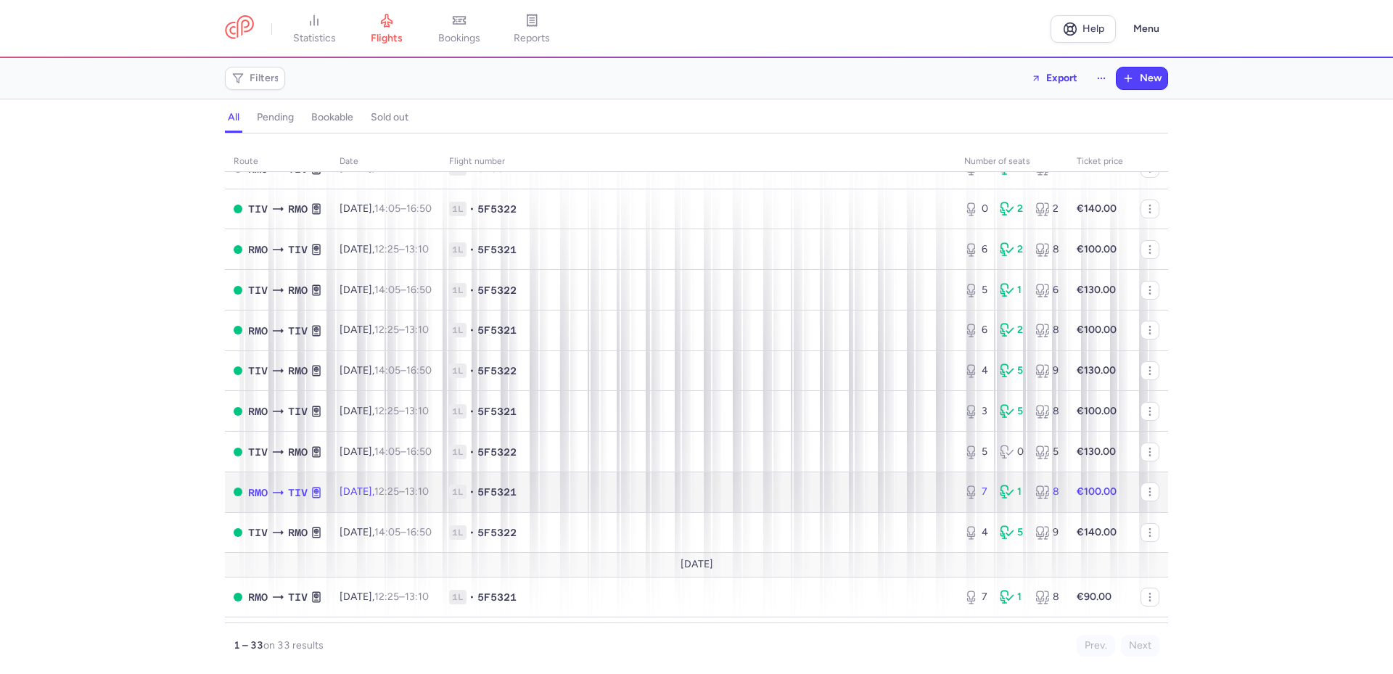
click at [688, 499] on span "1L • 5F5321" at bounding box center [698, 492] width 498 height 15
select select "hours"
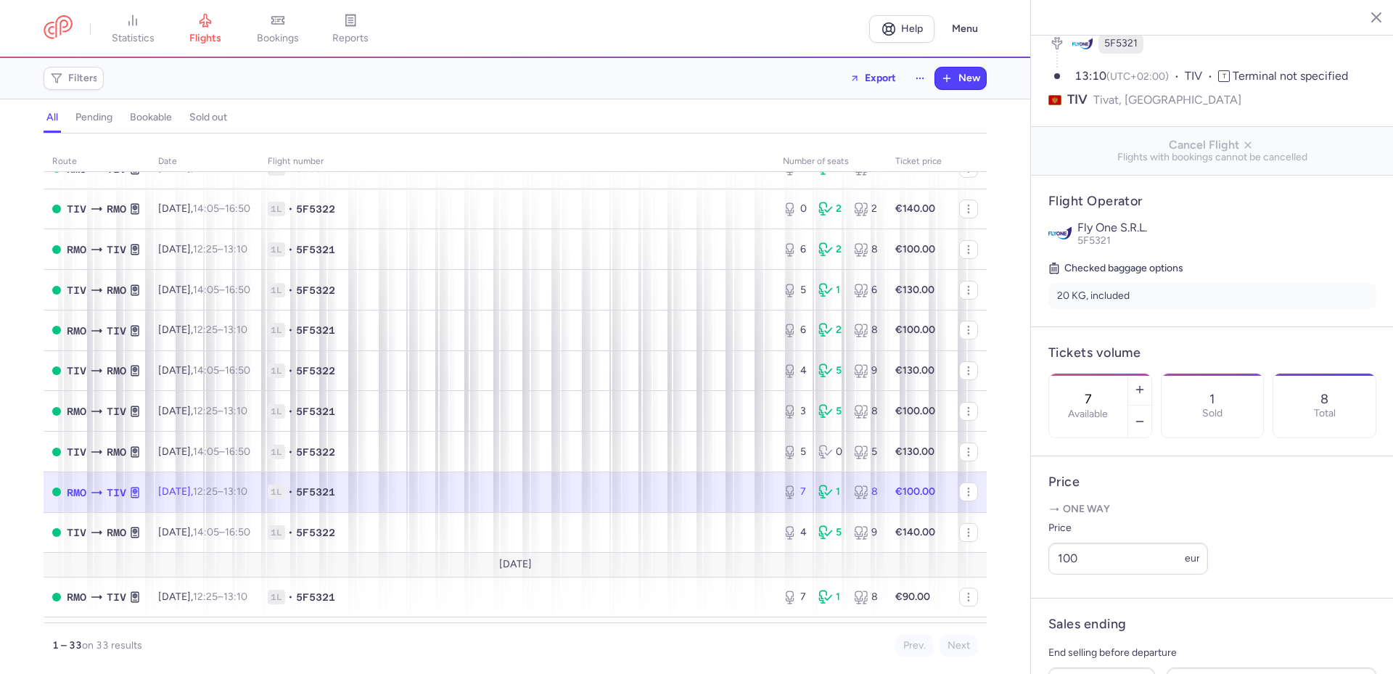
scroll to position [364, 0]
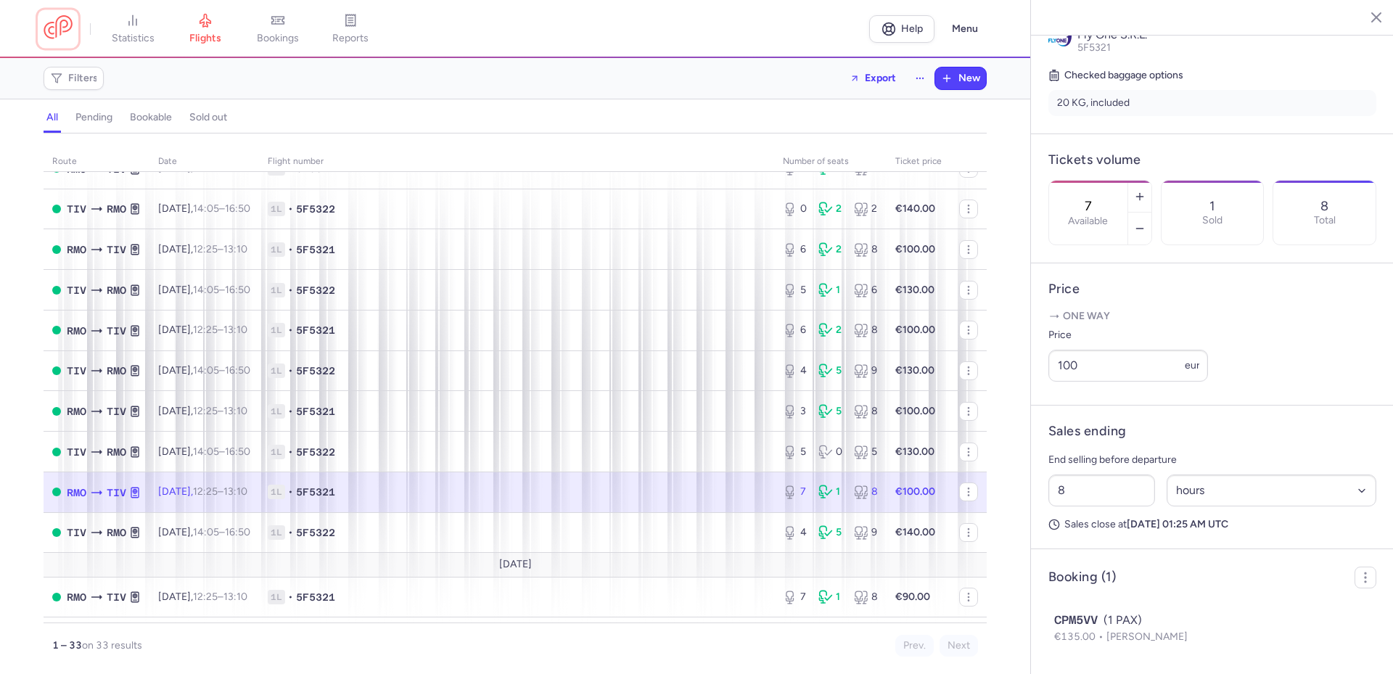
click at [62, 27] on link at bounding box center [58, 28] width 29 height 27
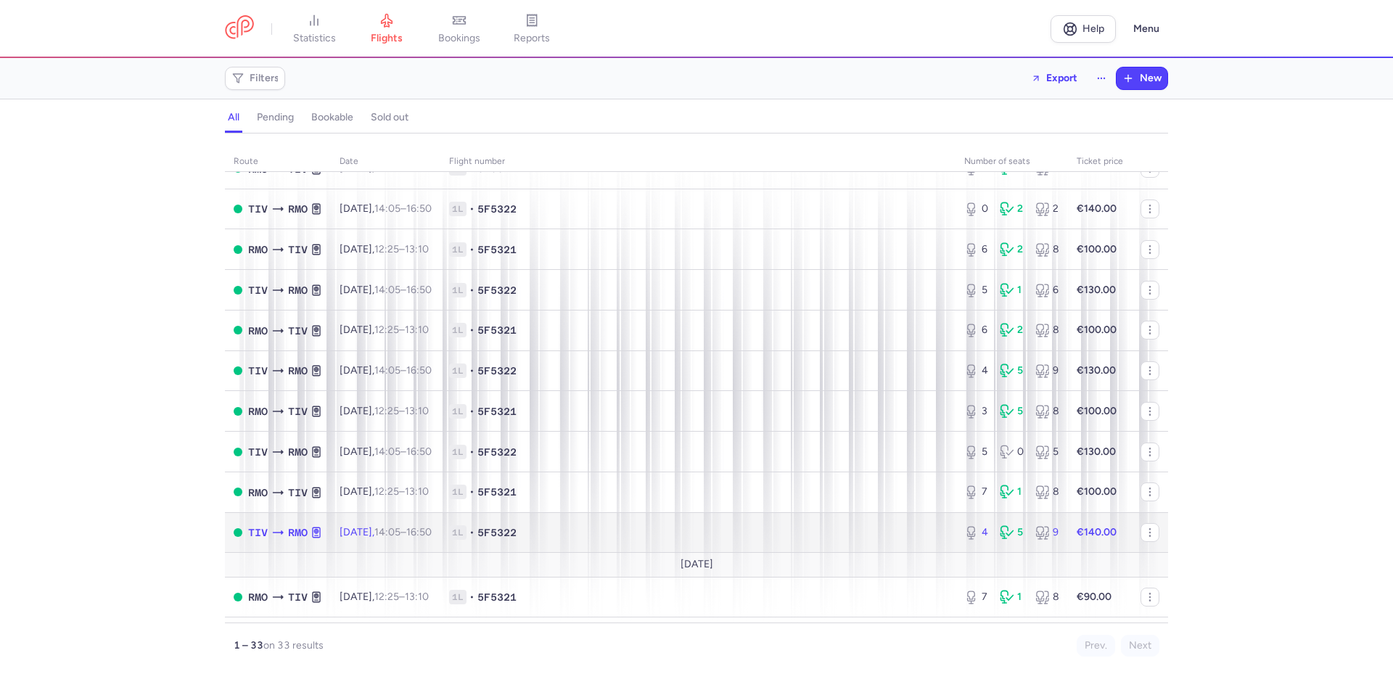
click at [596, 538] on span "1L • 5F5322" at bounding box center [698, 532] width 498 height 15
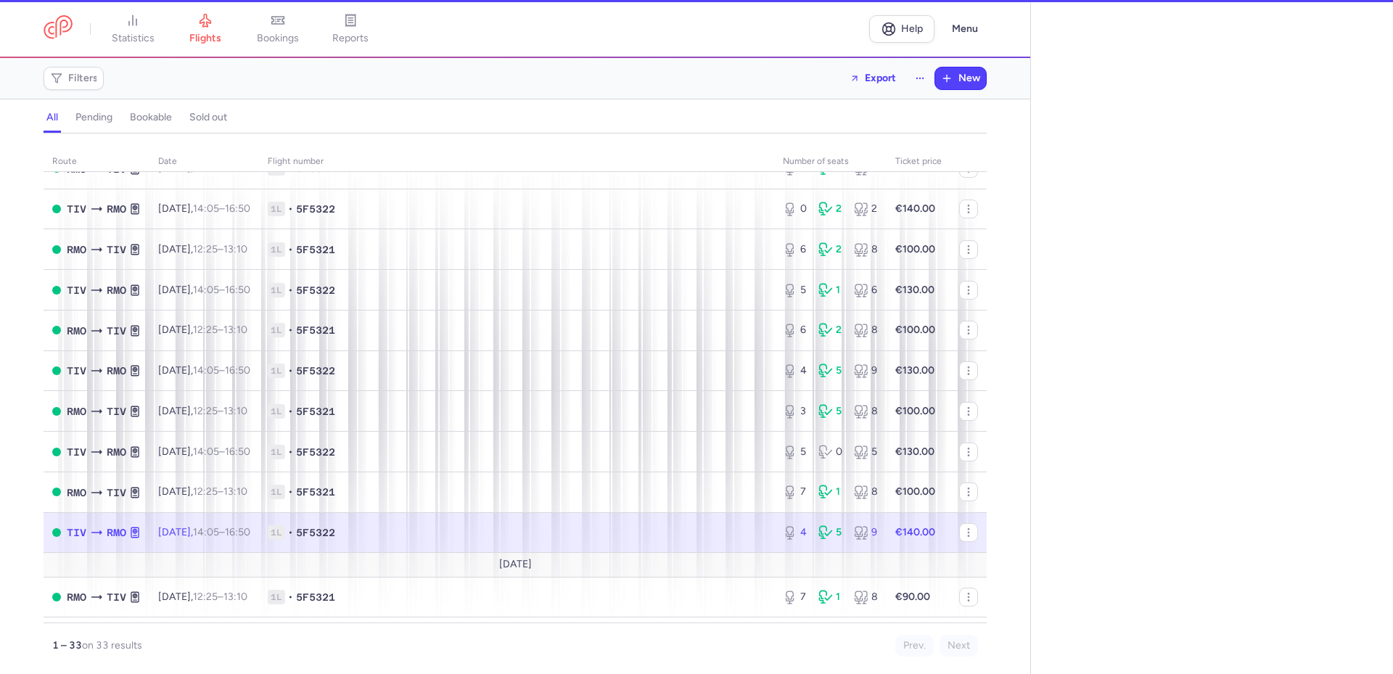
select select "hours"
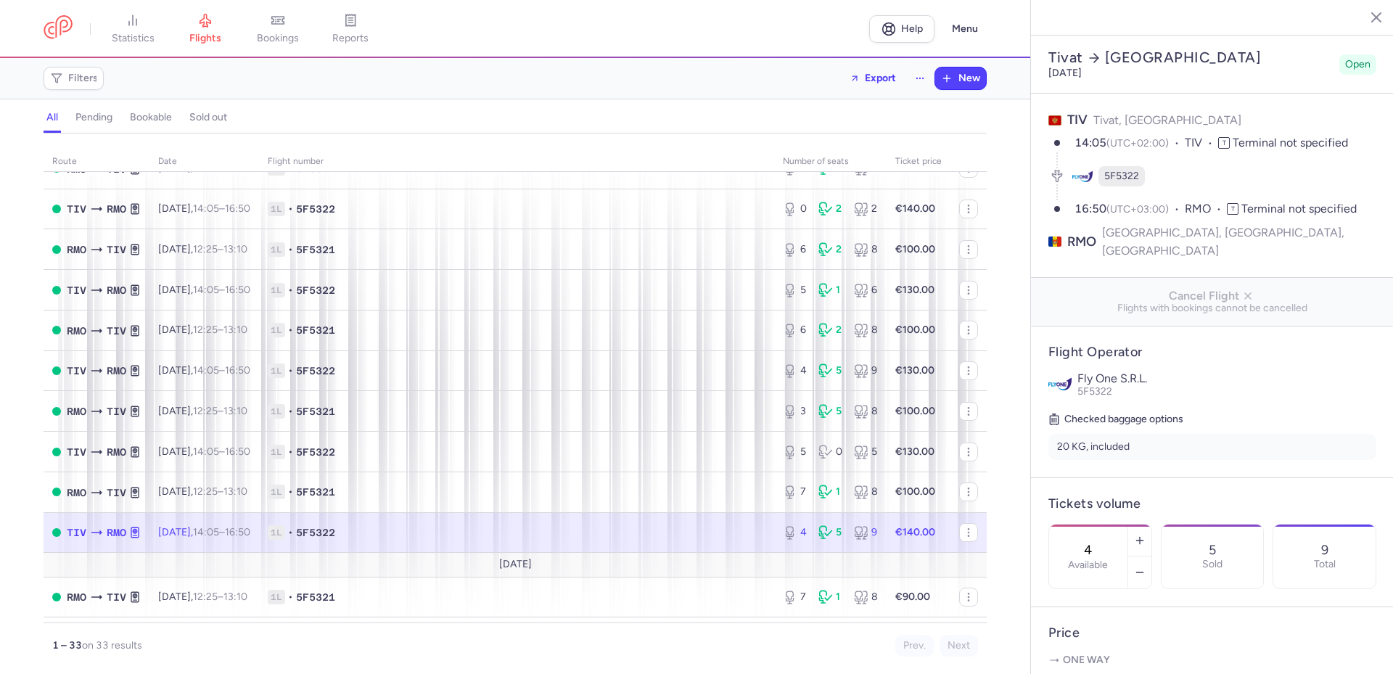
scroll to position [477, 0]
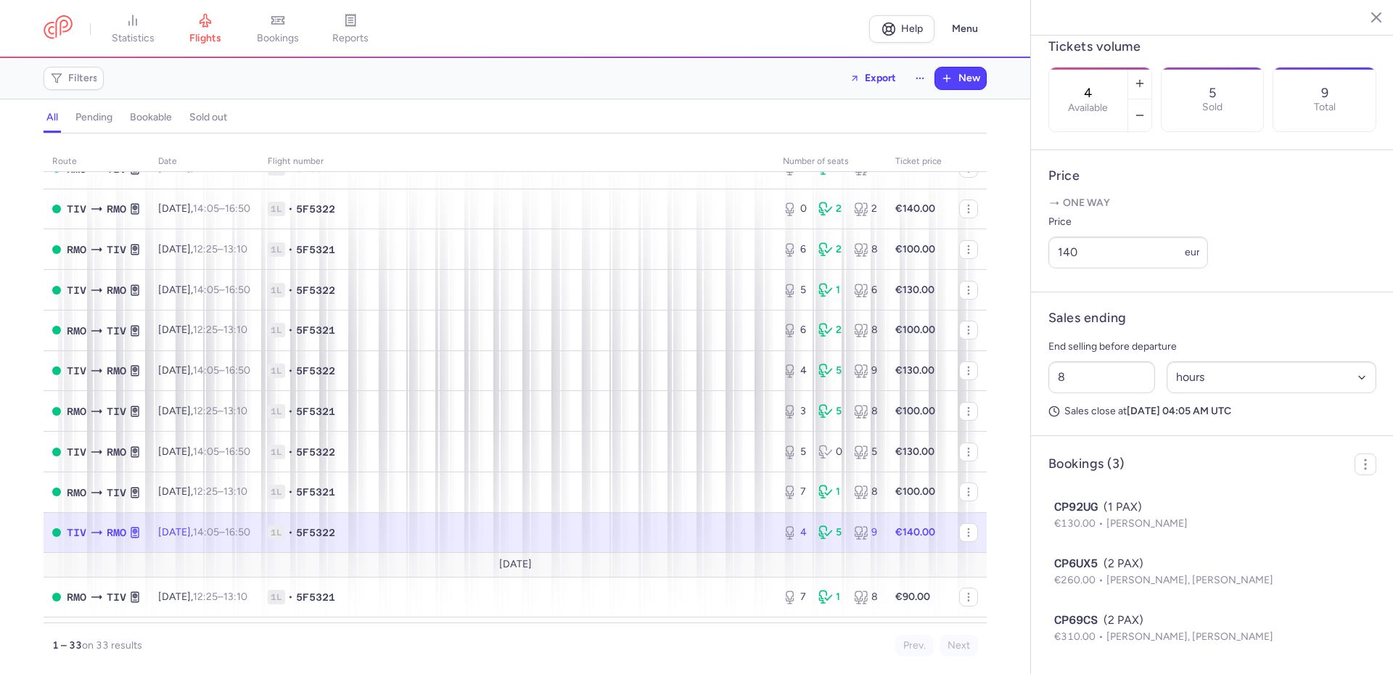
click at [17, 71] on section "Filters Export New" at bounding box center [515, 78] width 1030 height 41
click at [7, 97] on section "Filters Export New" at bounding box center [515, 78] width 1030 height 41
click at [17, 88] on section "Filters Export New" at bounding box center [515, 78] width 1030 height 41
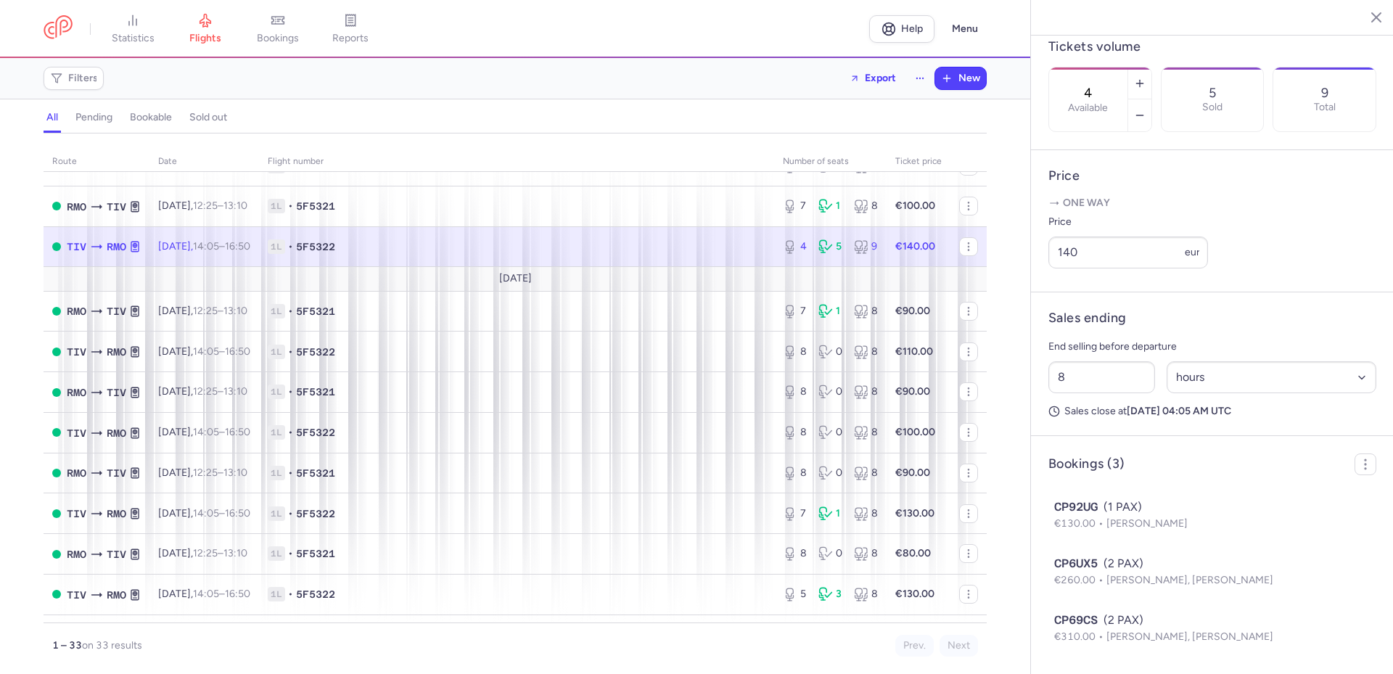
scroll to position [580, 0]
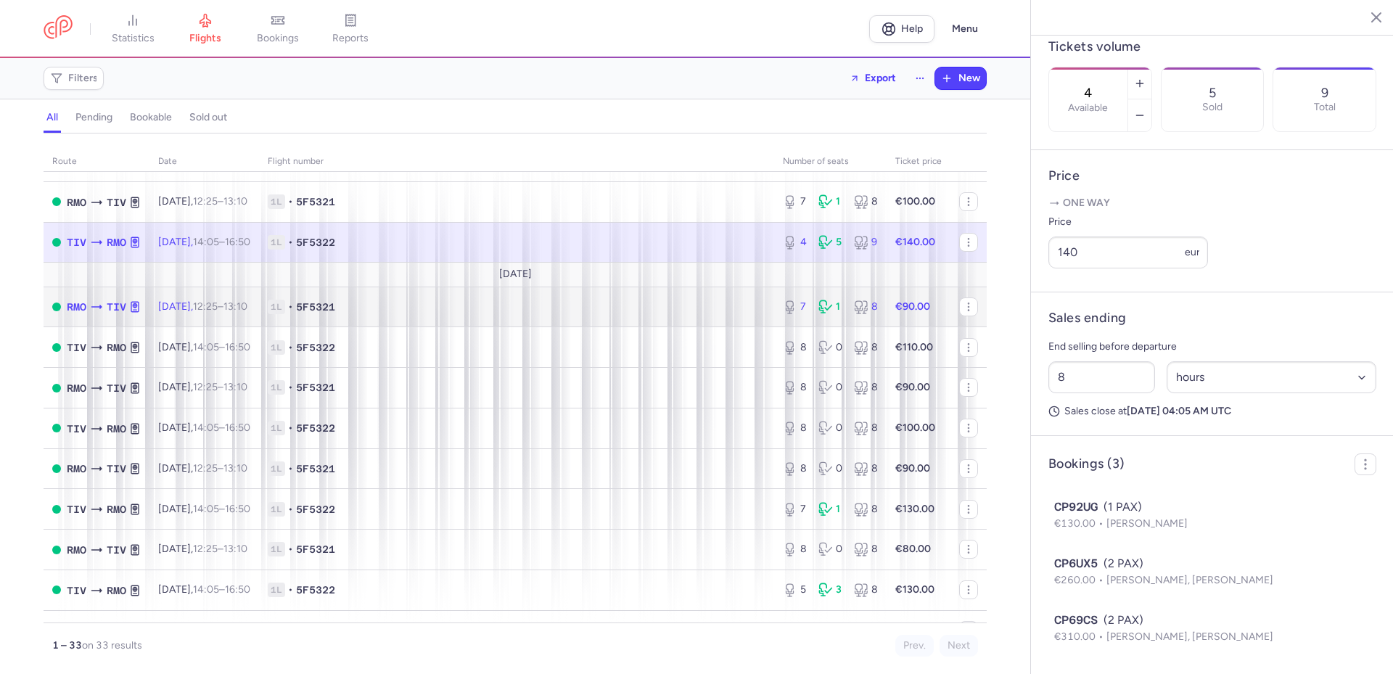
click at [550, 310] on span "1L • 5F5321" at bounding box center [517, 307] width 498 height 15
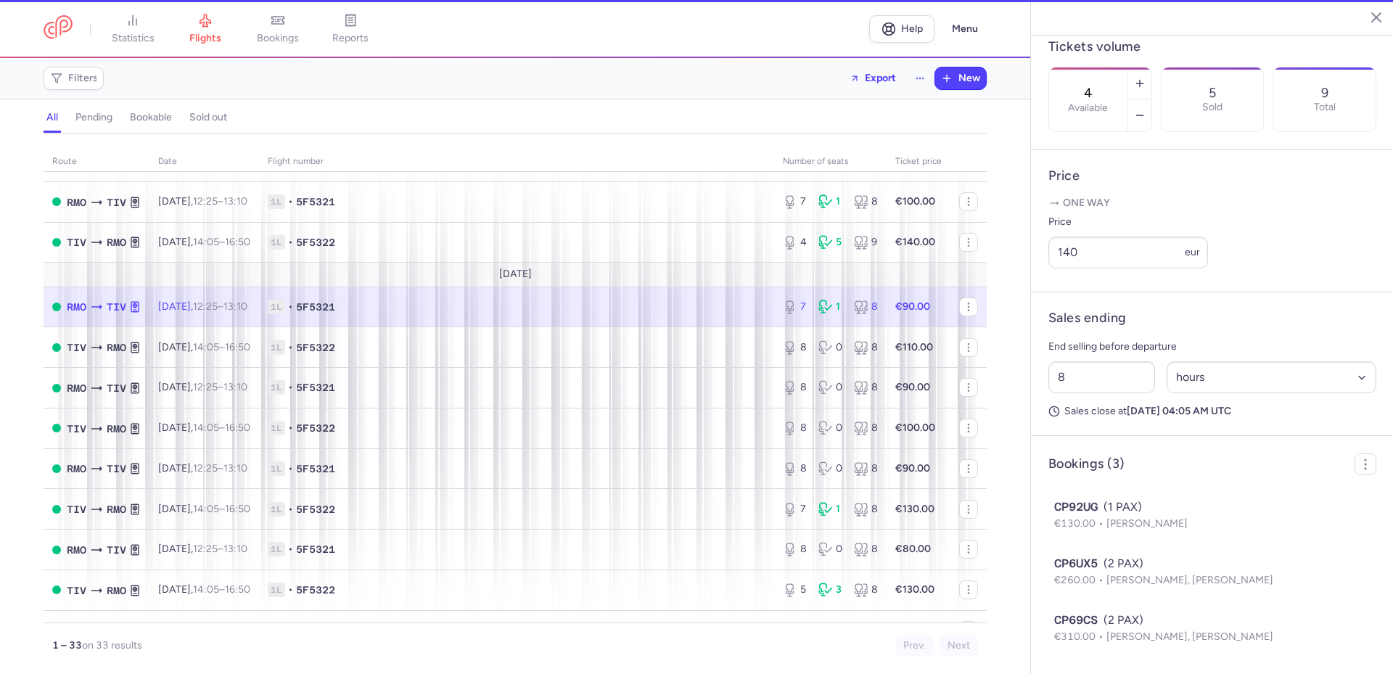
type input "7"
type input "2"
select select "days"
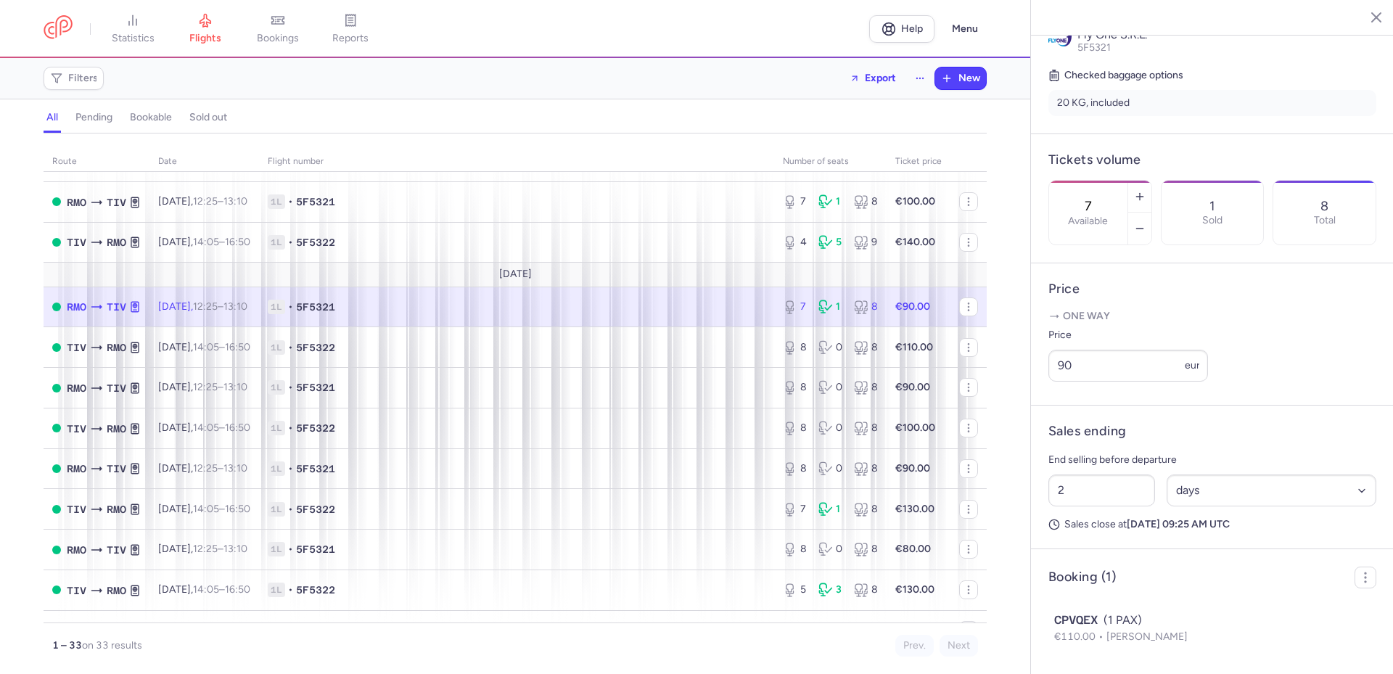
click at [14, 16] on header "statistics flights bookings reports Help Menu" at bounding box center [515, 29] width 1030 height 58
click at [25, 76] on section "Filters Export New" at bounding box center [515, 78] width 1030 height 41
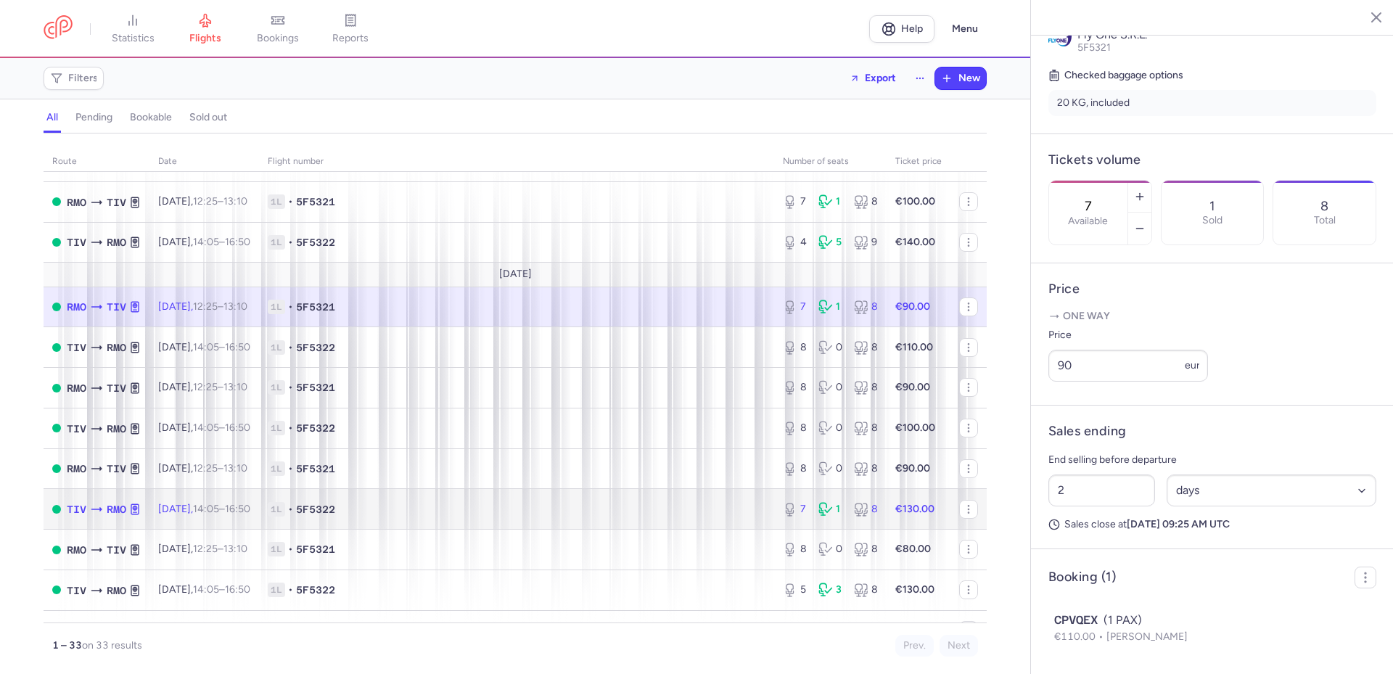
click at [541, 509] on span "1L • 5F5322" at bounding box center [517, 509] width 498 height 15
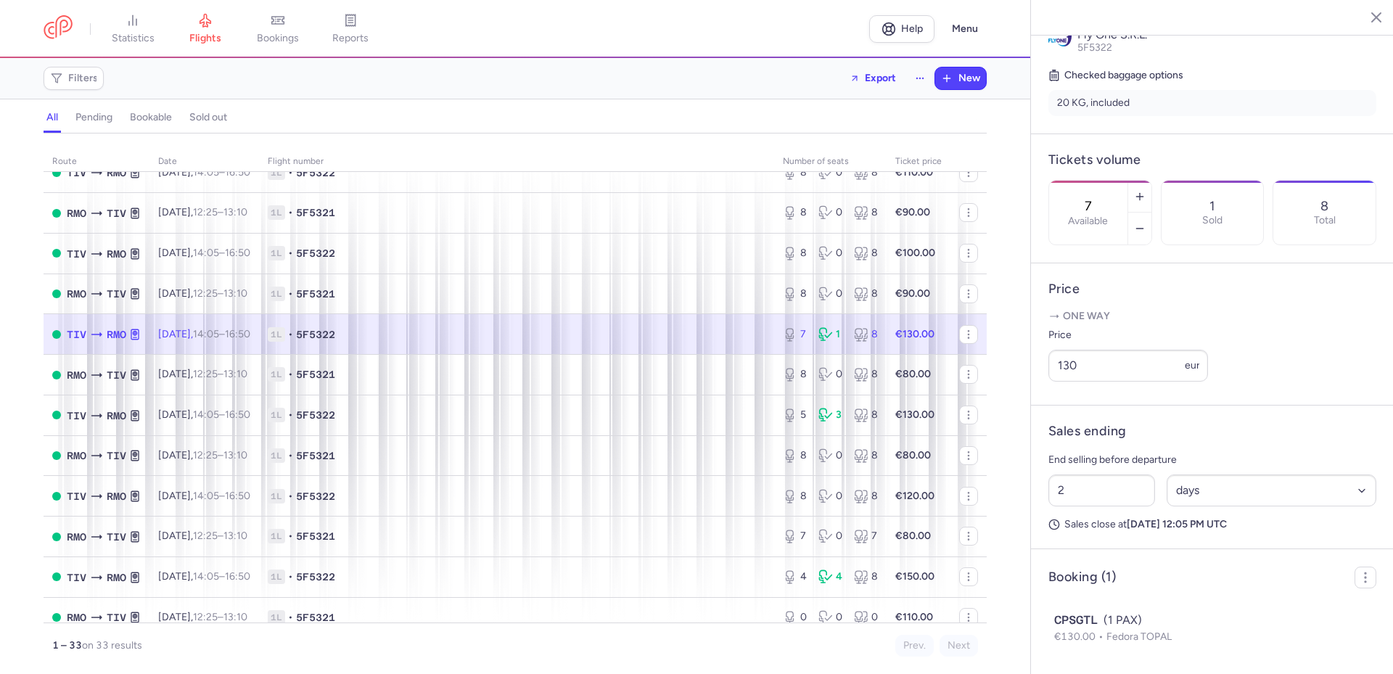
scroll to position [798, 0]
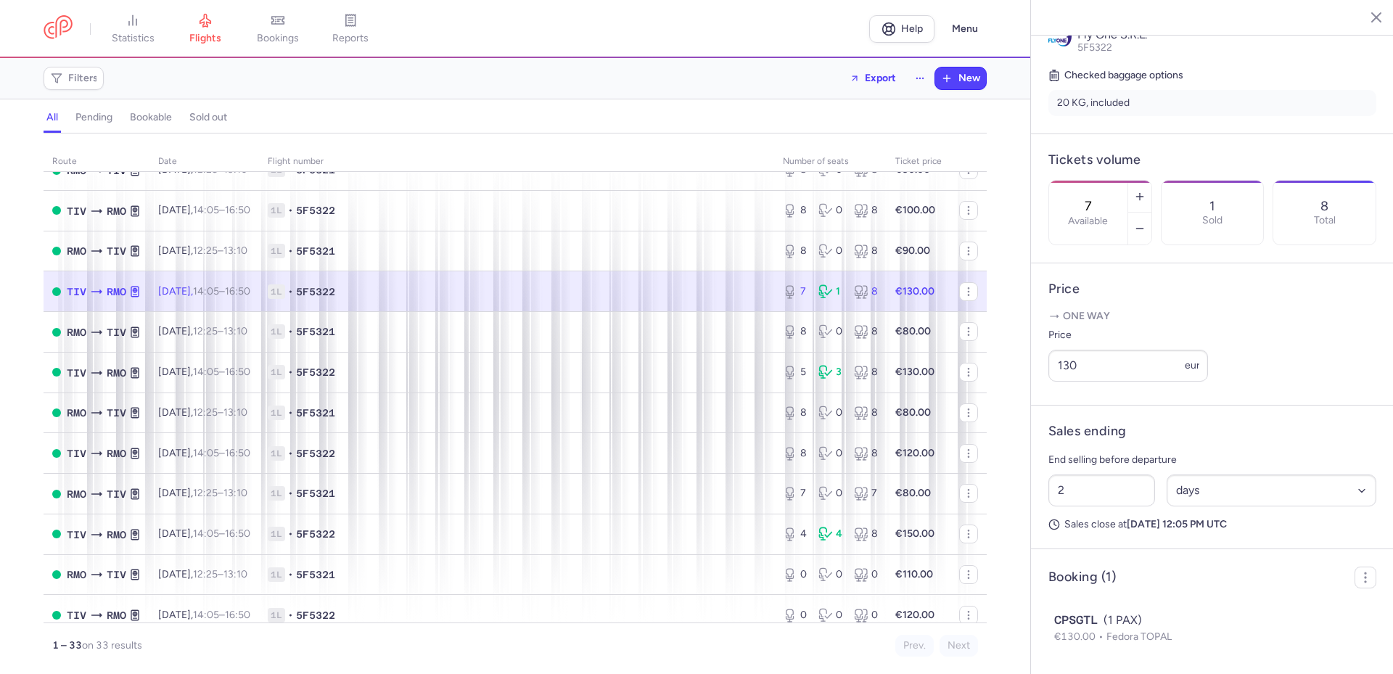
click at [1, 91] on section "Filters Export New" at bounding box center [515, 78] width 1030 height 41
click at [608, 362] on td "1L • 5F5322" at bounding box center [516, 372] width 515 height 41
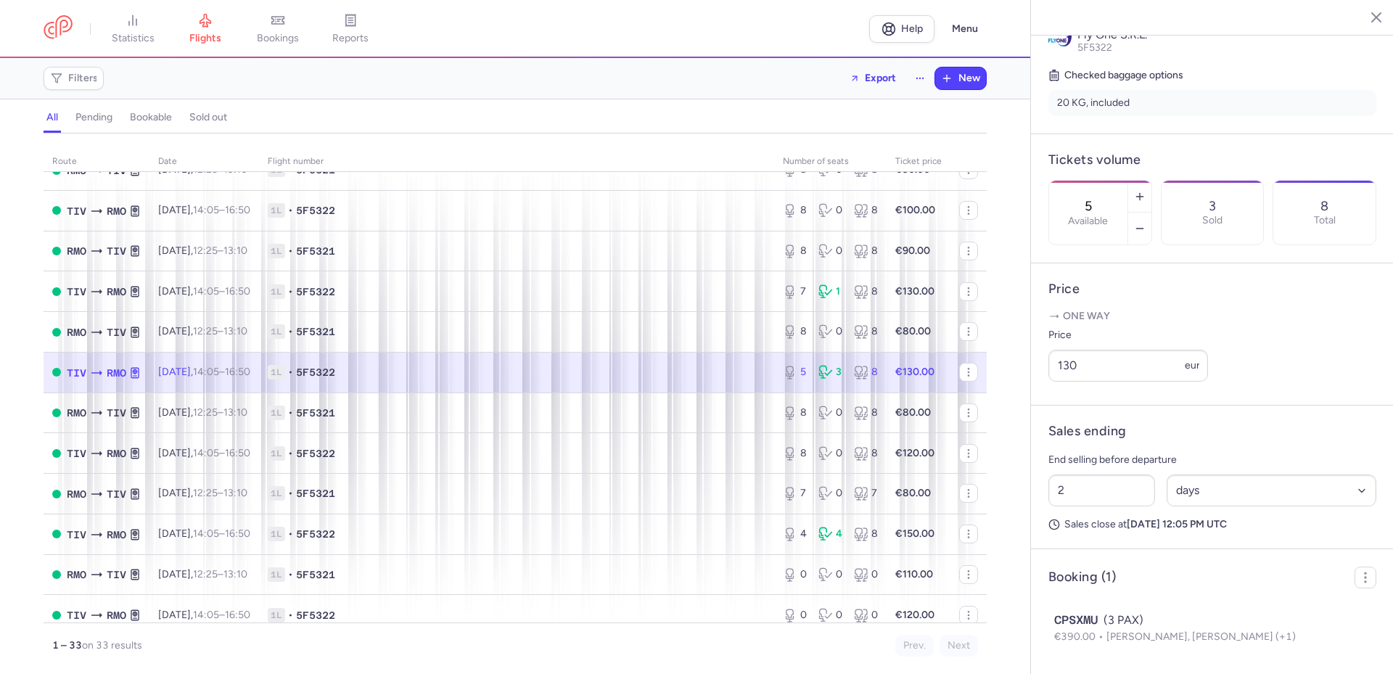
click at [21, 97] on section "Filters Export New" at bounding box center [515, 78] width 1030 height 41
click at [27, 75] on section "Filters Export New" at bounding box center [515, 78] width 1030 height 41
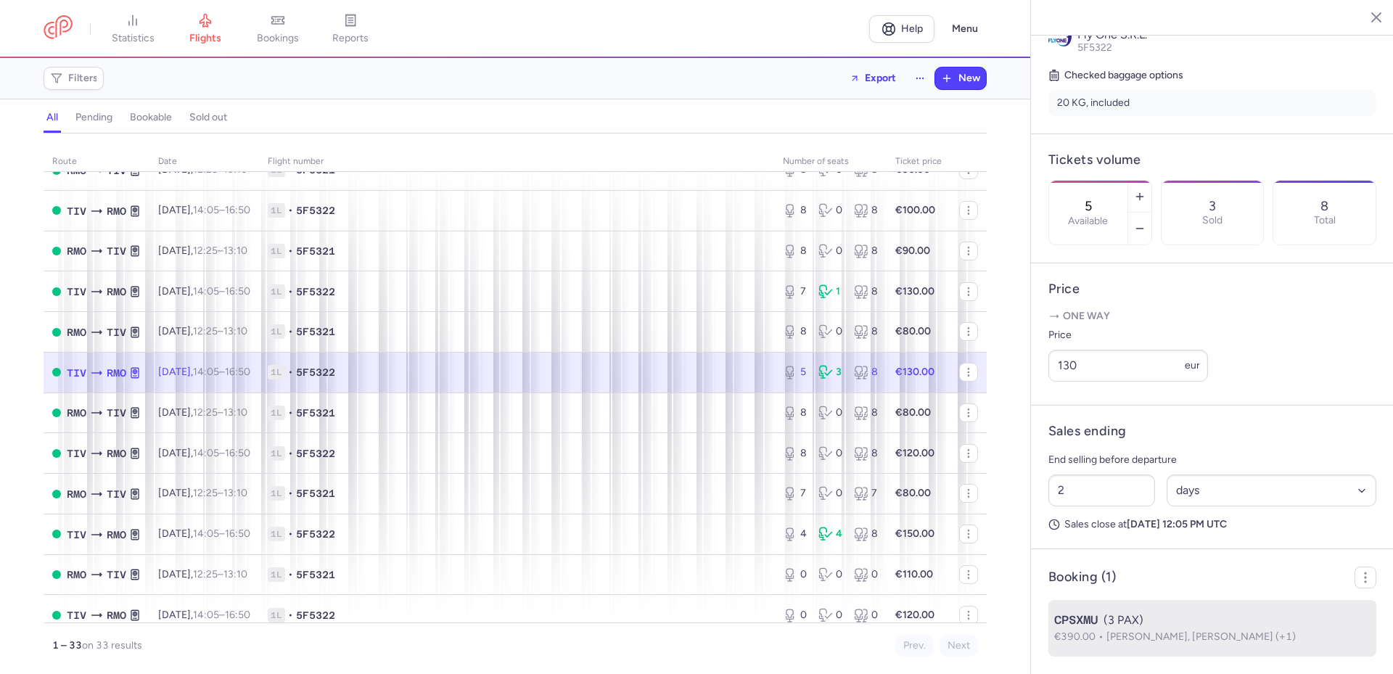
click at [1125, 626] on div "CPSXMU (3 PAX)" at bounding box center [1212, 620] width 316 height 17
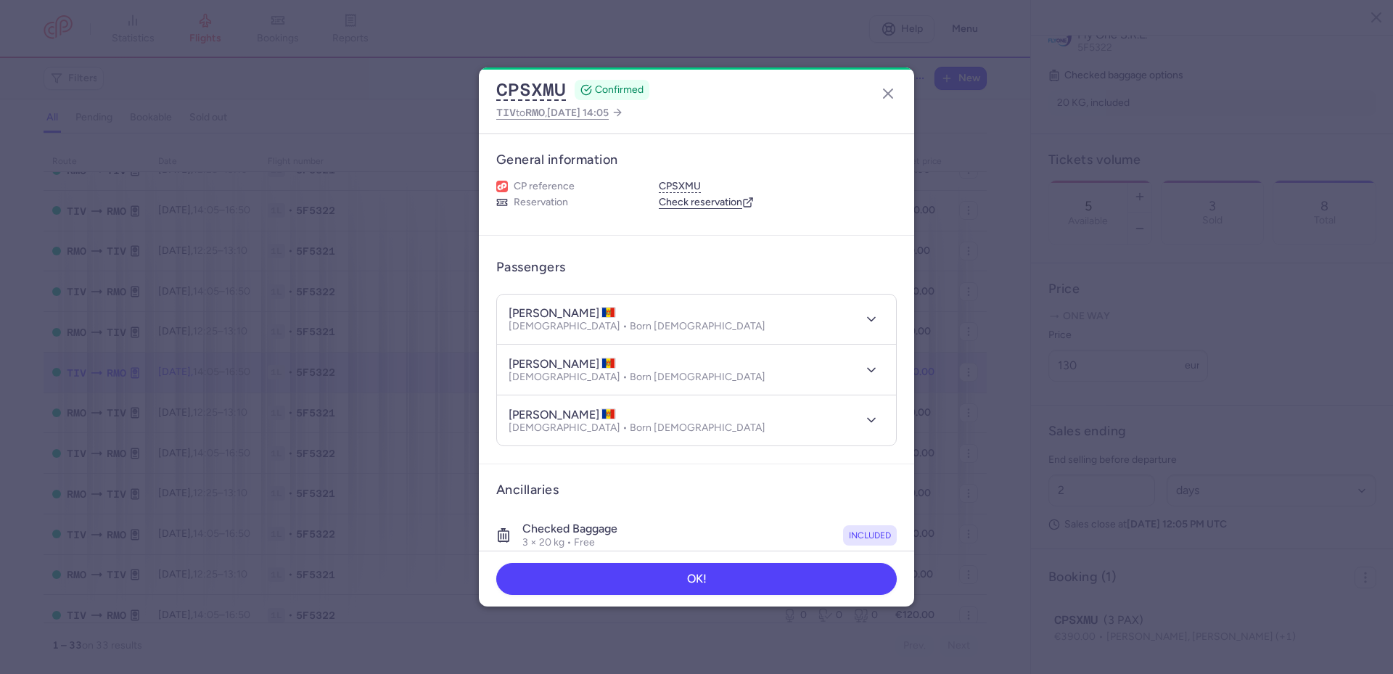
drag, startPoint x: 504, startPoint y: 313, endPoint x: 624, endPoint y: 310, distance: 119.8
click at [624, 310] on header "diana BARBASCUMPA Female • Born 18/02/1985" at bounding box center [696, 320] width 399 height 50
drag, startPoint x: 509, startPoint y: 363, endPoint x: 612, endPoint y: 369, distance: 103.2
click at [612, 369] on h4 "ala BARBASCUMPA" at bounding box center [562, 364] width 107 height 15
drag, startPoint x: 509, startPoint y: 414, endPoint x: 625, endPoint y: 411, distance: 116.1
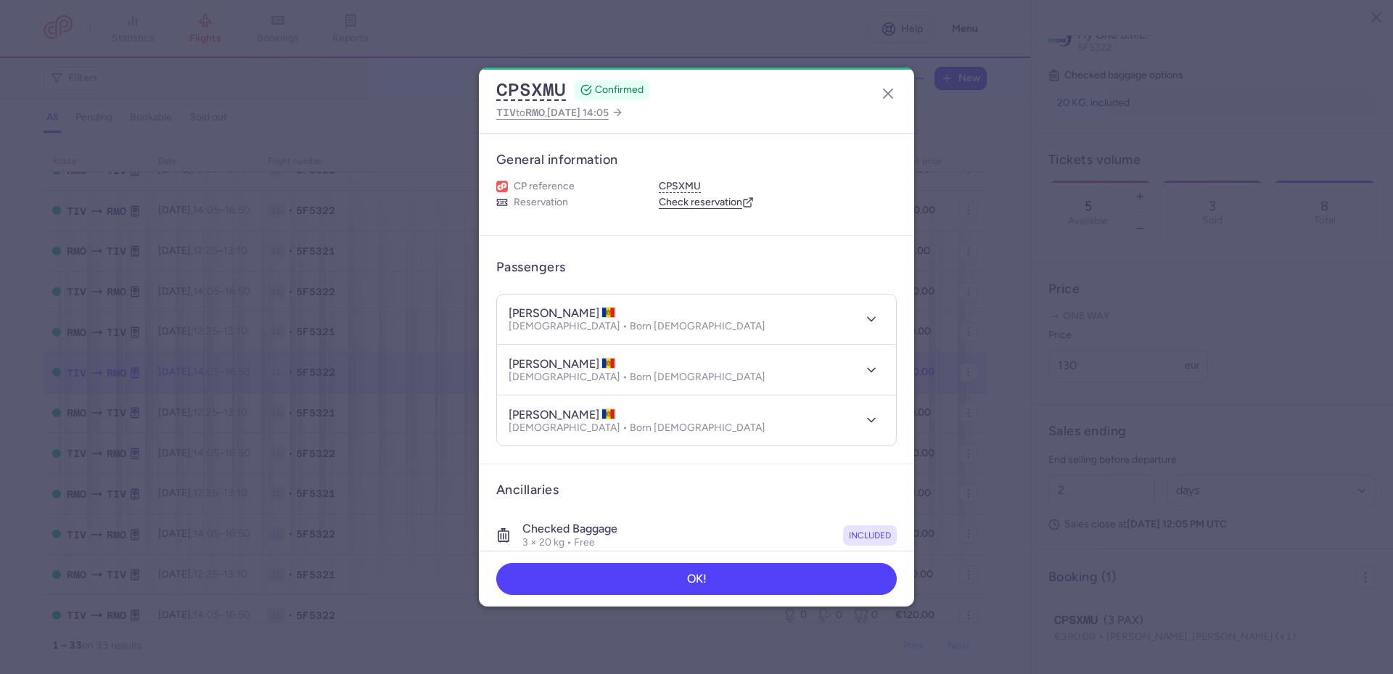
click at [616, 411] on h4 "virsavia NAGORNEAC" at bounding box center [562, 415] width 107 height 15
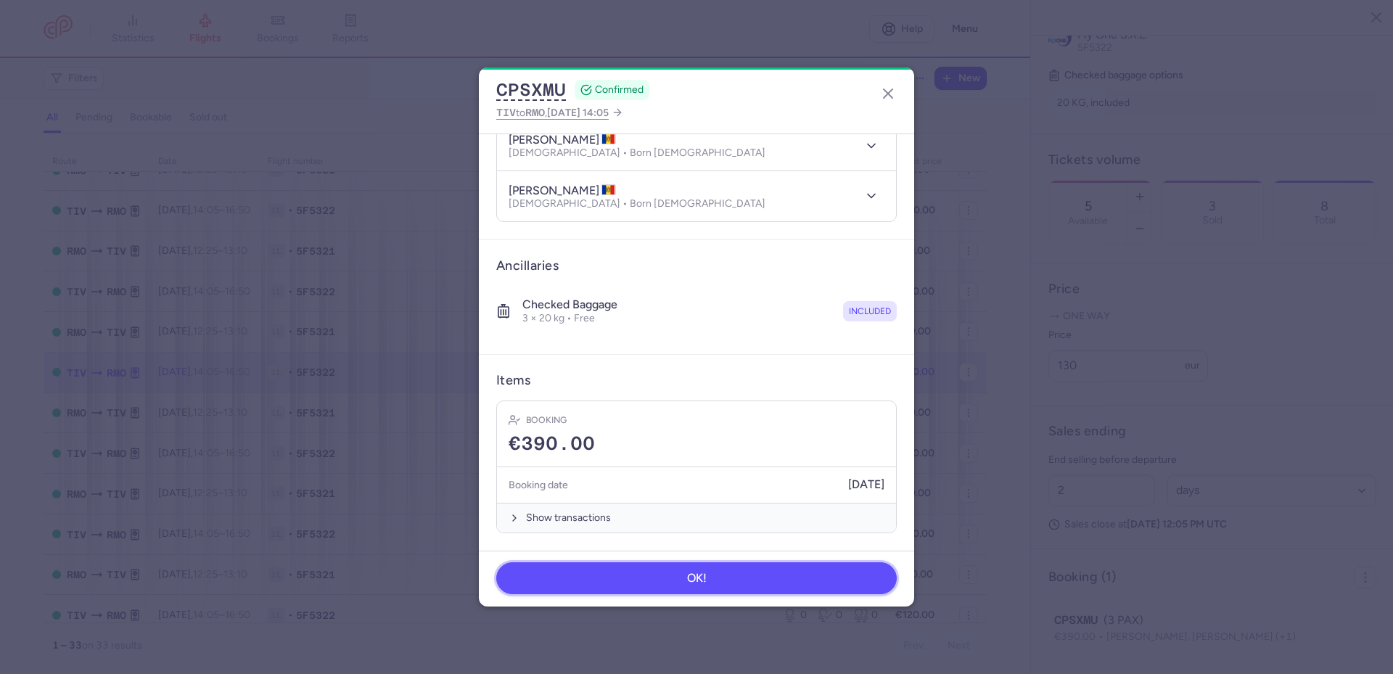
click at [701, 570] on button "OK!" at bounding box center [696, 578] width 401 height 32
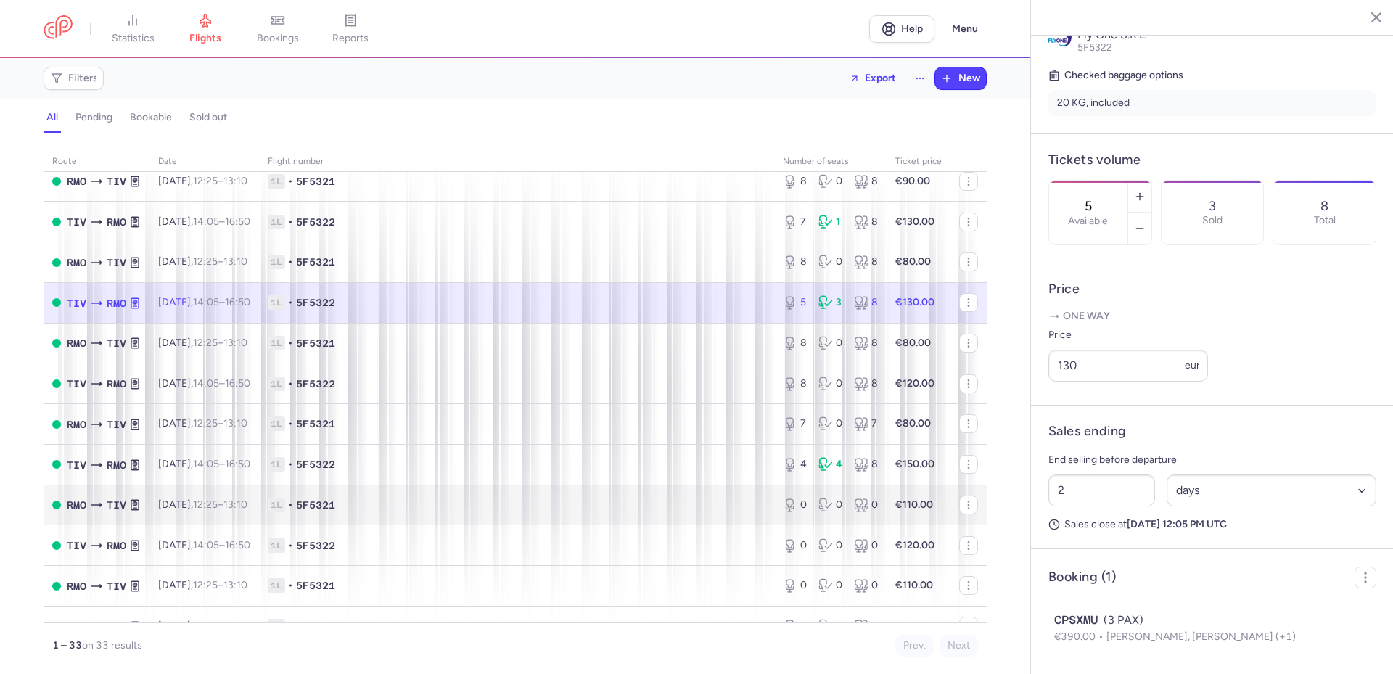
scroll to position [956, 0]
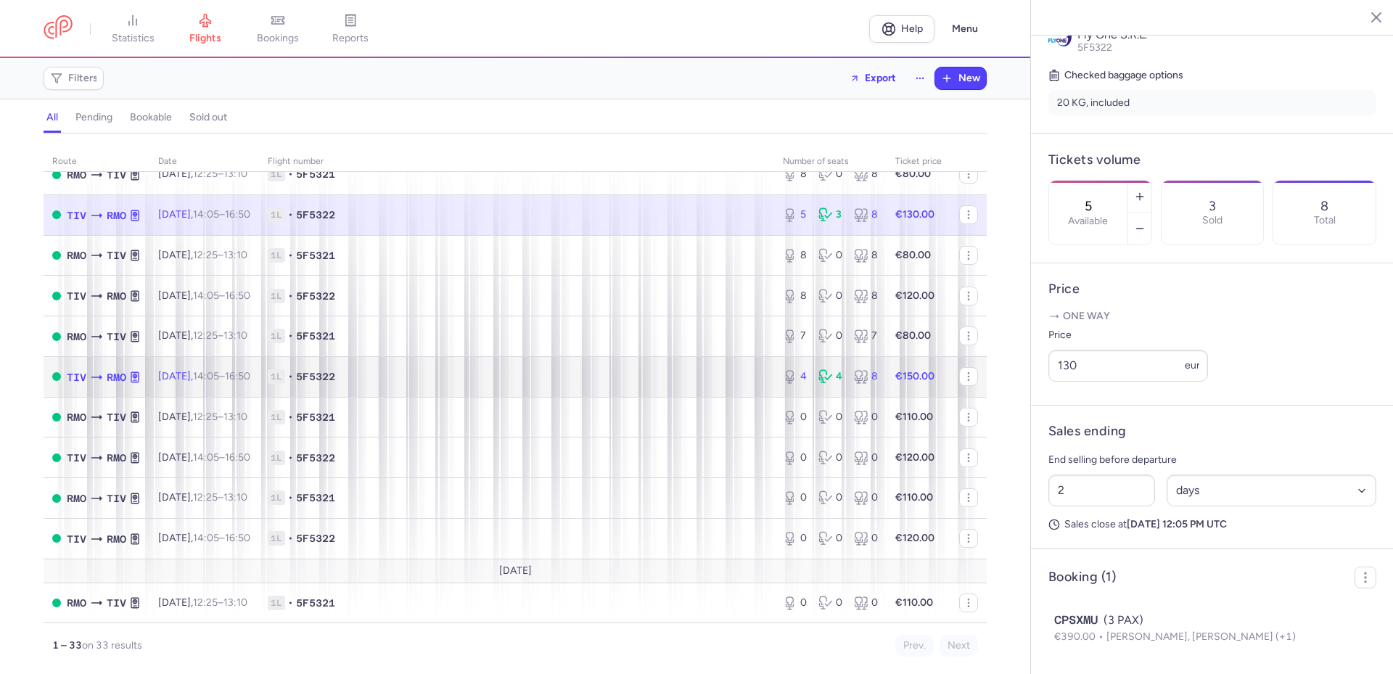
click at [575, 372] on span "1L • 5F5322" at bounding box center [517, 376] width 498 height 15
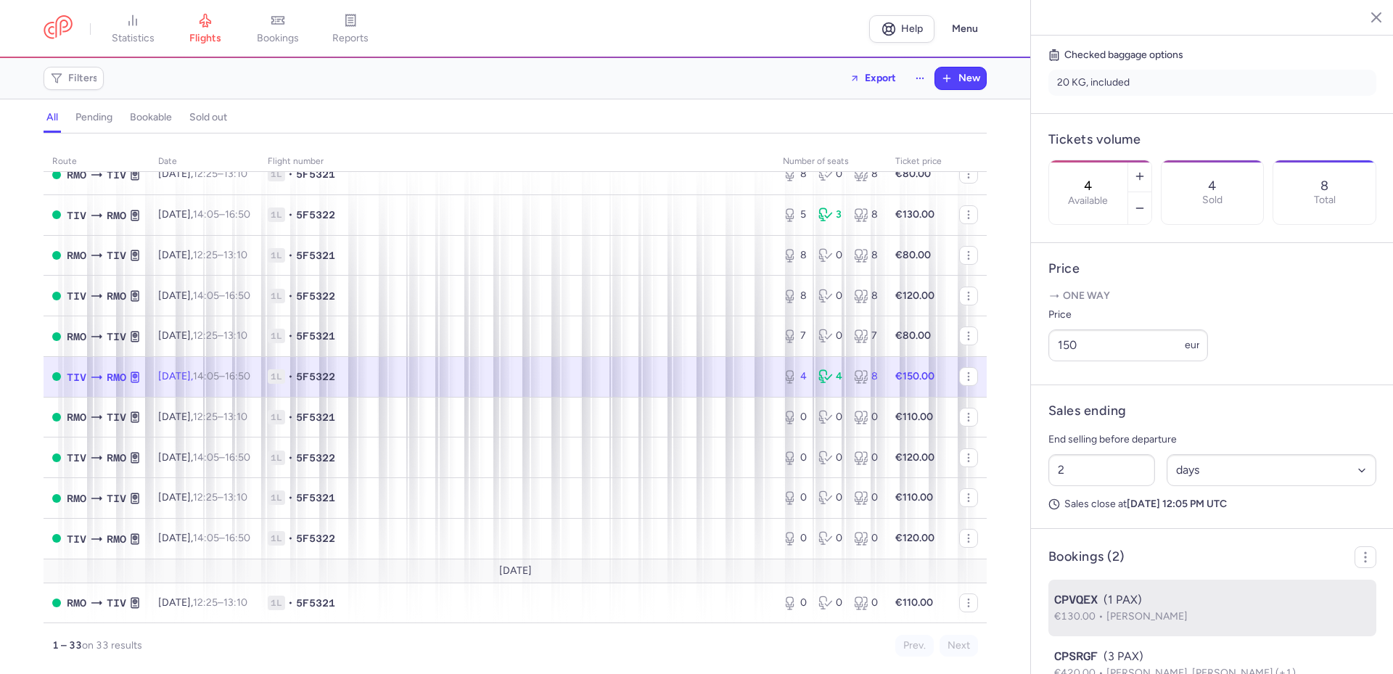
scroll to position [421, 0]
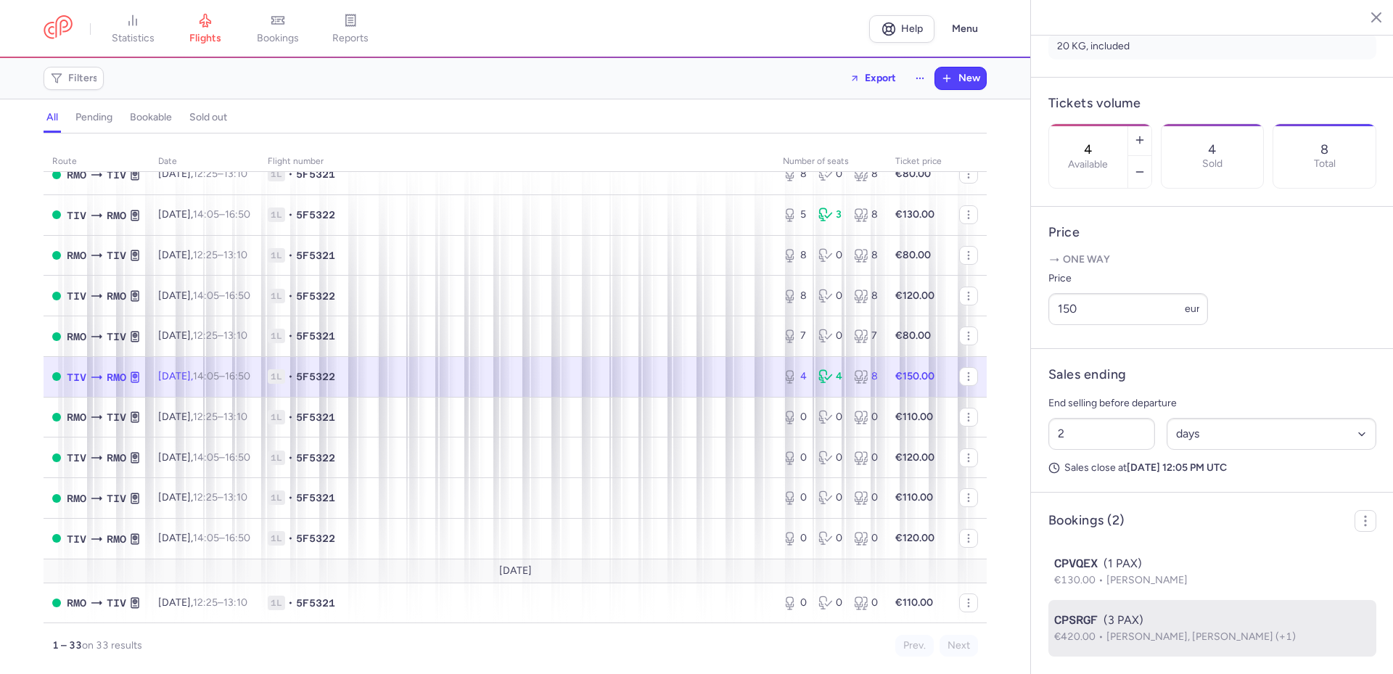
click at [1141, 641] on span "Mariia TYMCHENKO, Viktoriia TYMCHENKO (+1)" at bounding box center [1201, 637] width 189 height 12
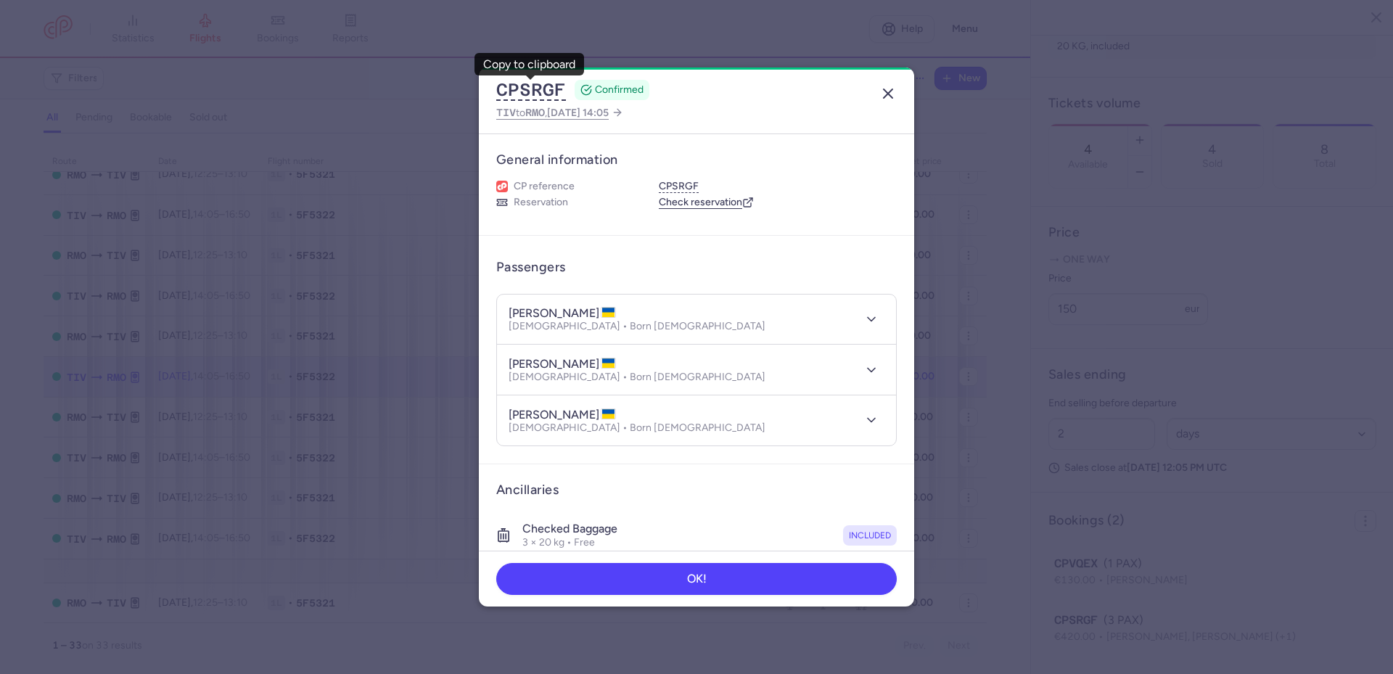
click at [887, 95] on line "button" at bounding box center [888, 93] width 9 height 9
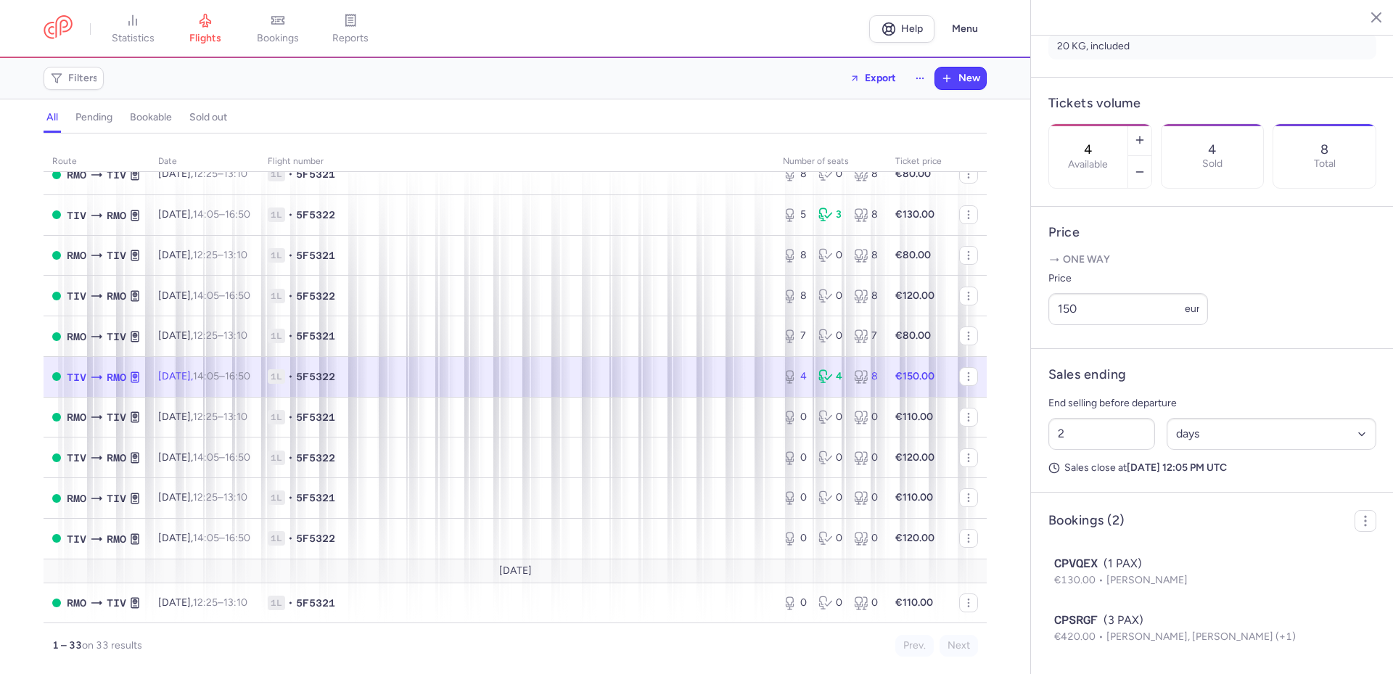
click at [25, 33] on header "statistics flights bookings reports Help Menu" at bounding box center [515, 29] width 1030 height 58
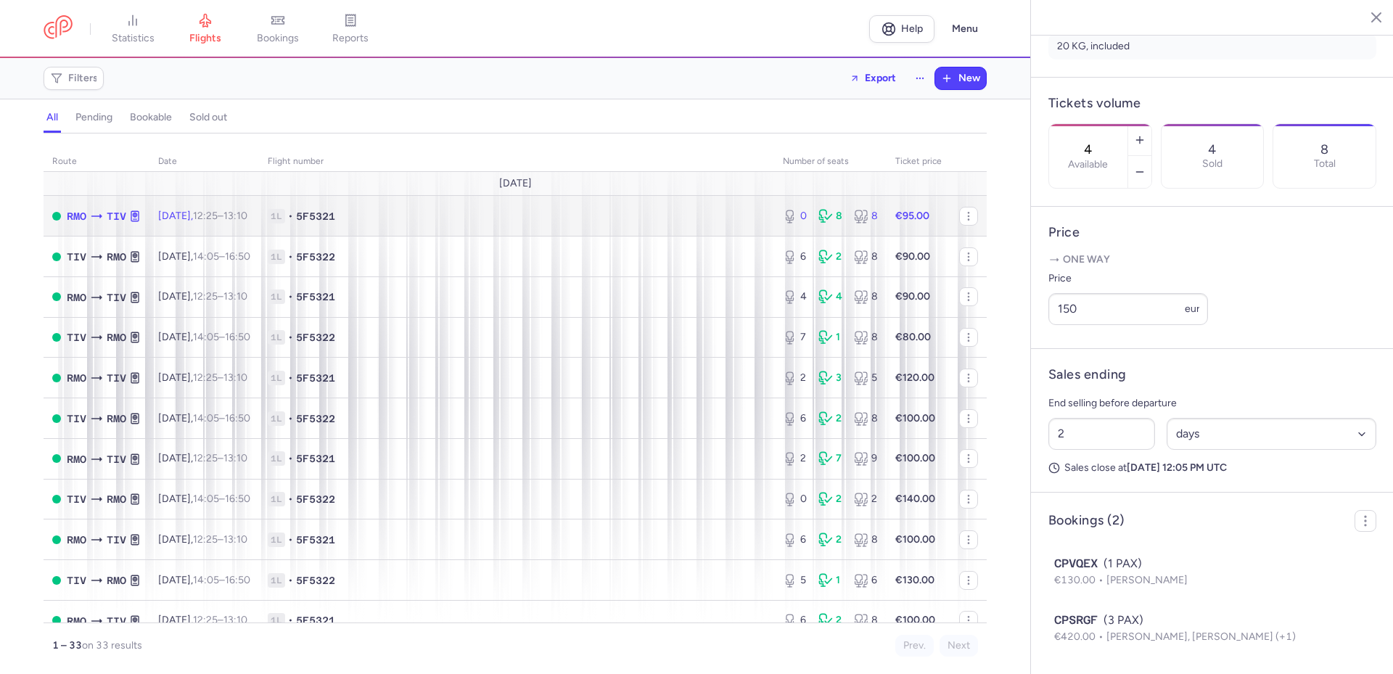
click at [475, 209] on span "1L • 5F5321" at bounding box center [517, 216] width 498 height 15
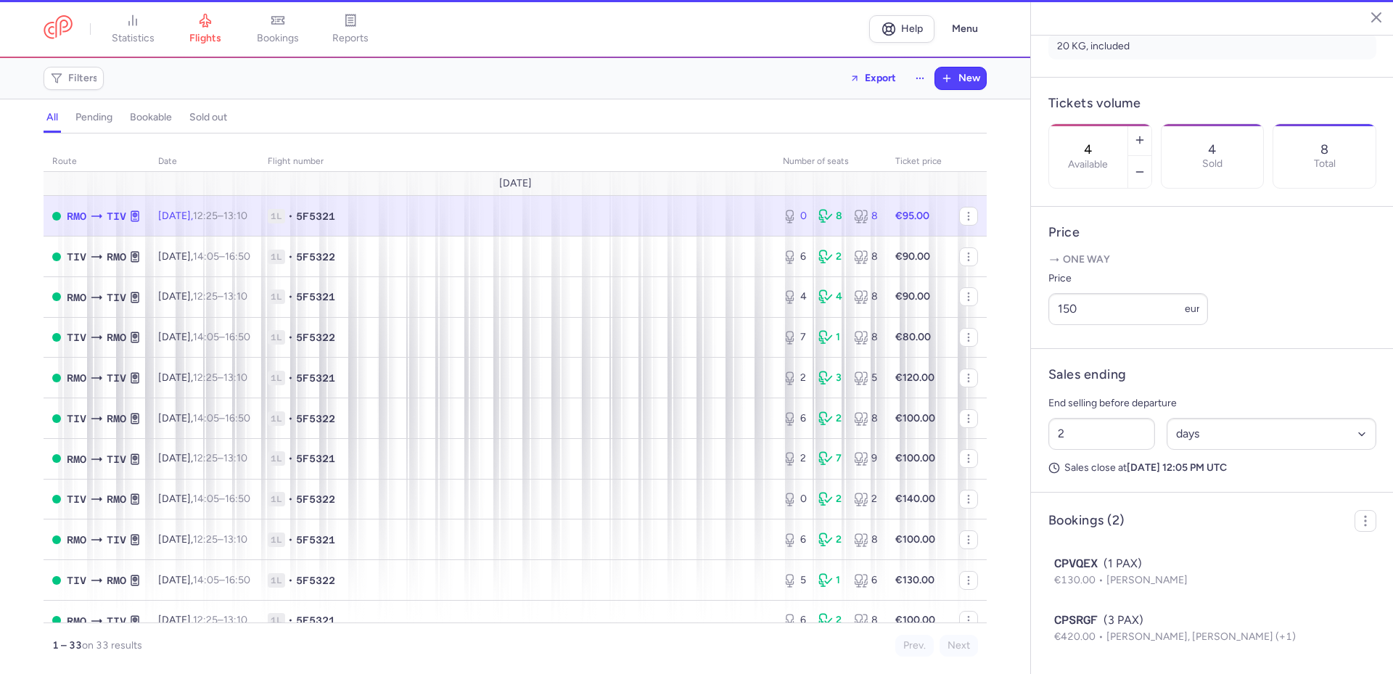
type input "0"
type input "8"
select select "hours"
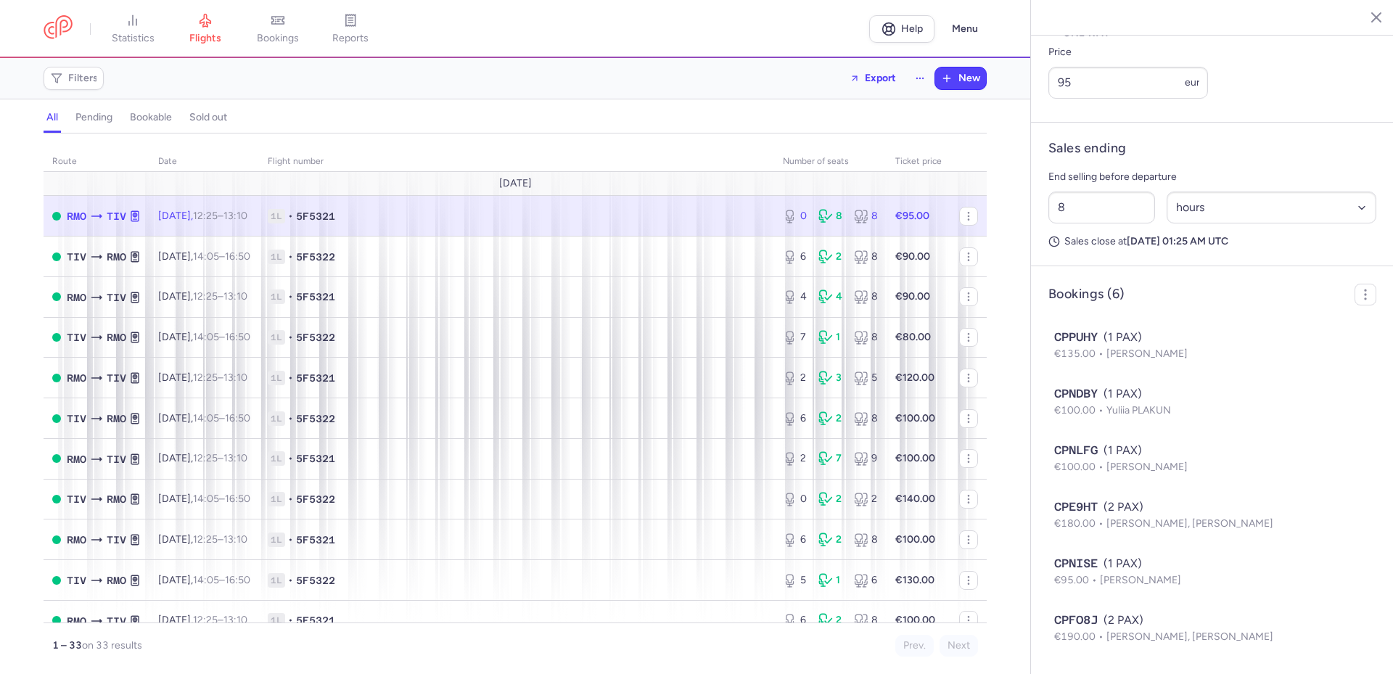
scroll to position [647, 0]
